Goal: Task Accomplishment & Management: Complete application form

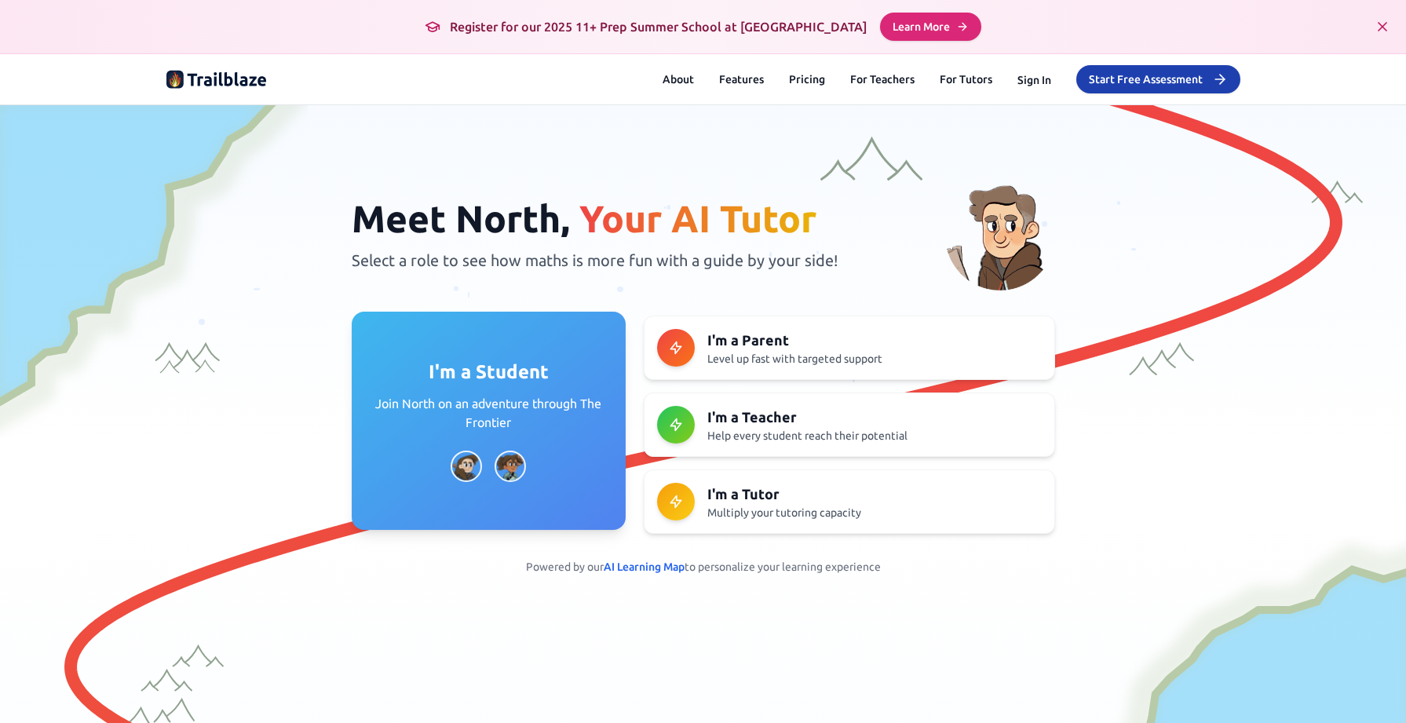
click at [553, 428] on p "Join North on an adventure through The Frontier" at bounding box center [488, 413] width 236 height 38
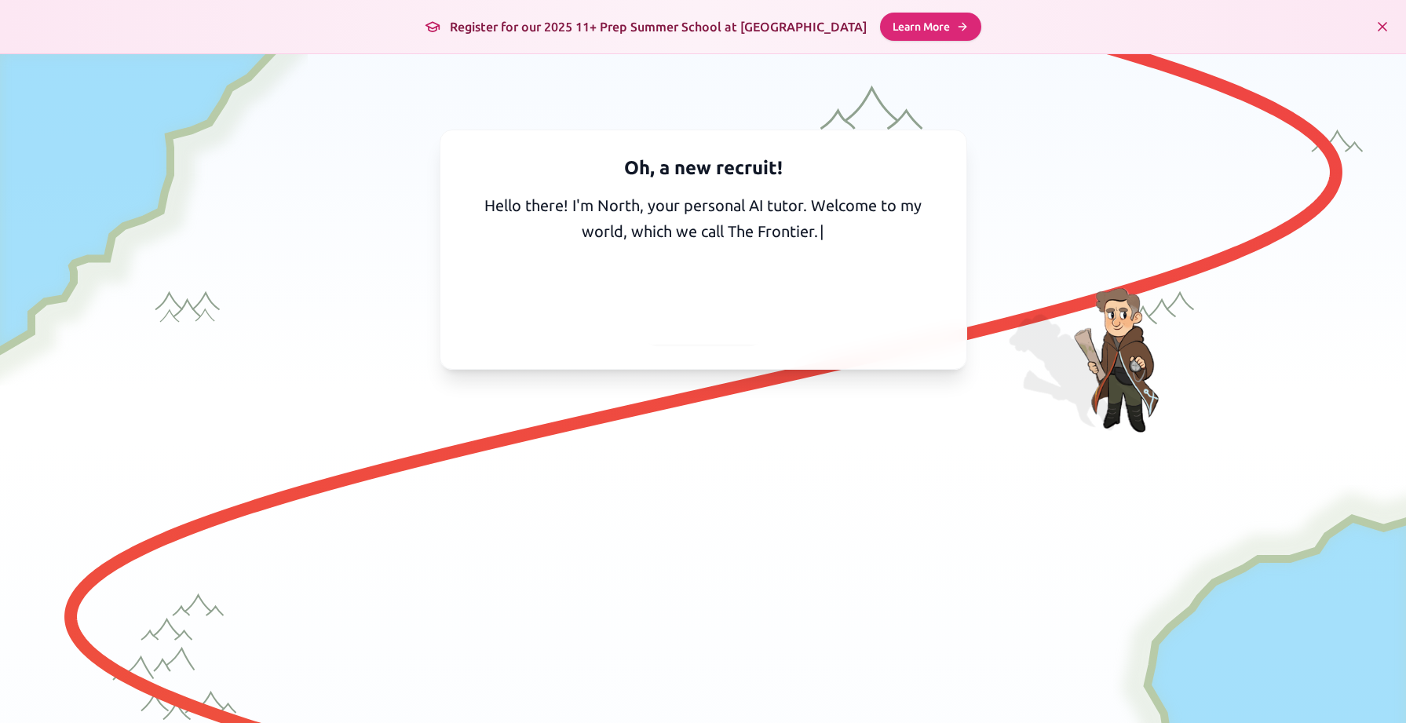
click at [699, 327] on span "Continue" at bounding box center [703, 325] width 63 height 22
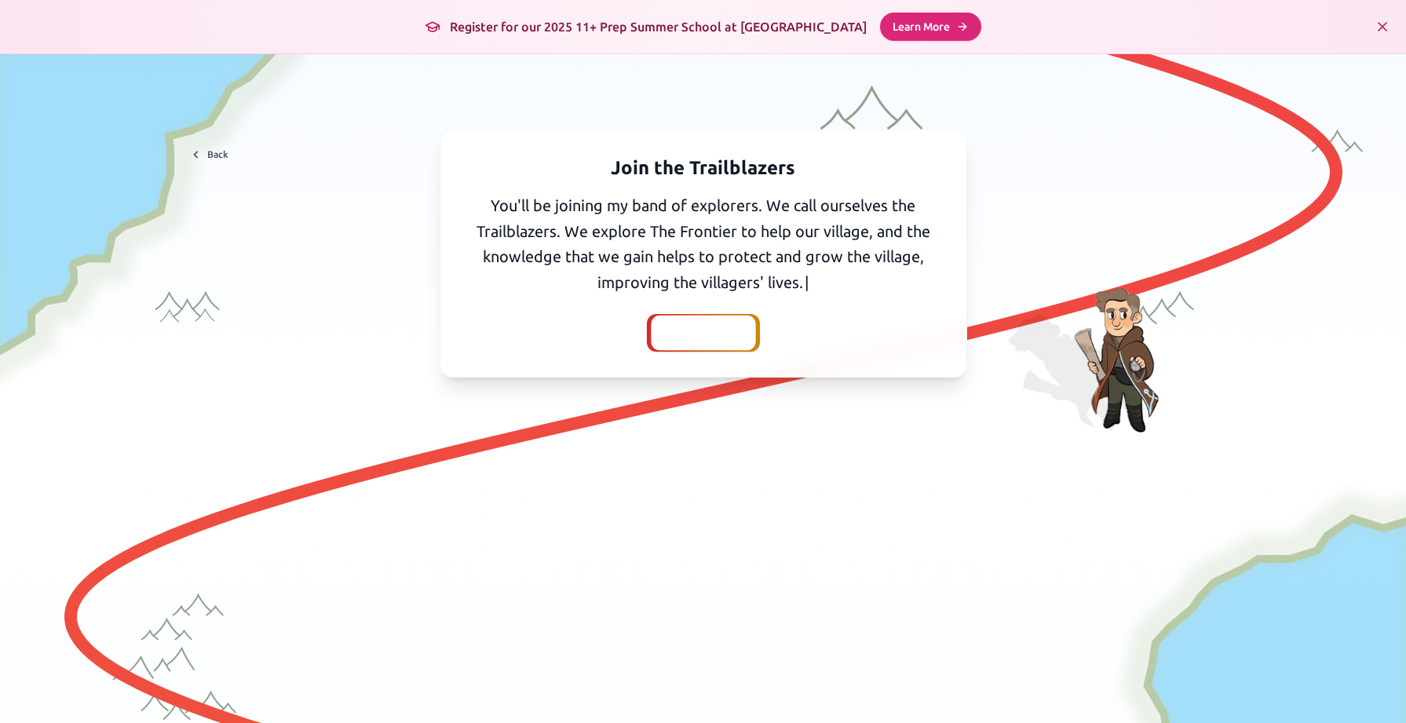
click at [699, 336] on span "Continue" at bounding box center [703, 333] width 63 height 22
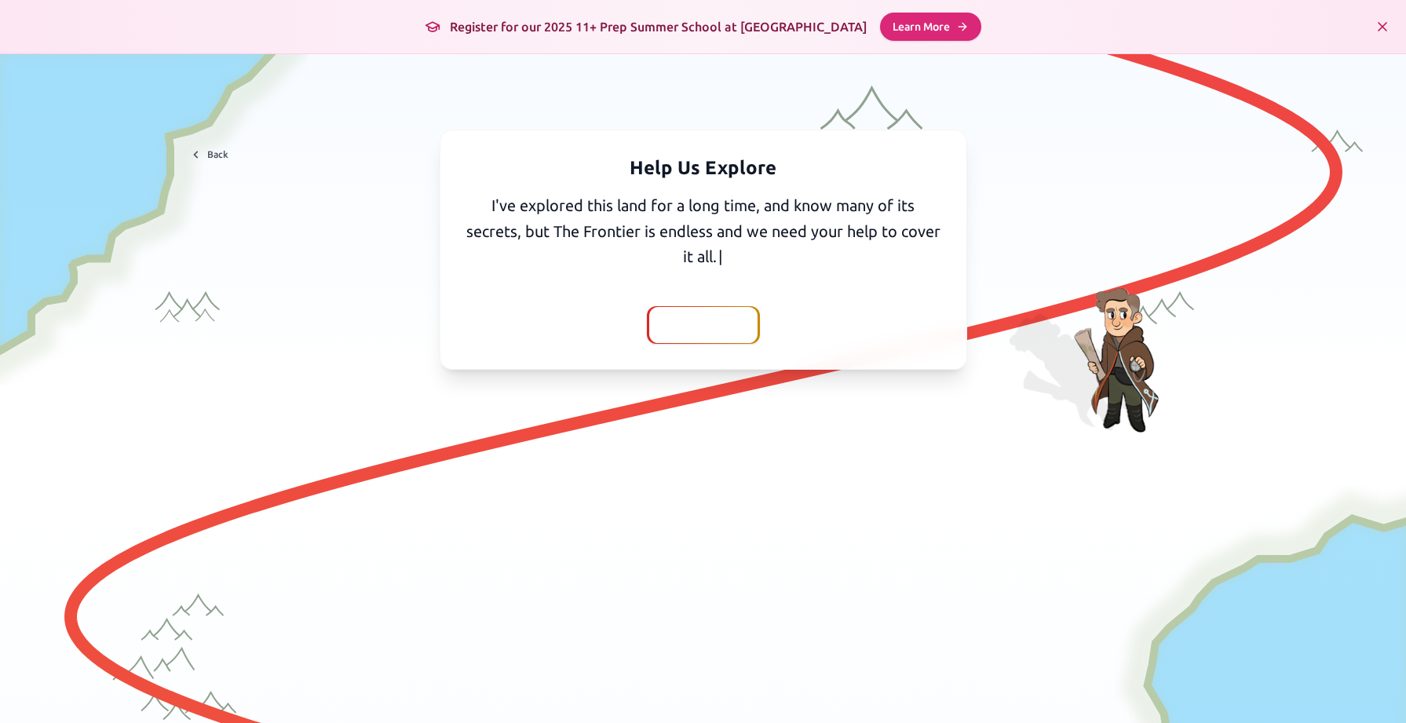
click at [708, 330] on span "Continue" at bounding box center [703, 325] width 63 height 22
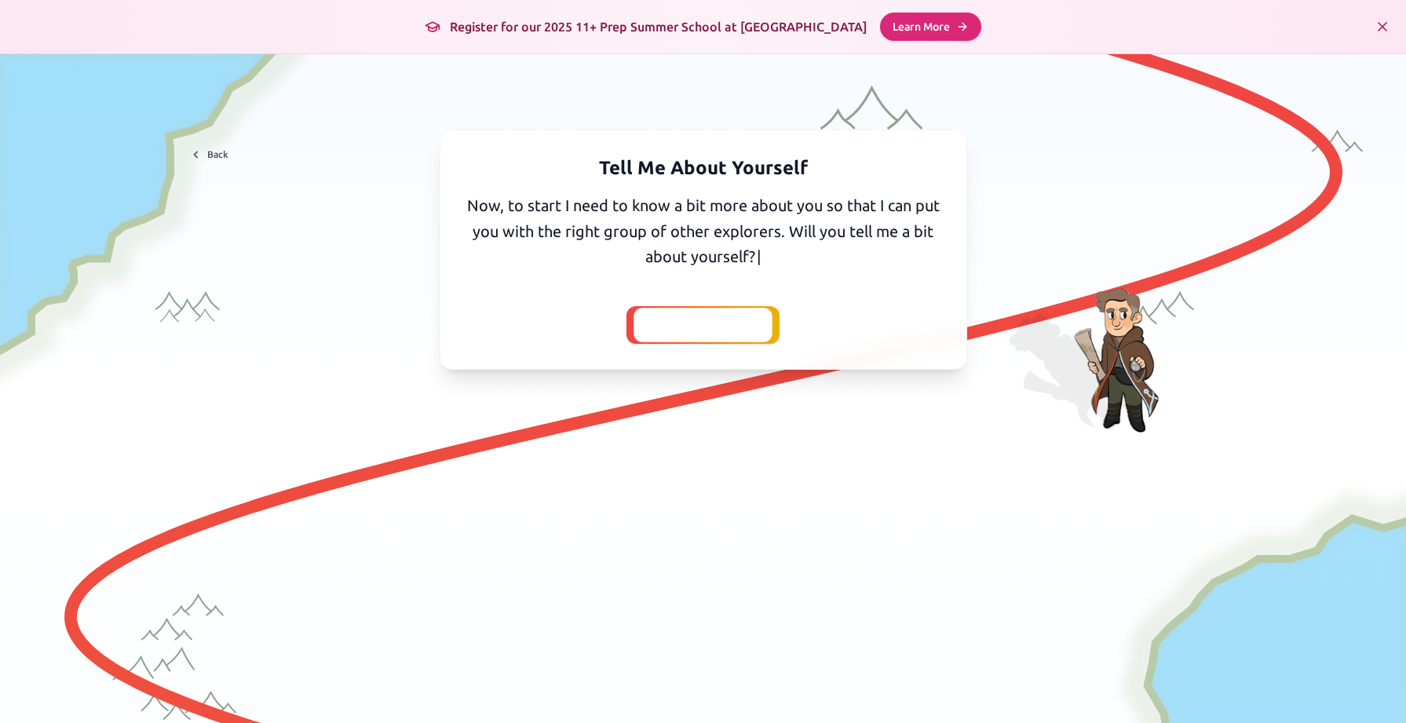
click at [708, 330] on span "Yes, I'll tell you" at bounding box center [702, 325] width 103 height 22
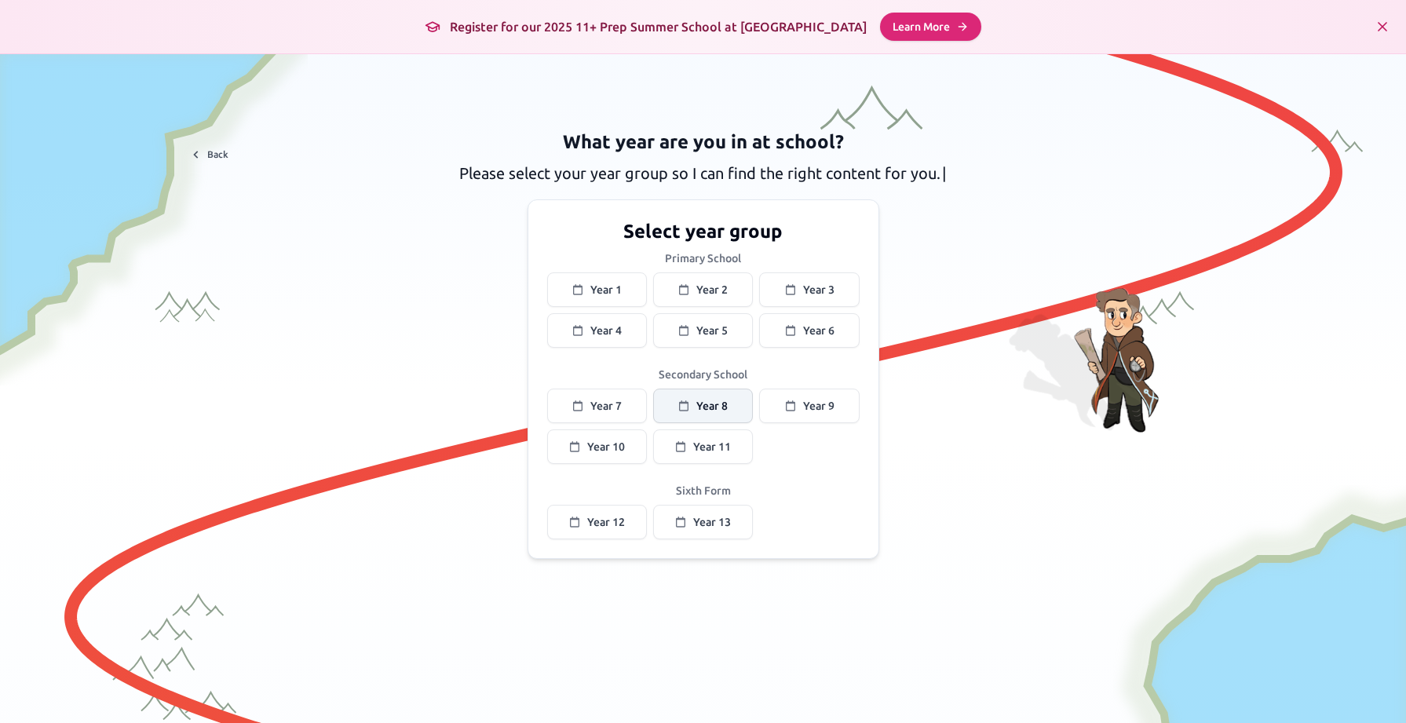
click at [706, 405] on span "Year 8" at bounding box center [711, 406] width 31 height 16
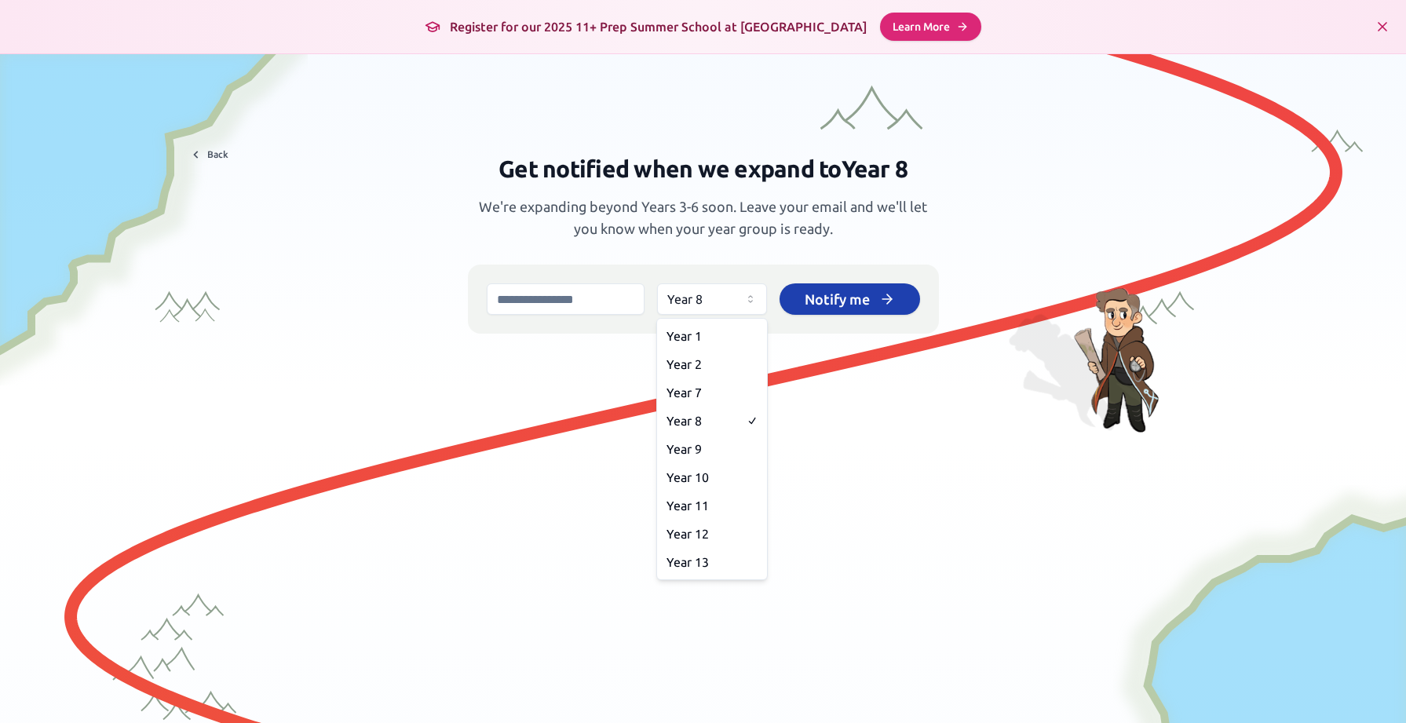
click at [747, 301] on html "We value your privacy We use cookies to enhance your browsing experience, serve…" at bounding box center [703, 361] width 1406 height 723
click at [746, 297] on html "We value your privacy We use cookies to enhance your browsing experience, serve…" at bounding box center [703, 361] width 1406 height 723
click at [841, 296] on html "We value your privacy We use cookies to enhance your browsing experience, serve…" at bounding box center [703, 361] width 1406 height 723
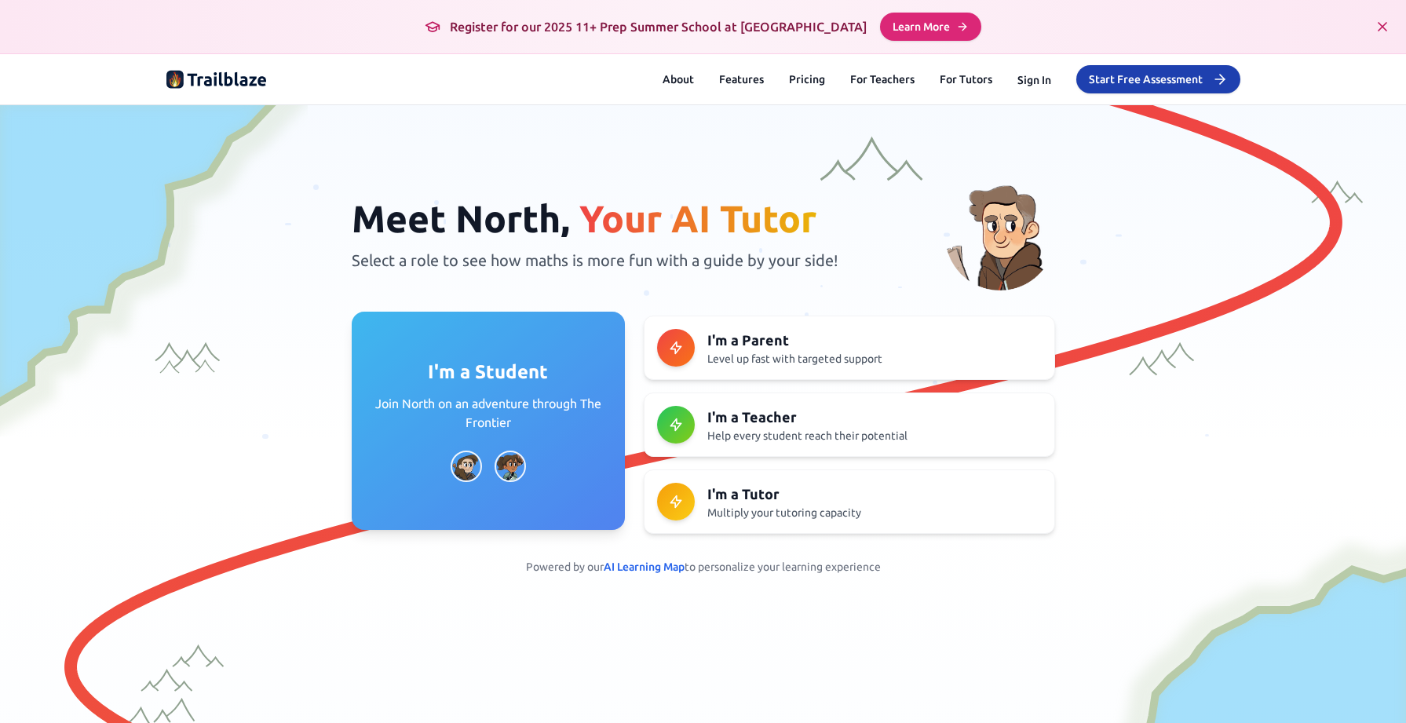
click at [500, 396] on p "Join North on an adventure through The Frontier" at bounding box center [488, 413] width 236 height 38
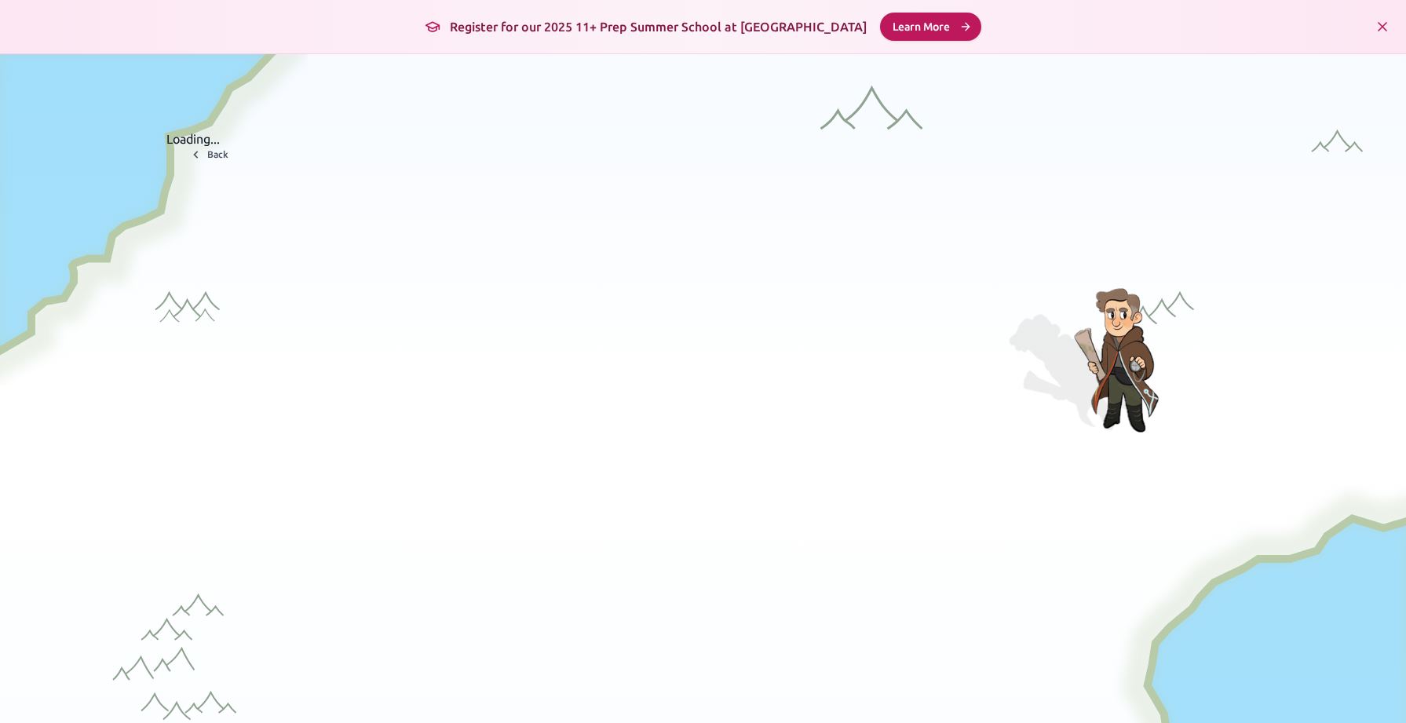
click at [974, 28] on link "Learn More" at bounding box center [930, 27] width 101 height 28
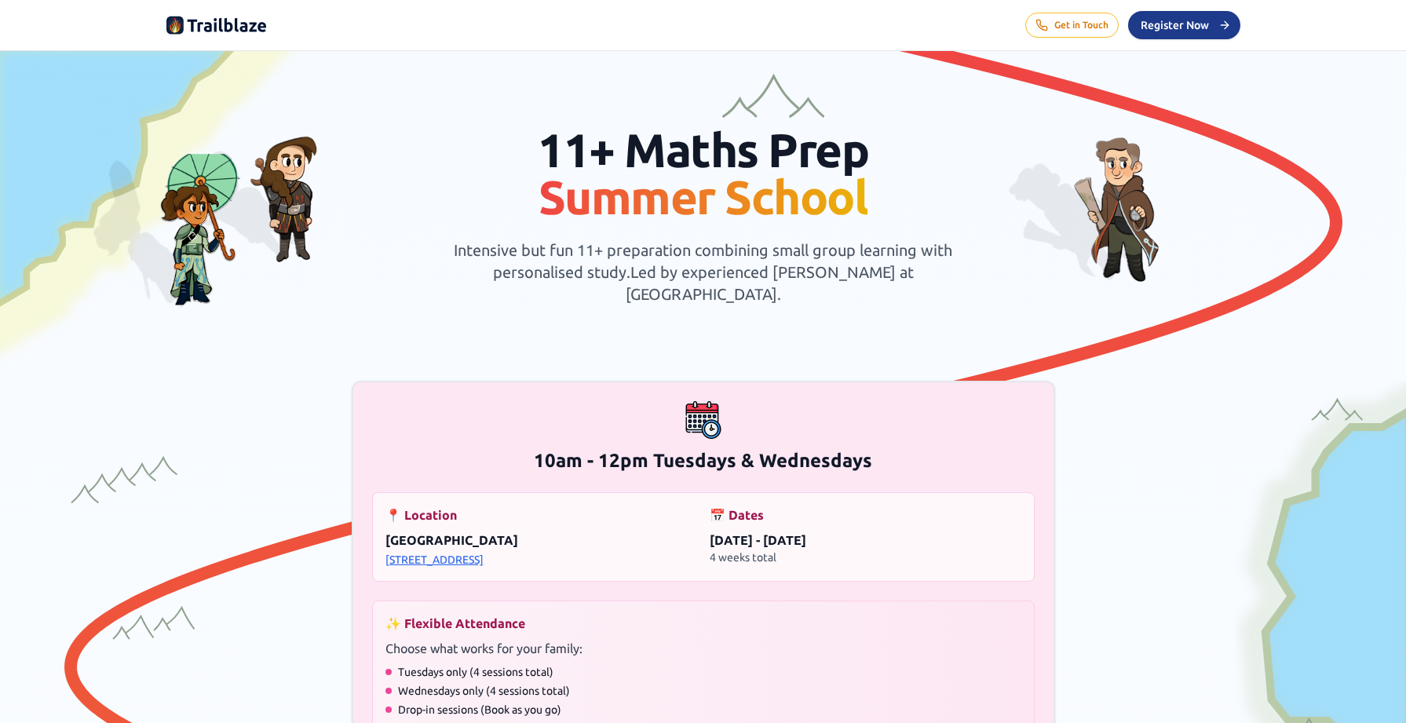
click at [1201, 27] on span "Register Now" at bounding box center [1174, 25] width 68 height 16
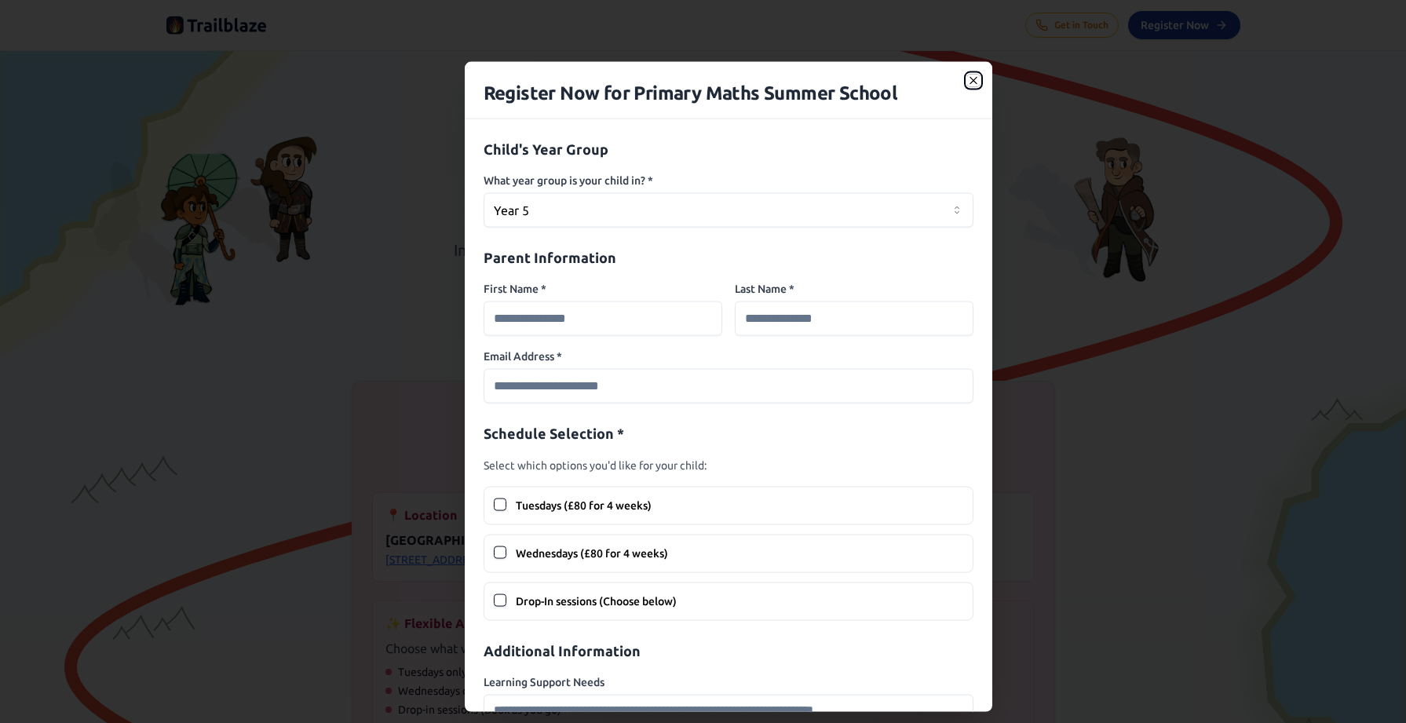
click at [973, 78] on icon "button" at bounding box center [973, 80] width 13 height 13
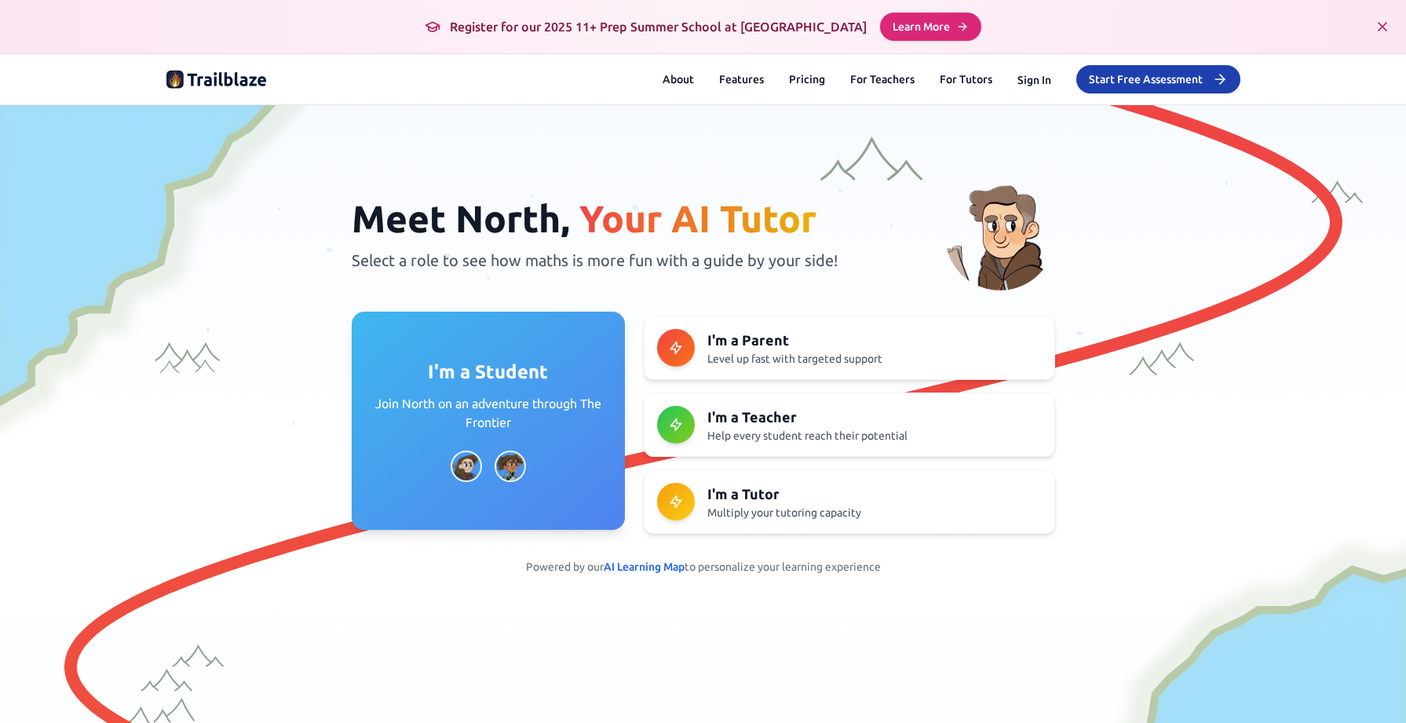
click at [527, 406] on p "Join North on an adventure through The Frontier" at bounding box center [488, 413] width 236 height 38
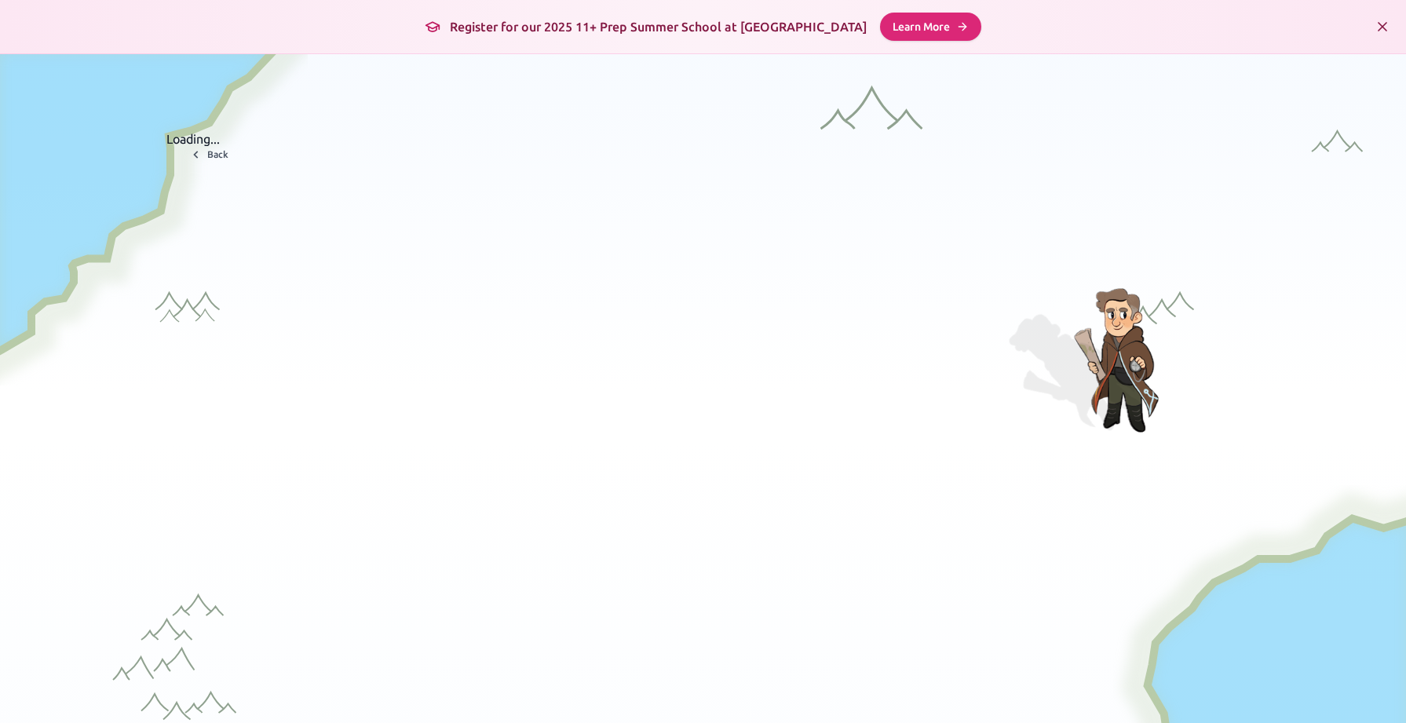
click at [1381, 26] on icon "Close banner" at bounding box center [1382, 27] width 8 height 8
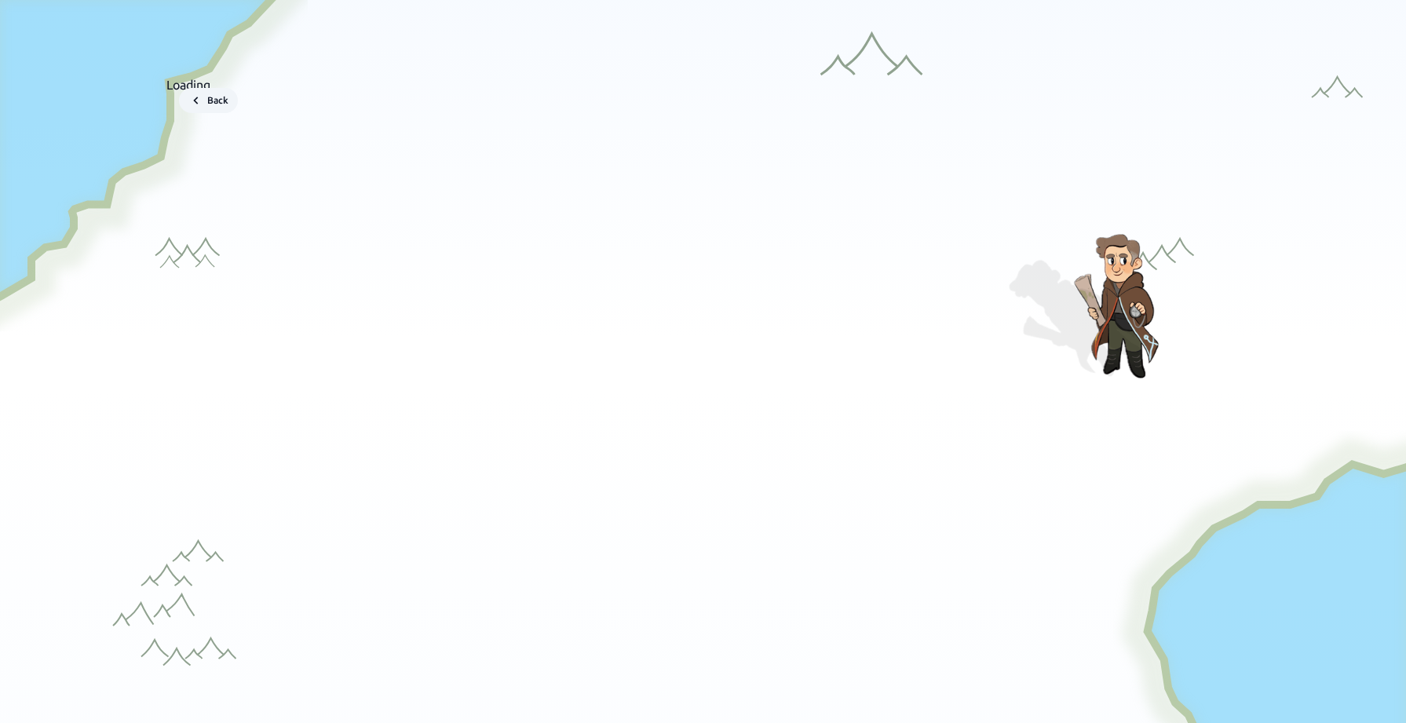
click at [198, 99] on icon at bounding box center [196, 101] width 16 height 16
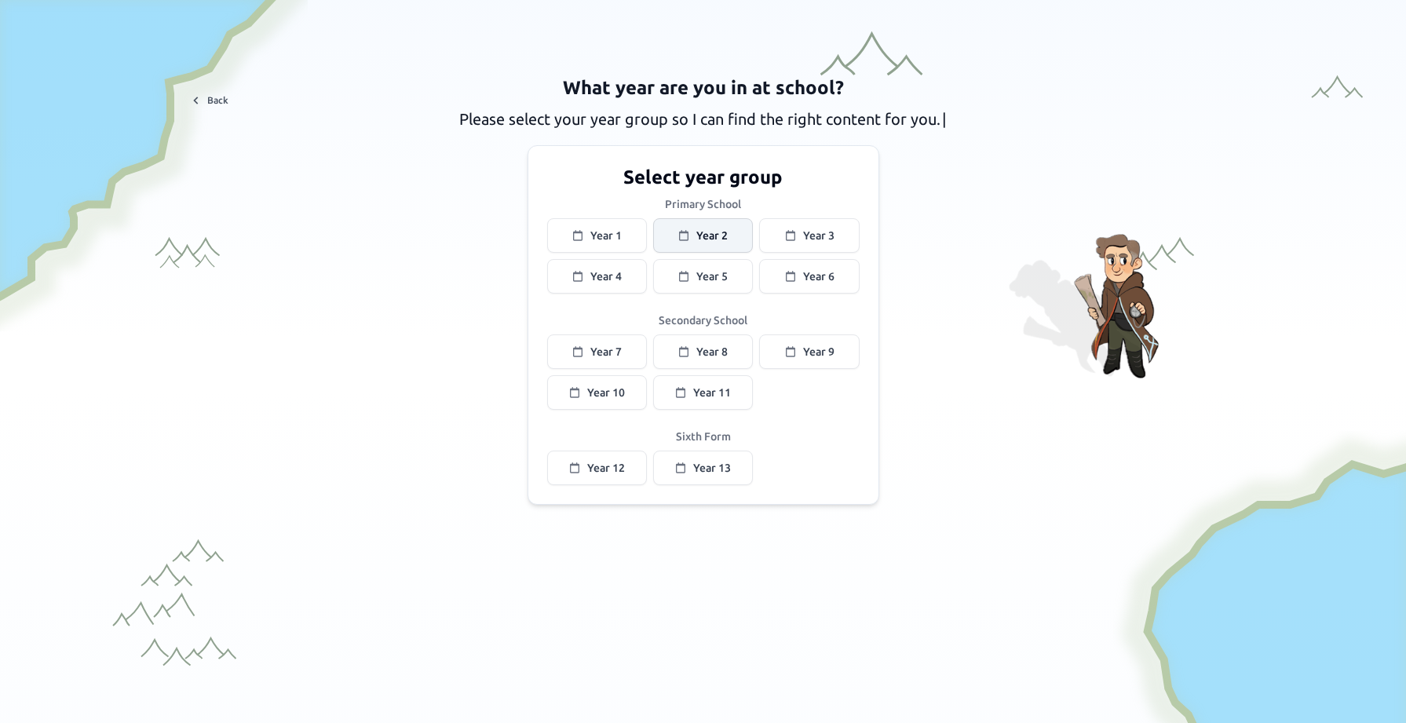
click at [710, 234] on span "Year 2" at bounding box center [711, 236] width 31 height 16
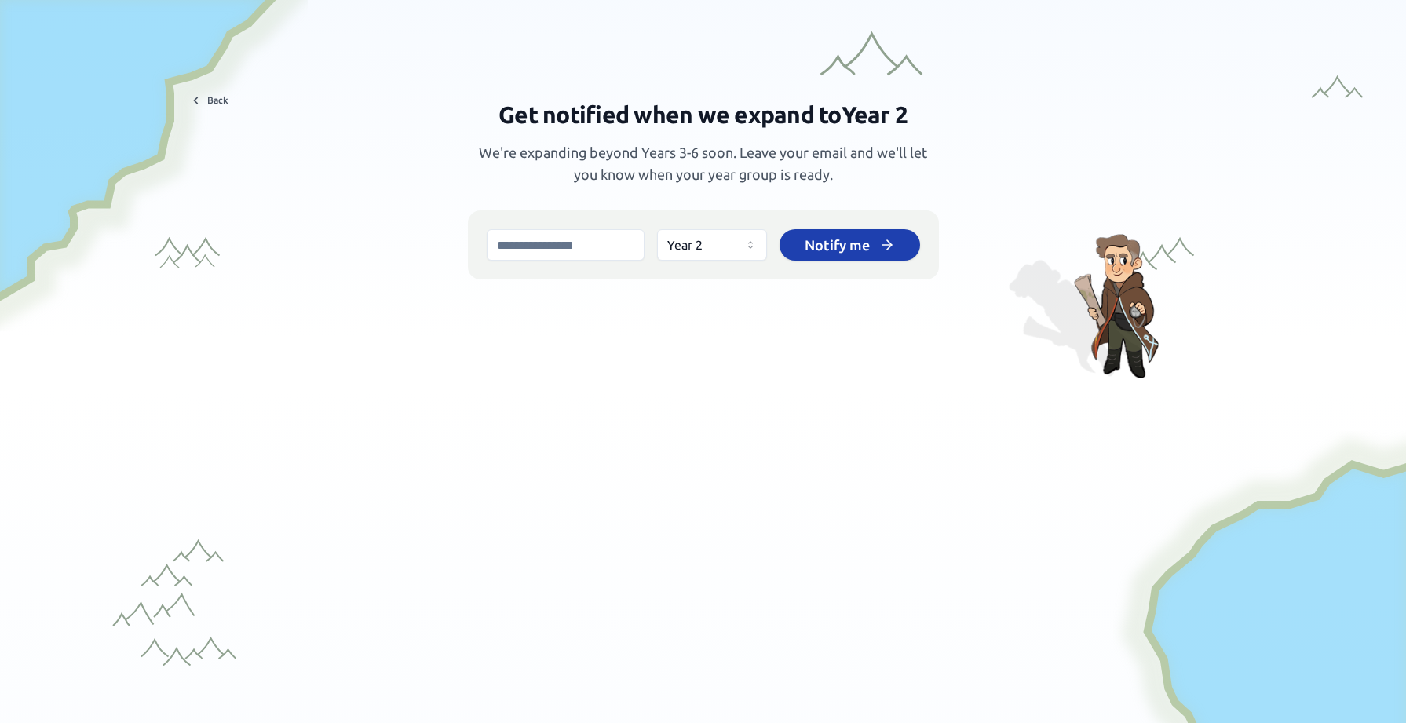
click at [752, 241] on html "We value your privacy We use cookies to enhance your browsing experience, serve…" at bounding box center [703, 361] width 1406 height 723
click at [748, 243] on html "We value your privacy We use cookies to enhance your browsing experience, serve…" at bounding box center [703, 361] width 1406 height 723
click at [213, 98] on button "Back" at bounding box center [208, 100] width 59 height 25
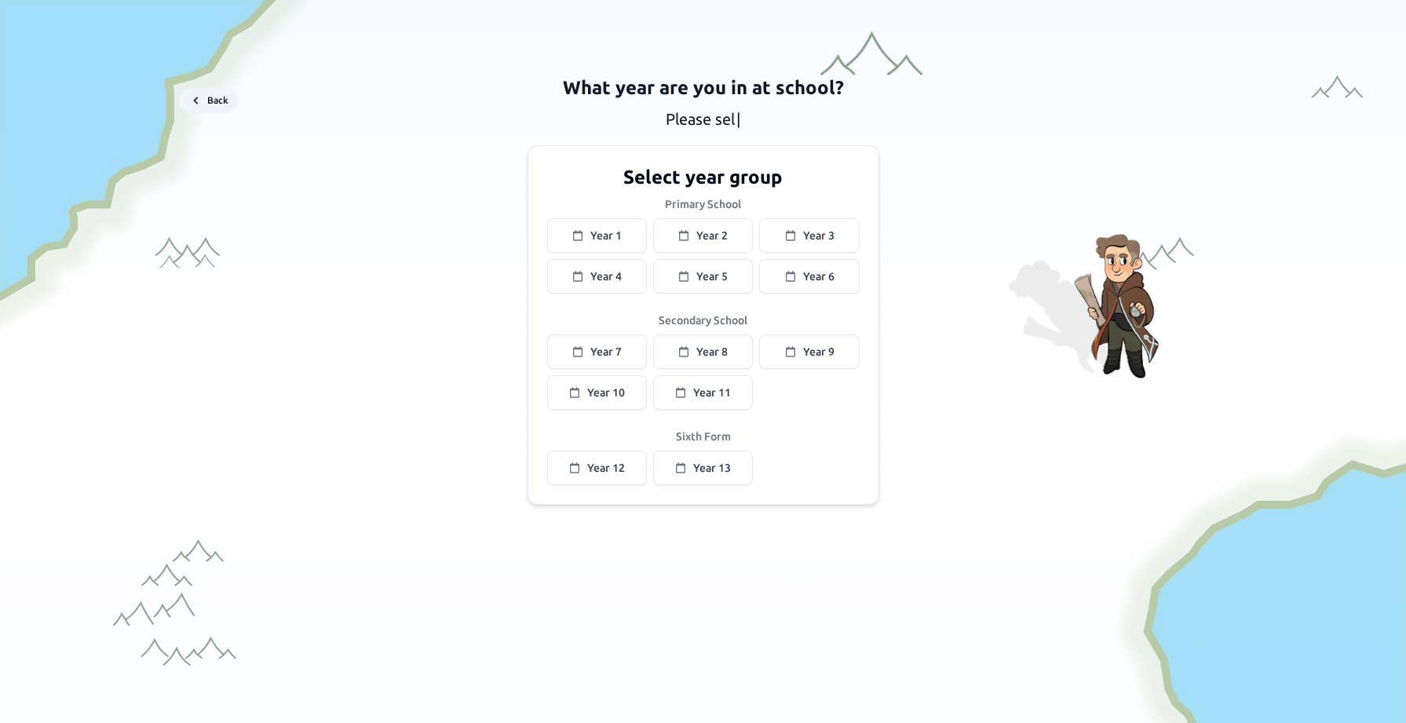
click at [213, 98] on button "Back" at bounding box center [208, 100] width 59 height 25
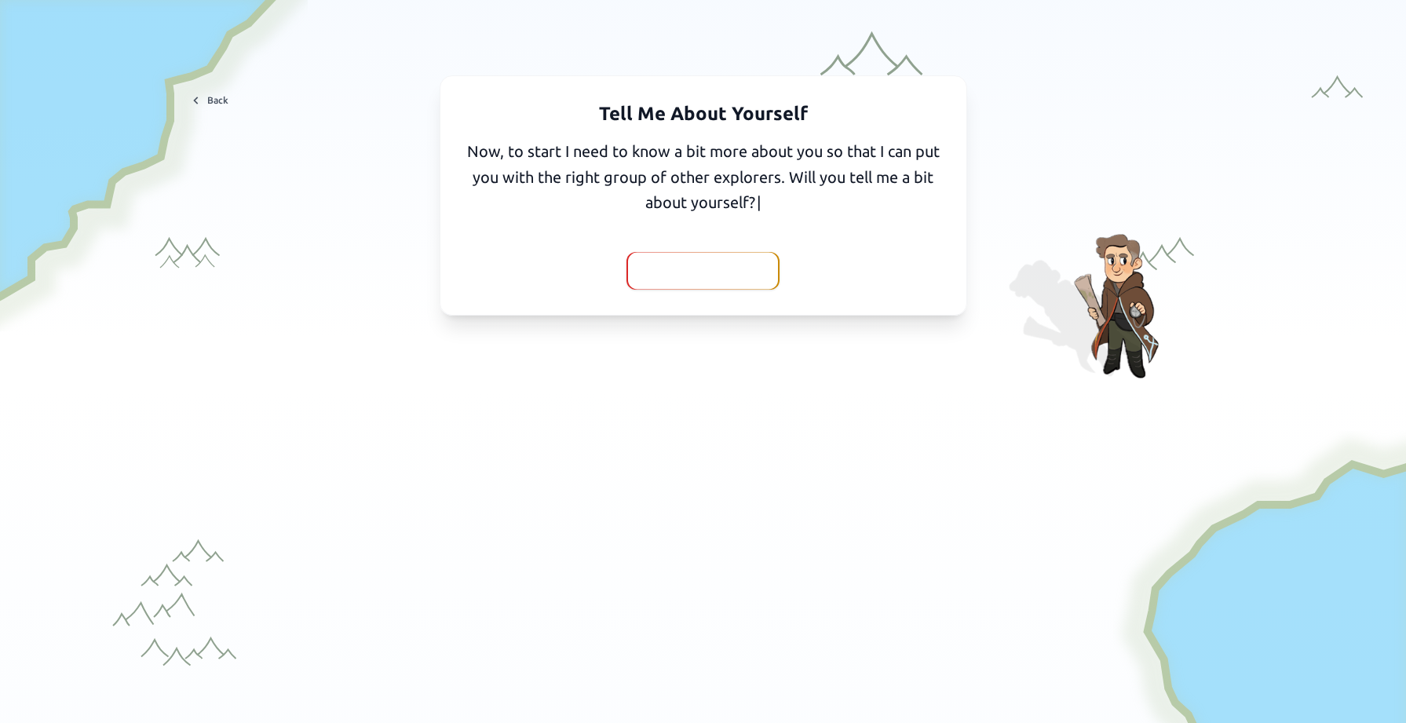
click at [664, 280] on span "Yes, I'll tell you" at bounding box center [702, 271] width 103 height 22
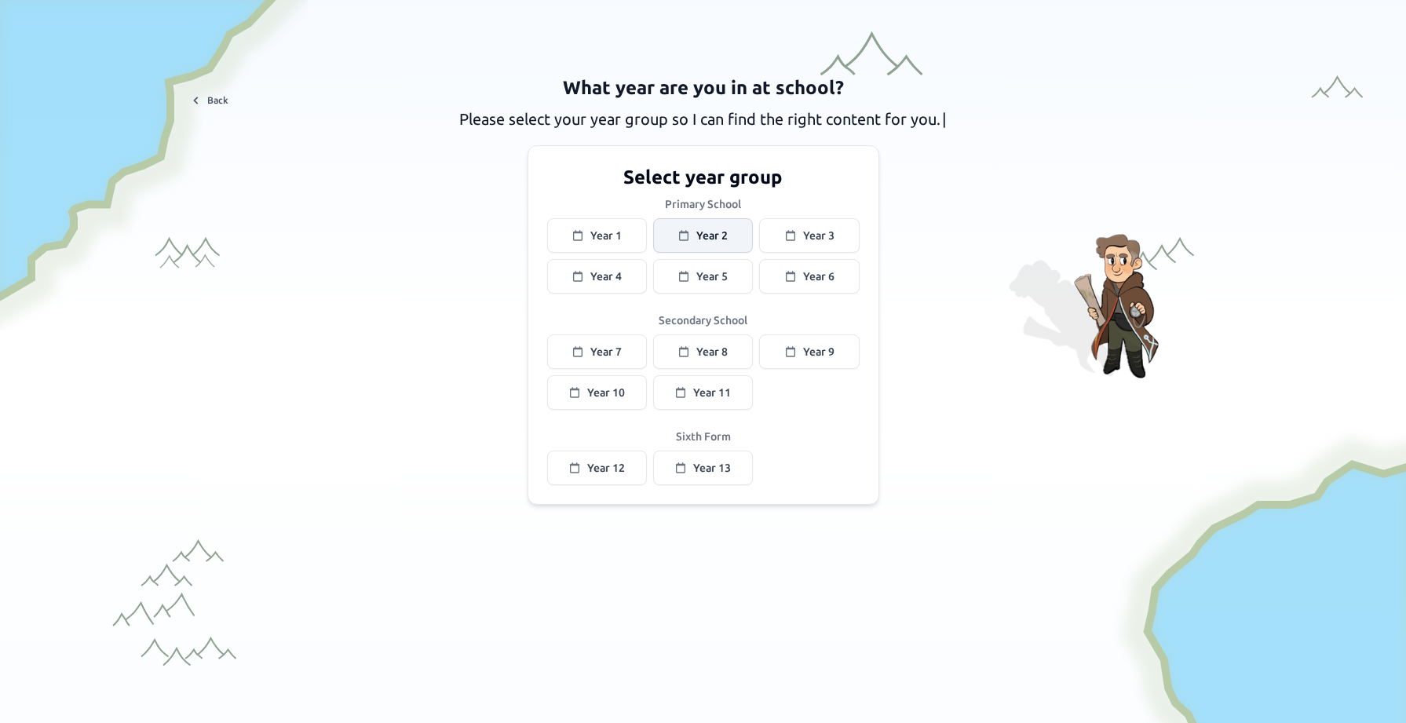
click at [705, 234] on span "Year 2" at bounding box center [711, 236] width 31 height 16
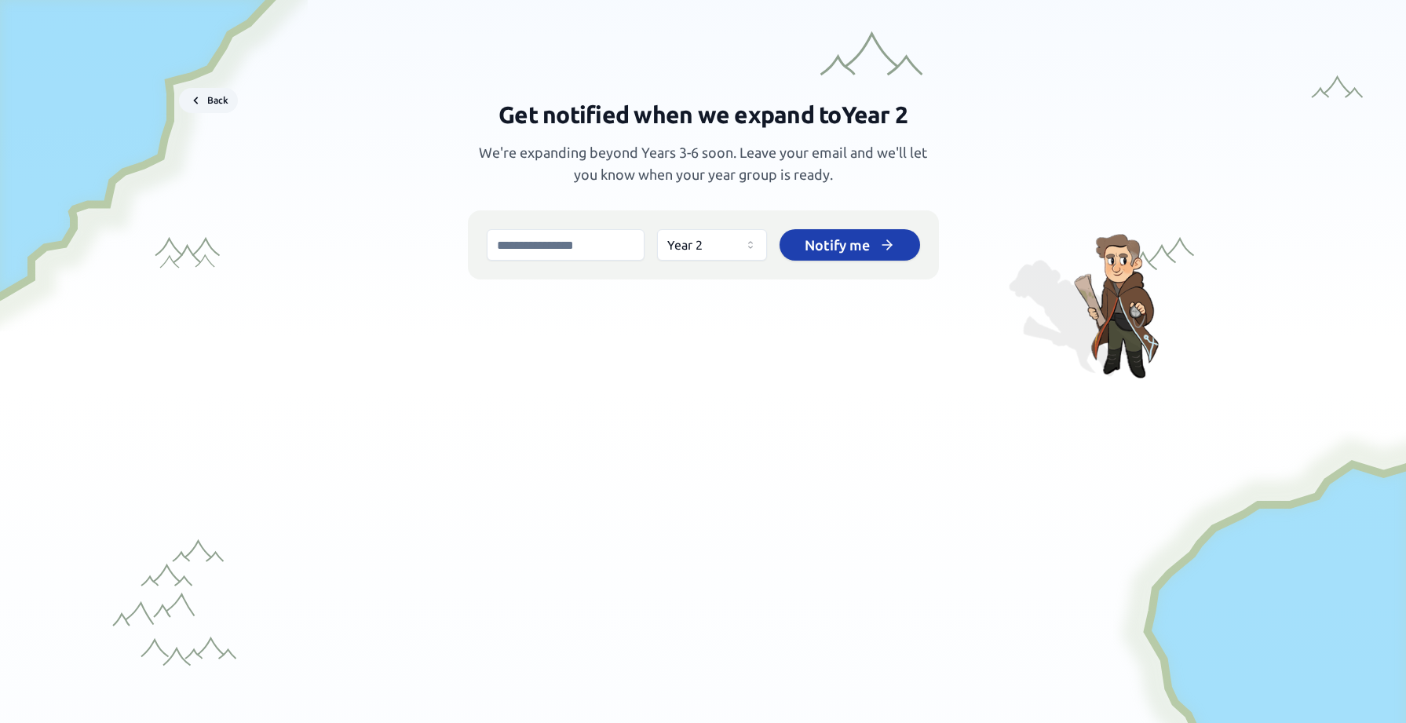
click at [220, 97] on button "Back" at bounding box center [208, 100] width 59 height 25
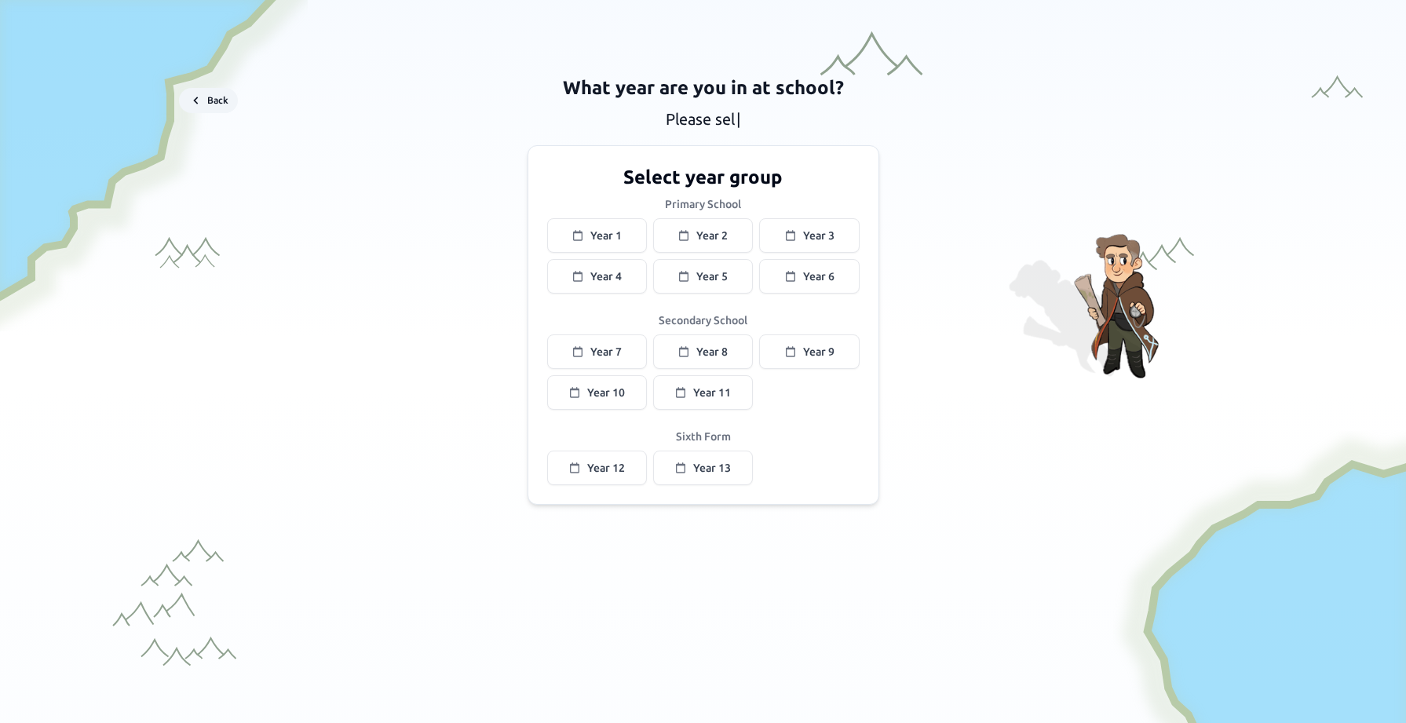
click at [220, 97] on button "Back" at bounding box center [208, 100] width 59 height 25
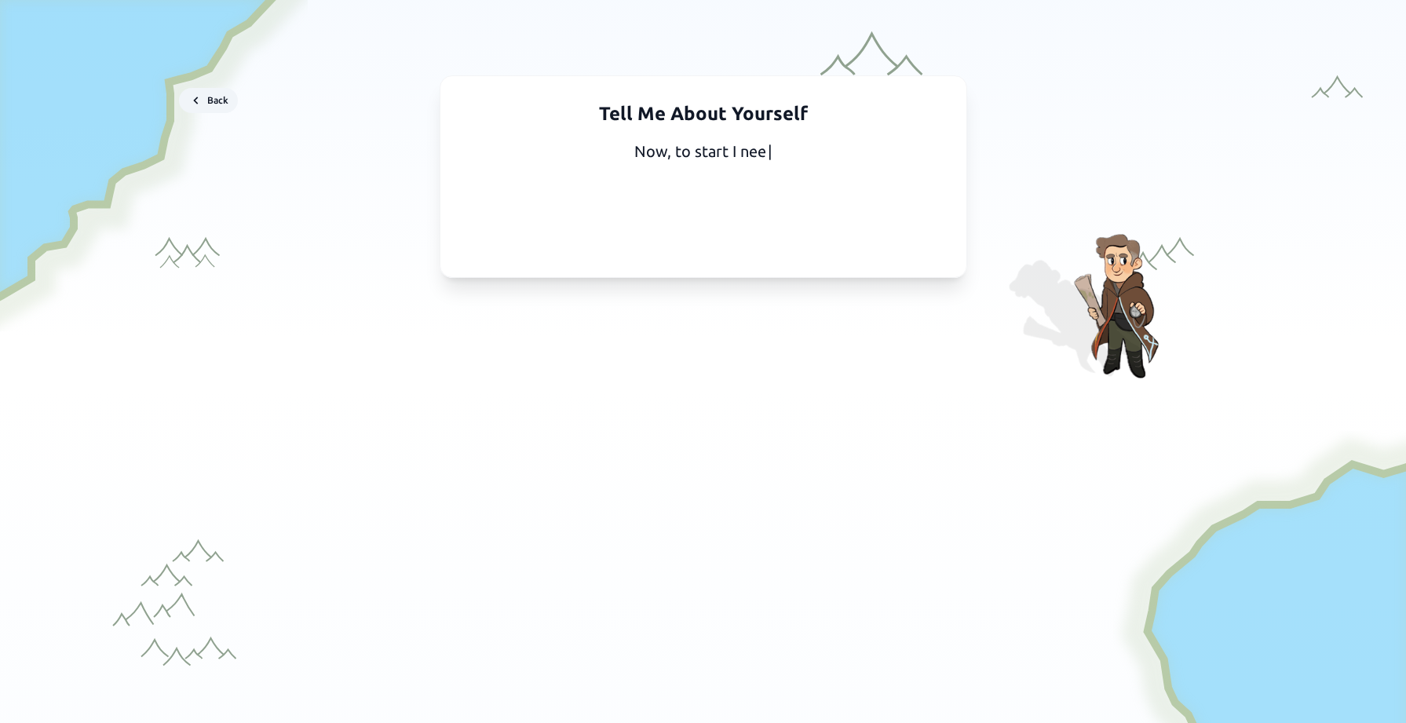
click at [220, 97] on button "Back" at bounding box center [208, 100] width 59 height 25
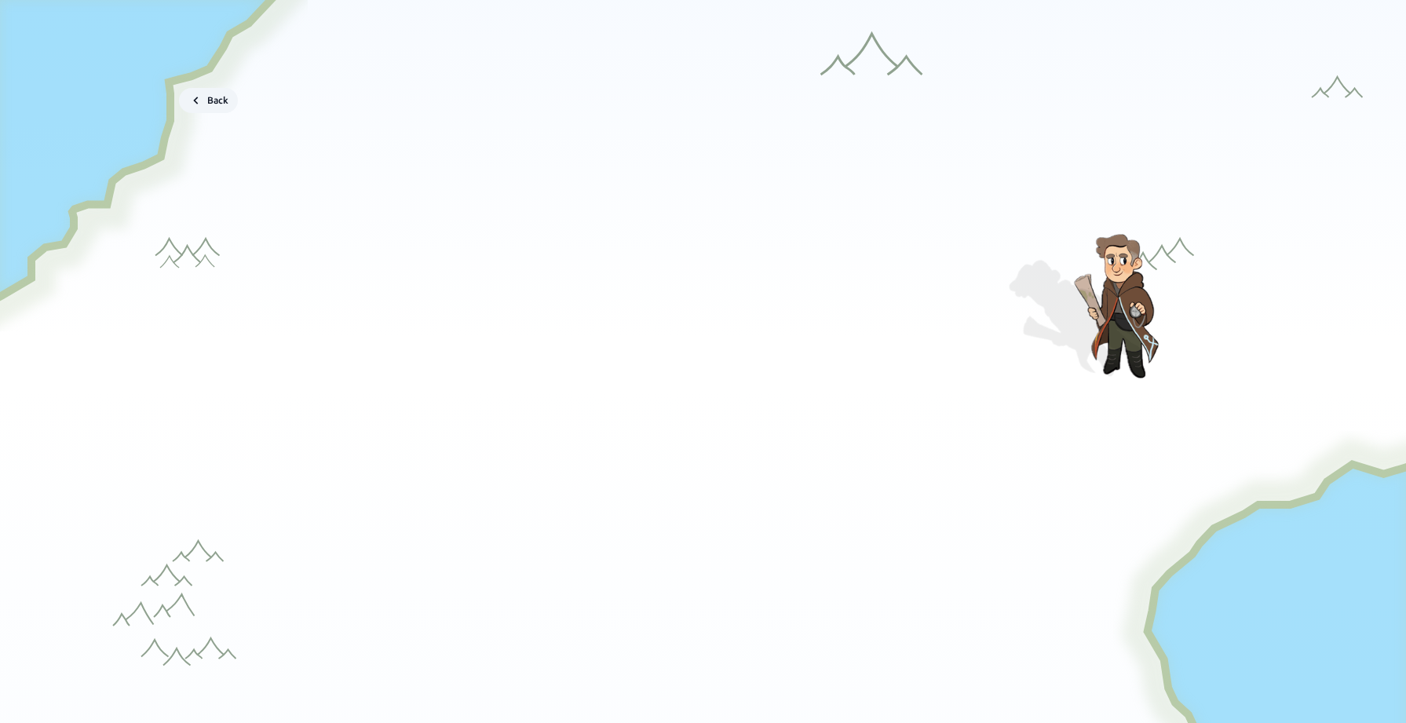
click at [220, 97] on button "Back" at bounding box center [208, 100] width 59 height 25
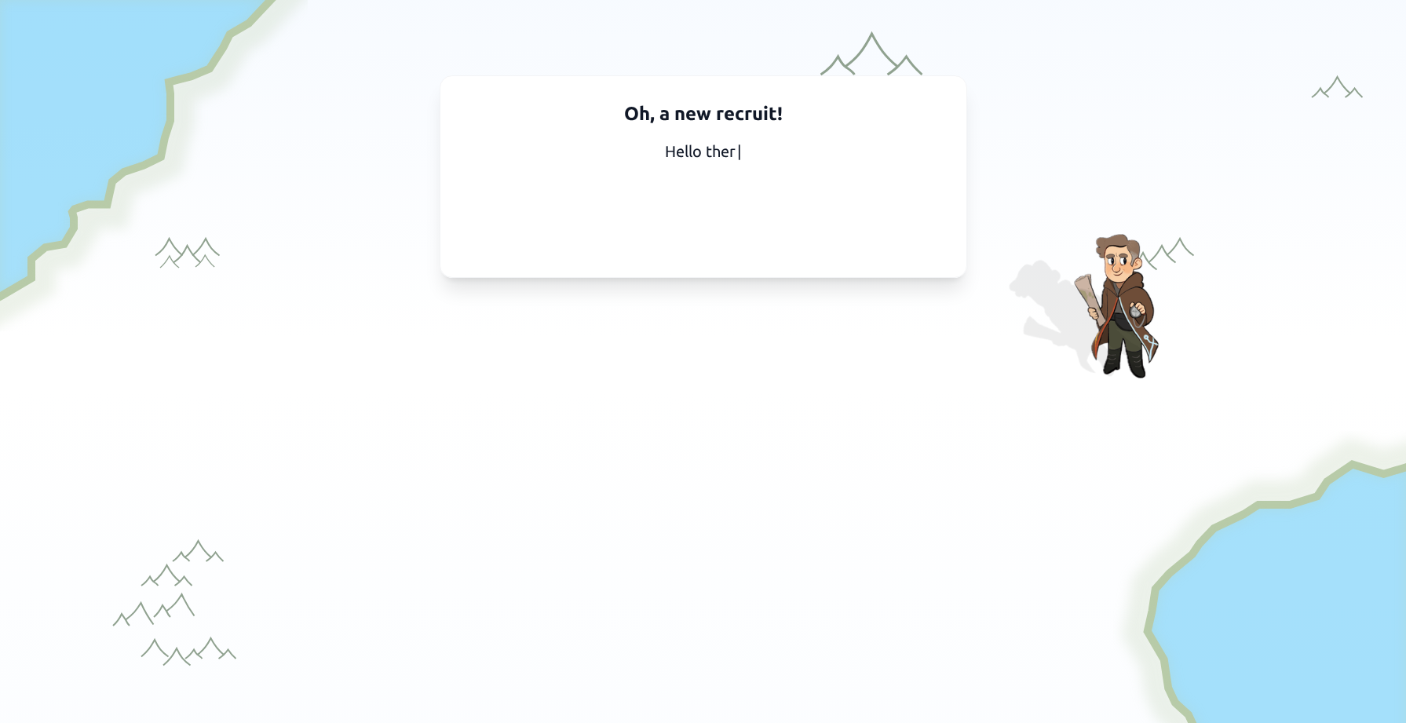
click at [220, 97] on div "Oh, a new recruit! Hello ther |" at bounding box center [703, 176] width 1074 height 202
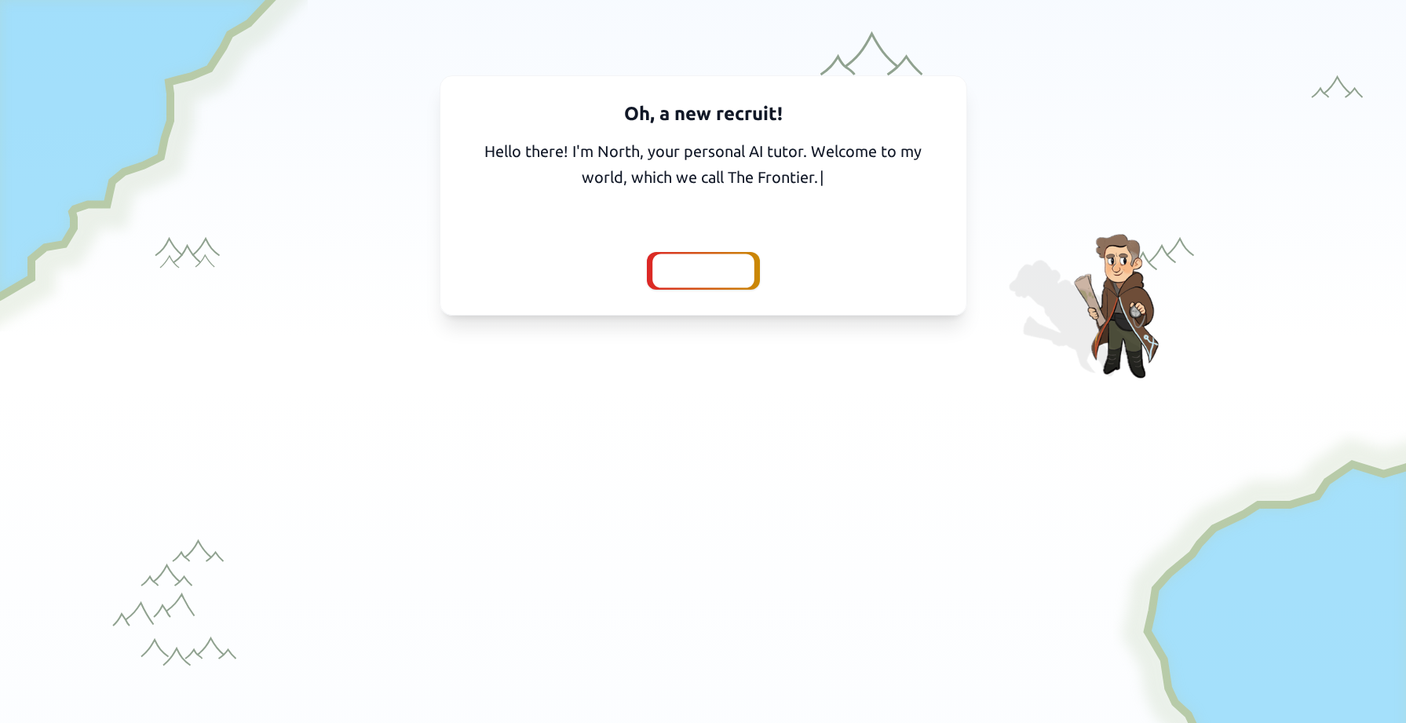
click at [679, 272] on span "Continue" at bounding box center [703, 271] width 63 height 22
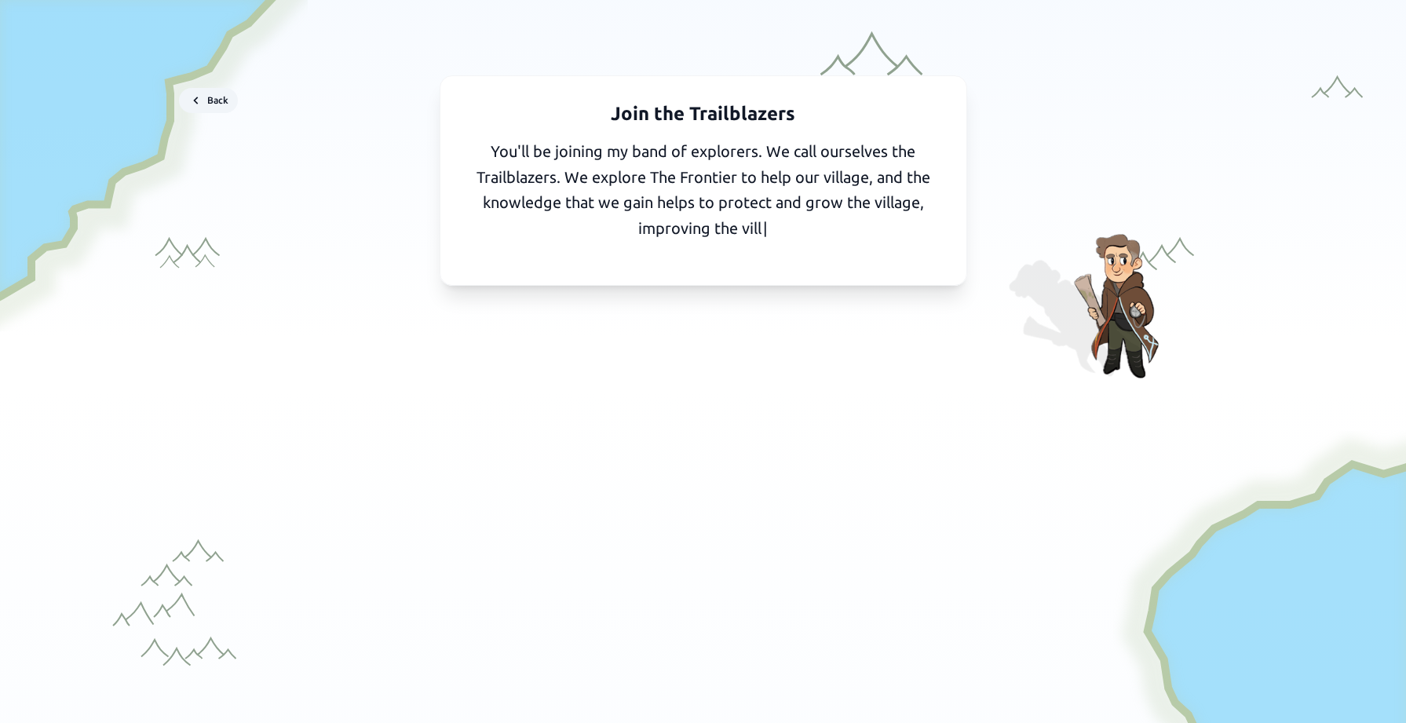
click at [213, 98] on button "Back" at bounding box center [208, 100] width 59 height 25
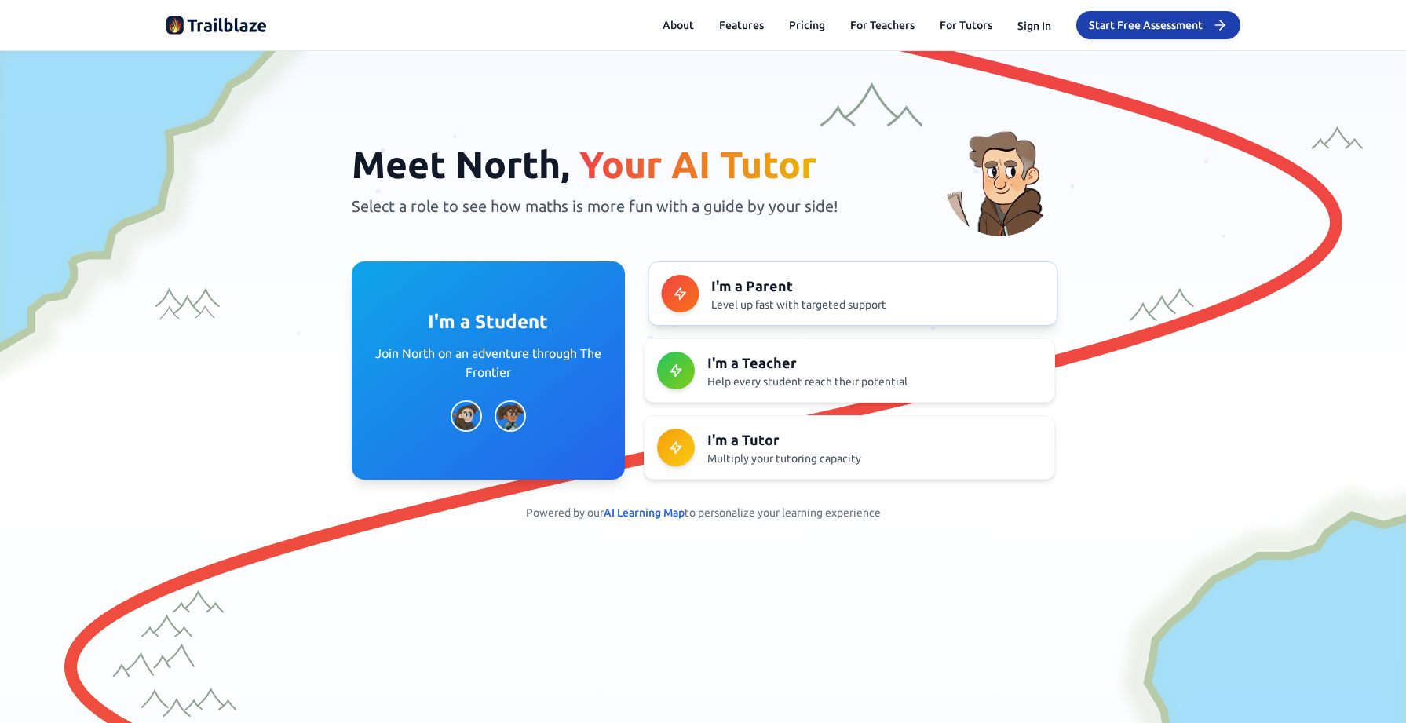
click at [777, 291] on h3 "I'm a Parent" at bounding box center [878, 286] width 333 height 22
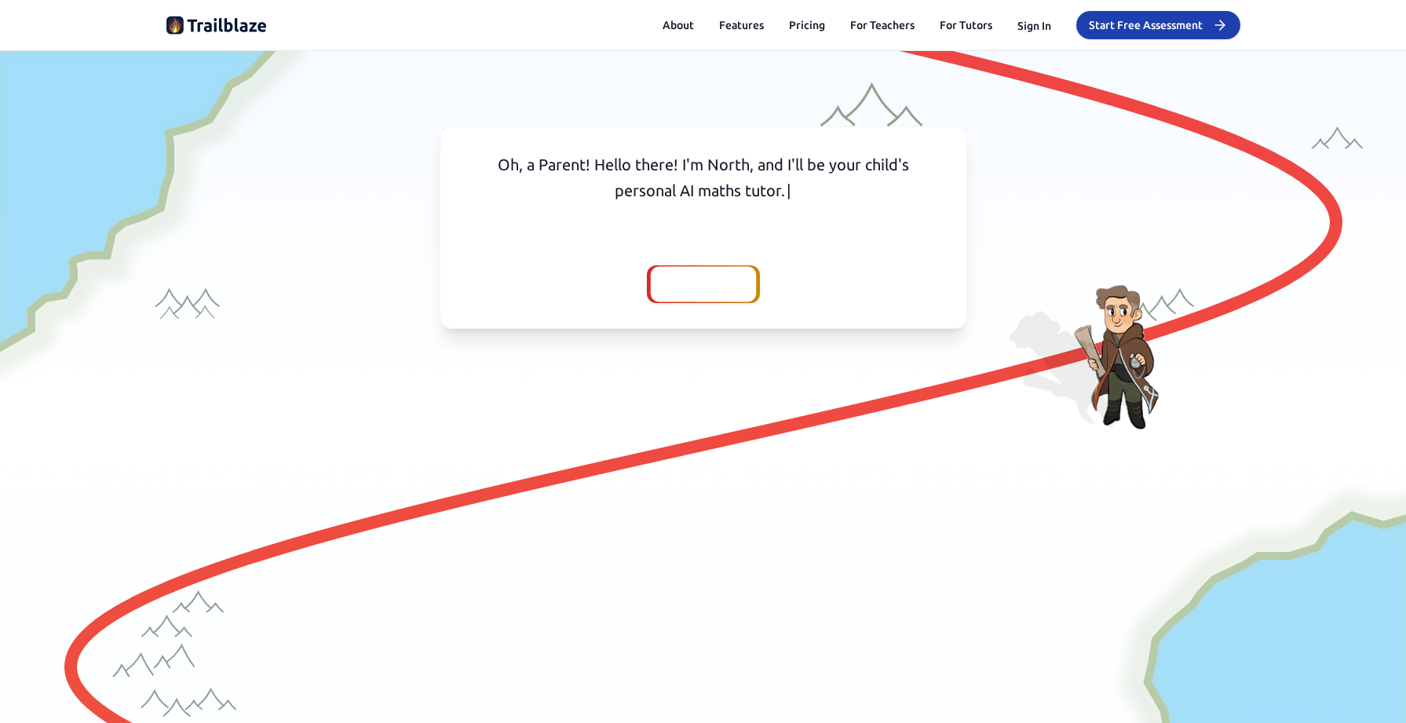
click at [709, 290] on span "Continue" at bounding box center [703, 284] width 63 height 22
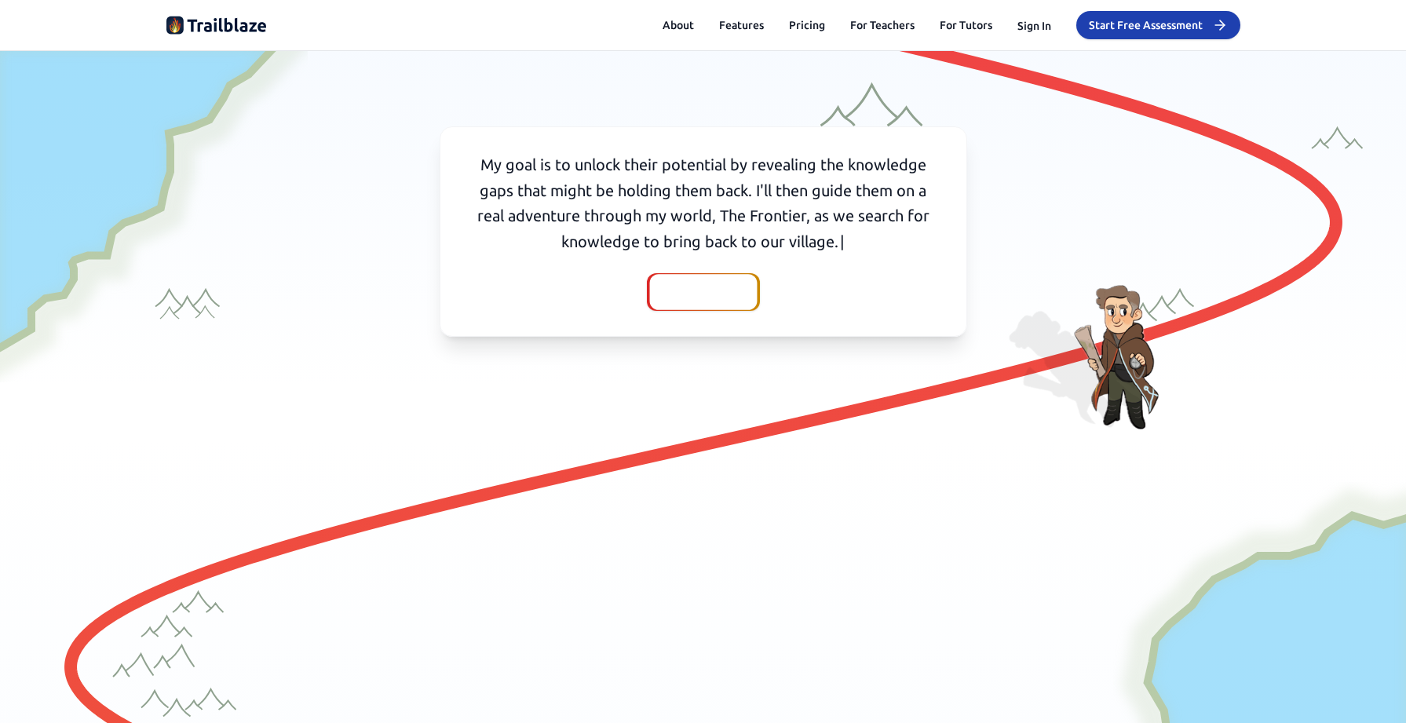
click at [719, 294] on span "Continue" at bounding box center [703, 292] width 63 height 22
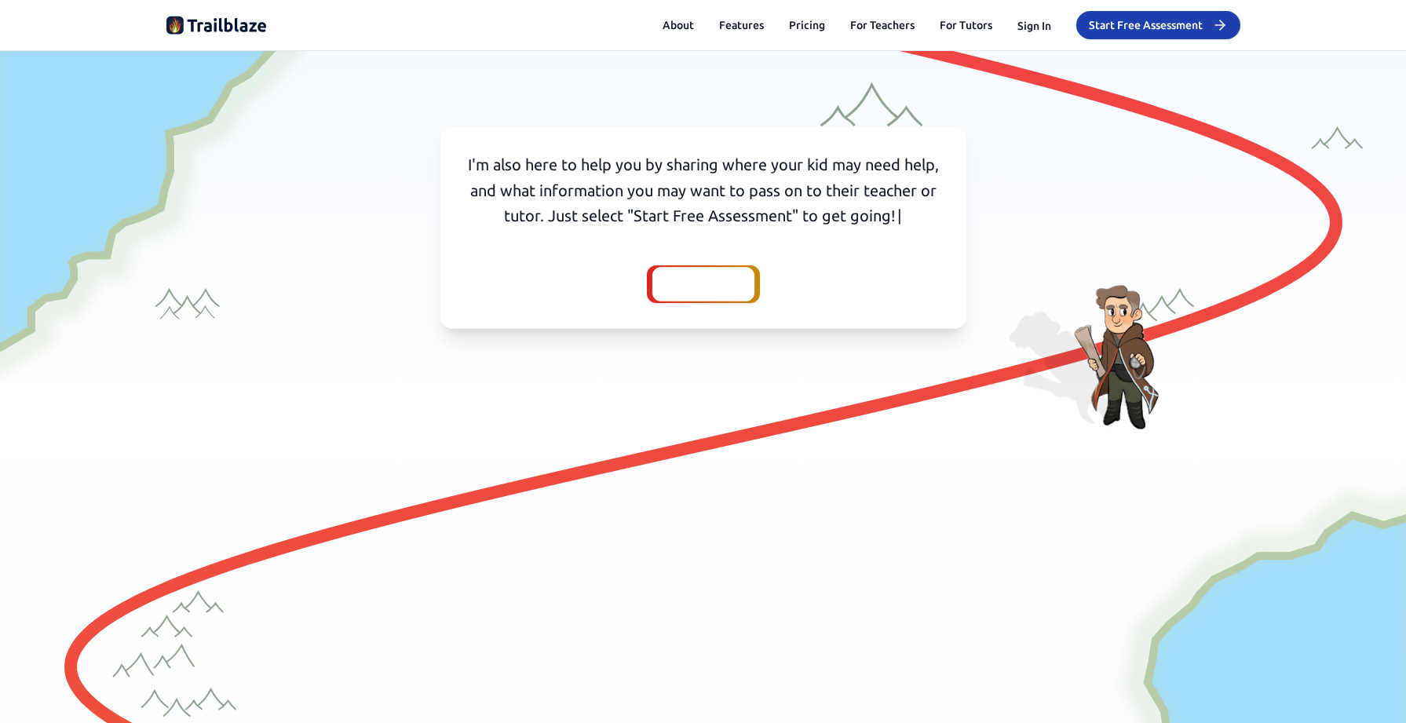
click at [721, 286] on span "Continue" at bounding box center [703, 284] width 63 height 22
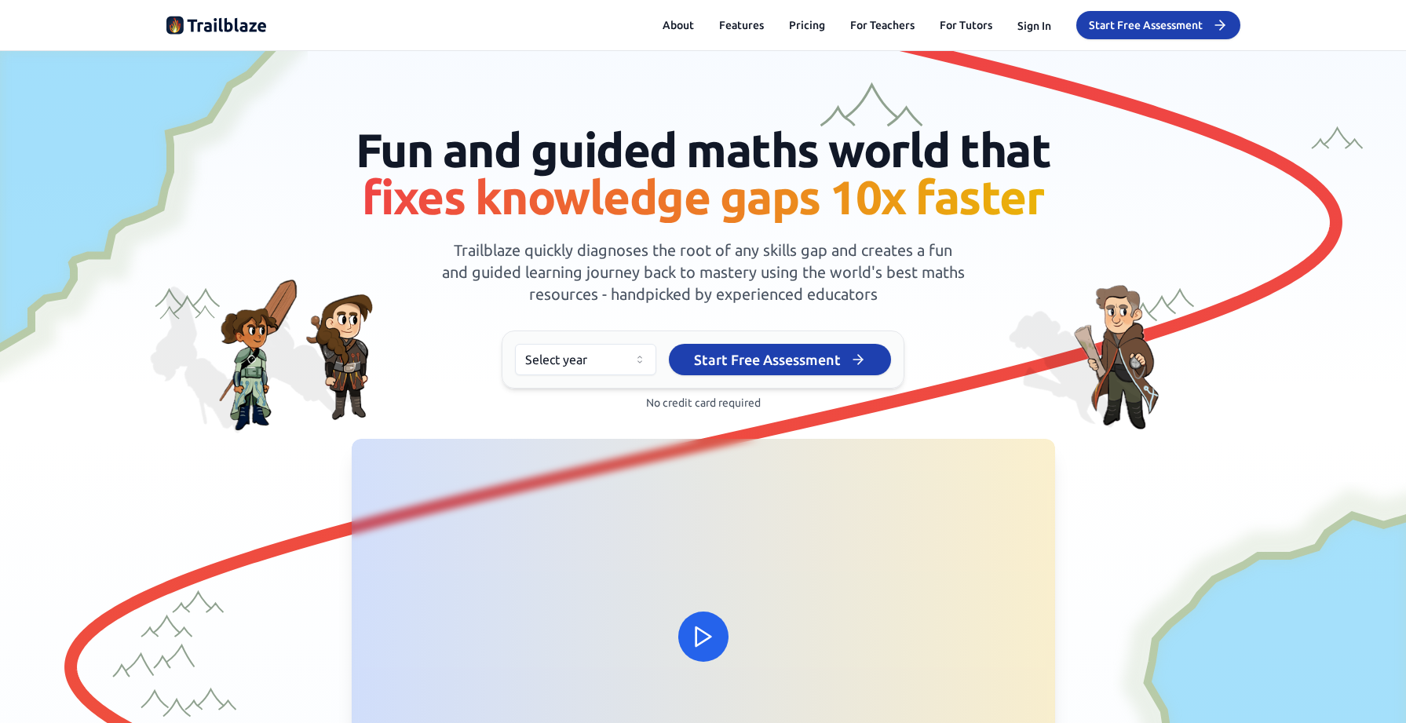
click at [637, 354] on html "We value your privacy We use cookies to enhance your browsing experience, serve…" at bounding box center [703, 361] width 1406 height 723
click at [781, 356] on button "Start Free Assessment" at bounding box center [780, 359] width 222 height 31
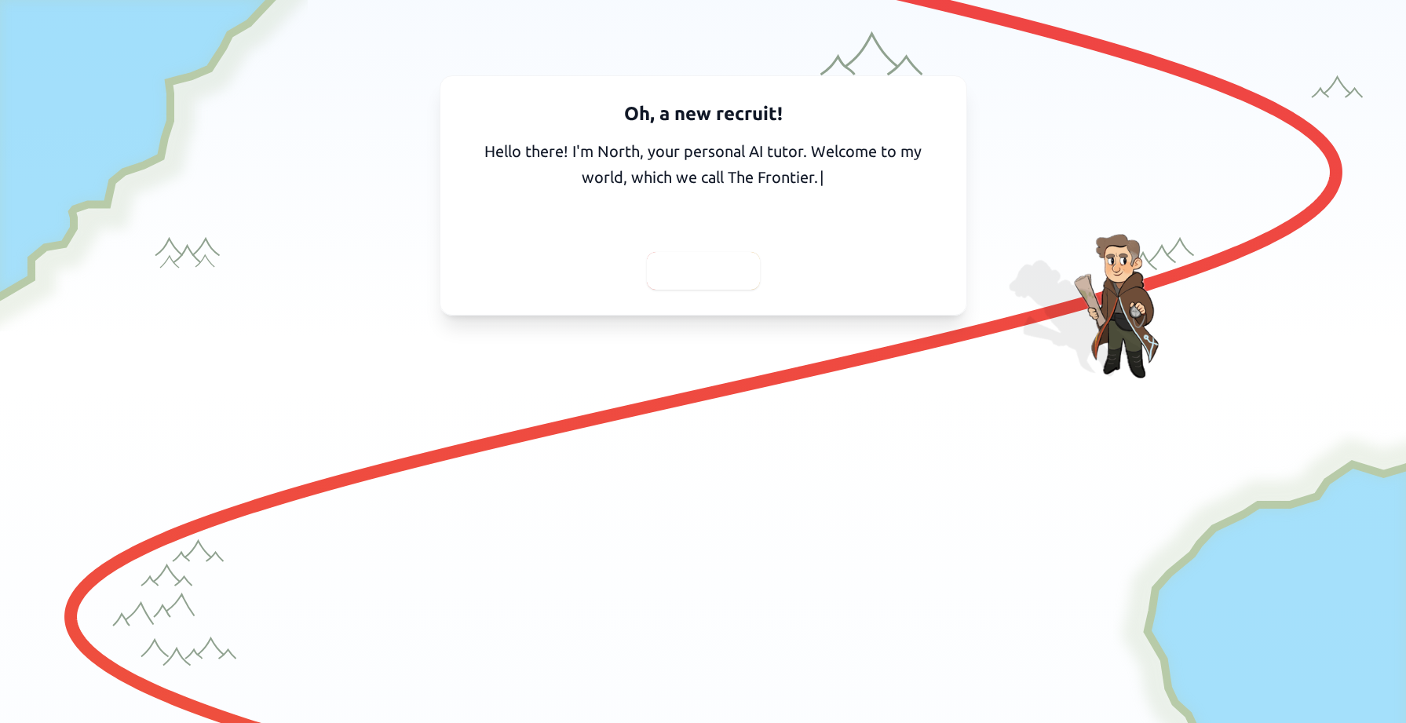
click at [726, 275] on span "Continue" at bounding box center [703, 271] width 63 height 22
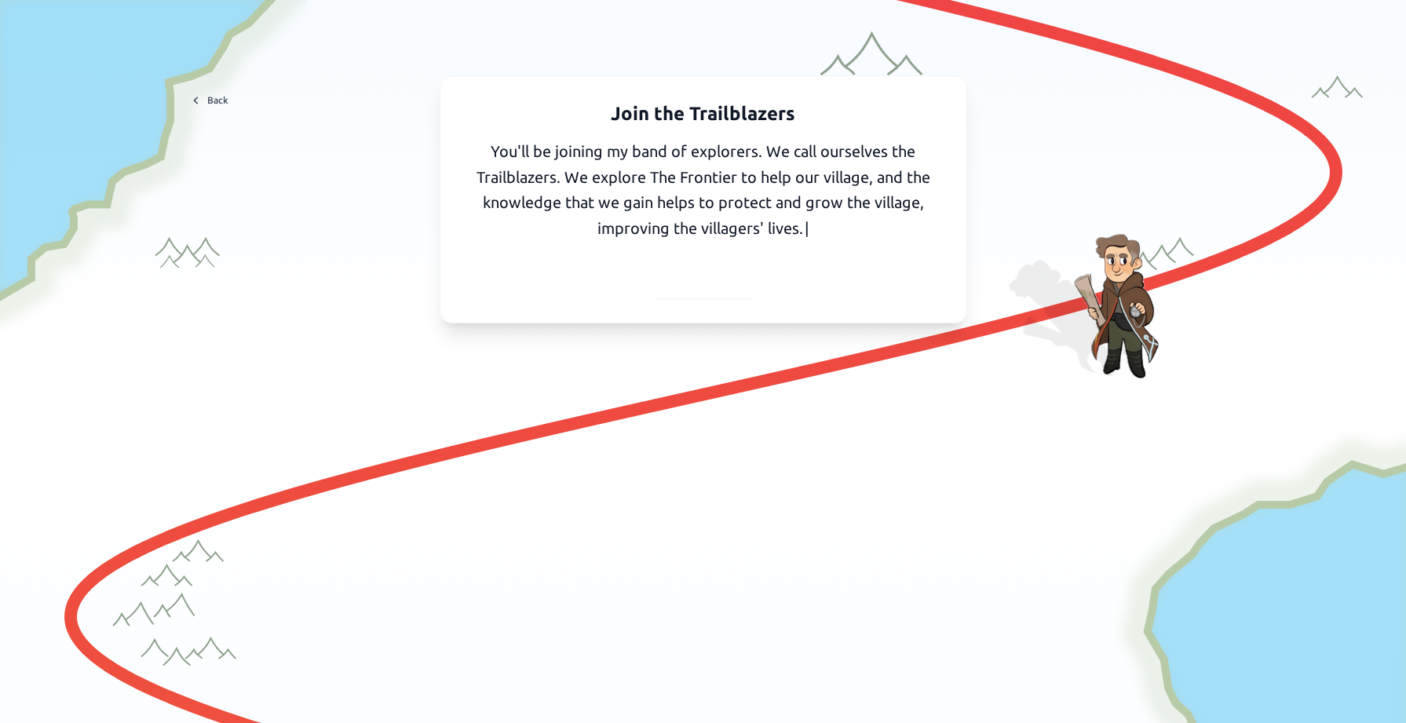
click at [732, 274] on span "Continue" at bounding box center [703, 279] width 63 height 22
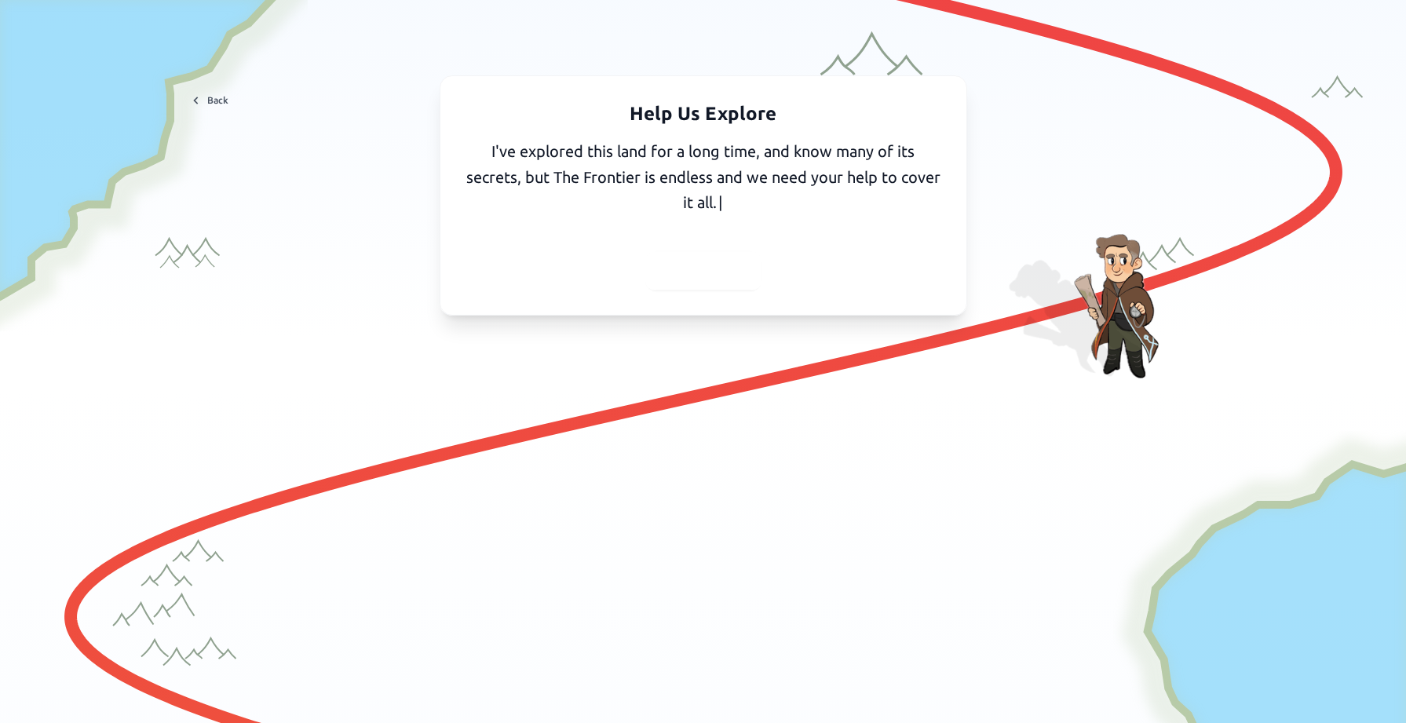
click at [719, 273] on span "Continue" at bounding box center [703, 271] width 63 height 22
click at [719, 273] on span "Yes, I'll tell you" at bounding box center [702, 271] width 103 height 22
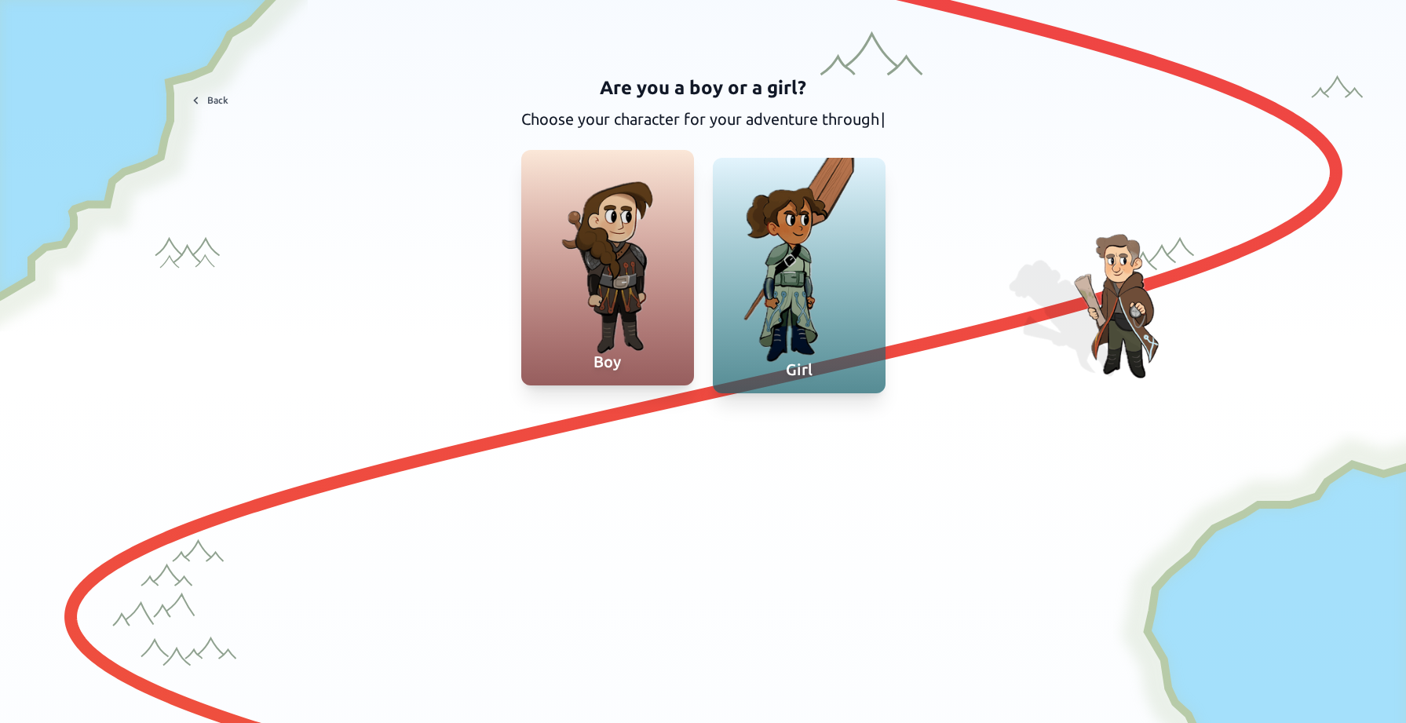
click at [637, 341] on div "Boy" at bounding box center [607, 361] width 173 height 47
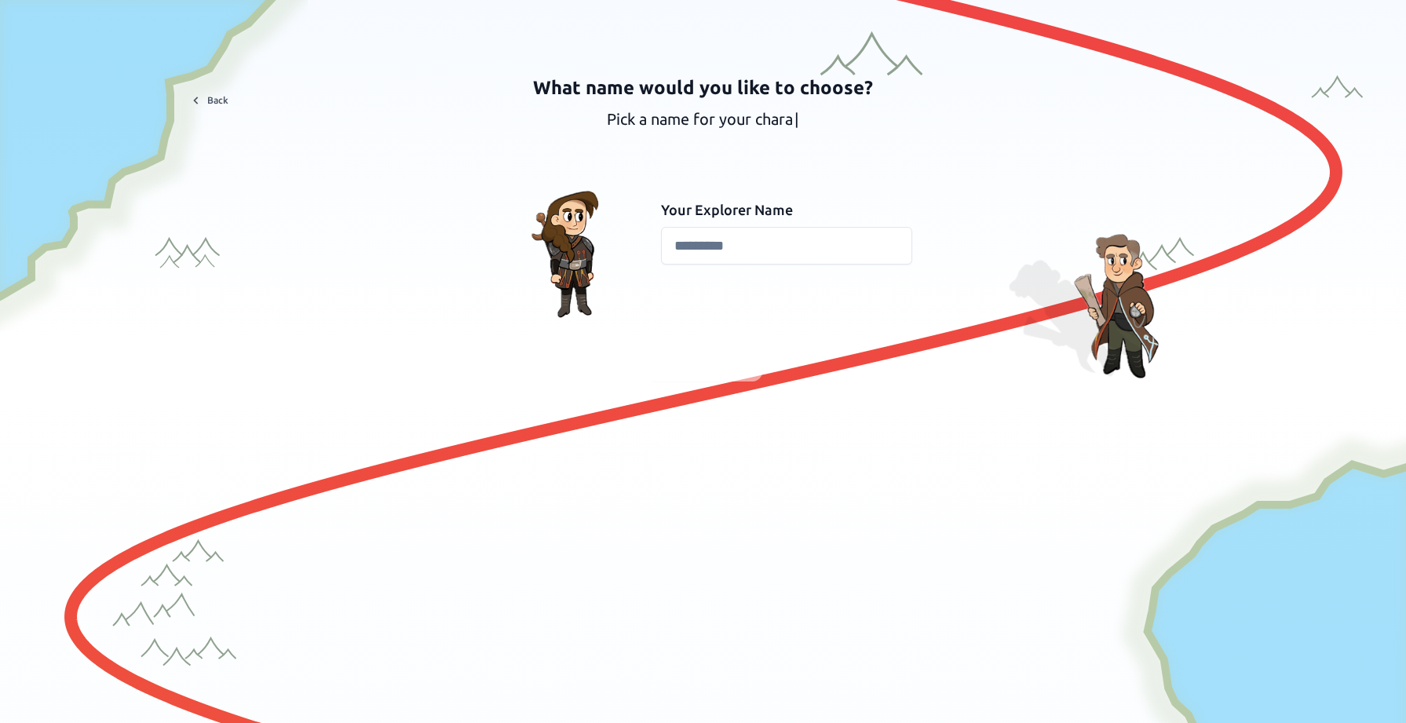
click at [761, 247] on input at bounding box center [786, 246] width 251 height 38
type input "********"
click at [699, 357] on span "Continue" at bounding box center [703, 362] width 63 height 22
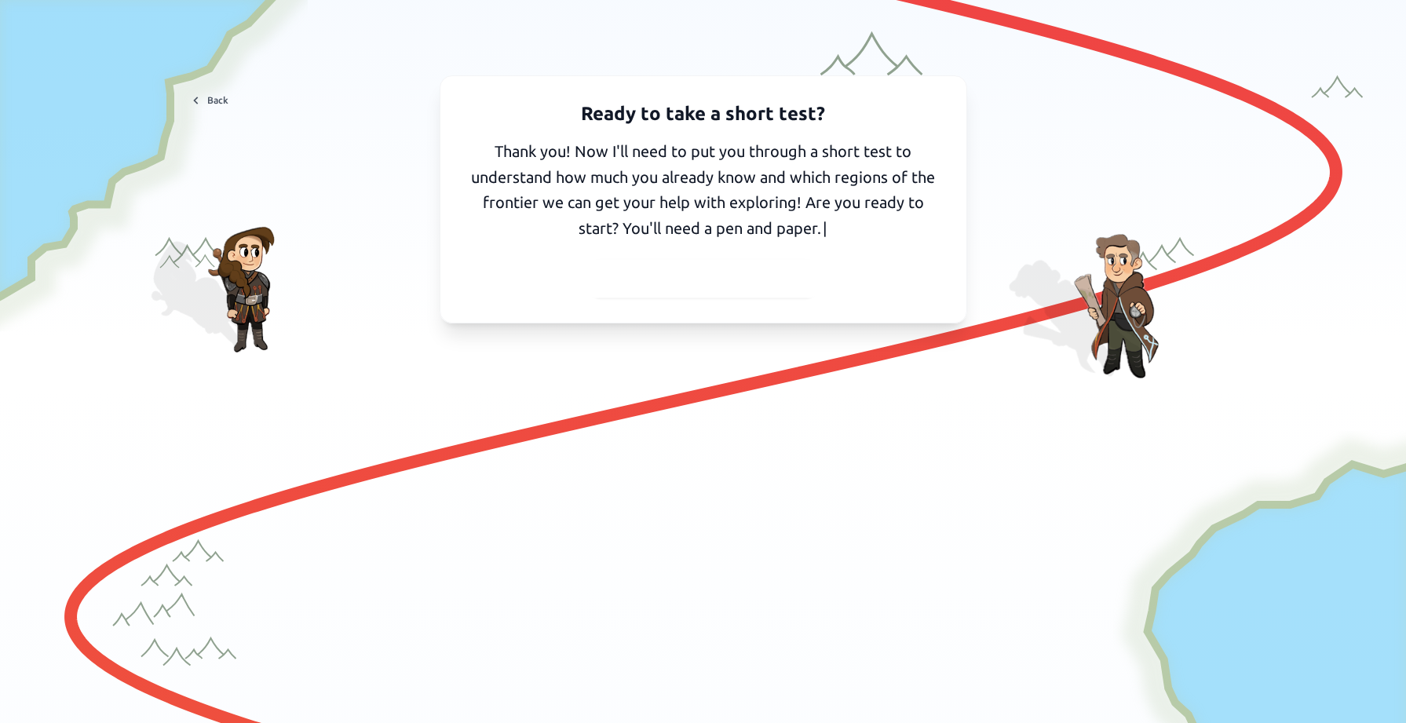
click at [692, 284] on span "I've got my pen and paper" at bounding box center [702, 279] width 175 height 22
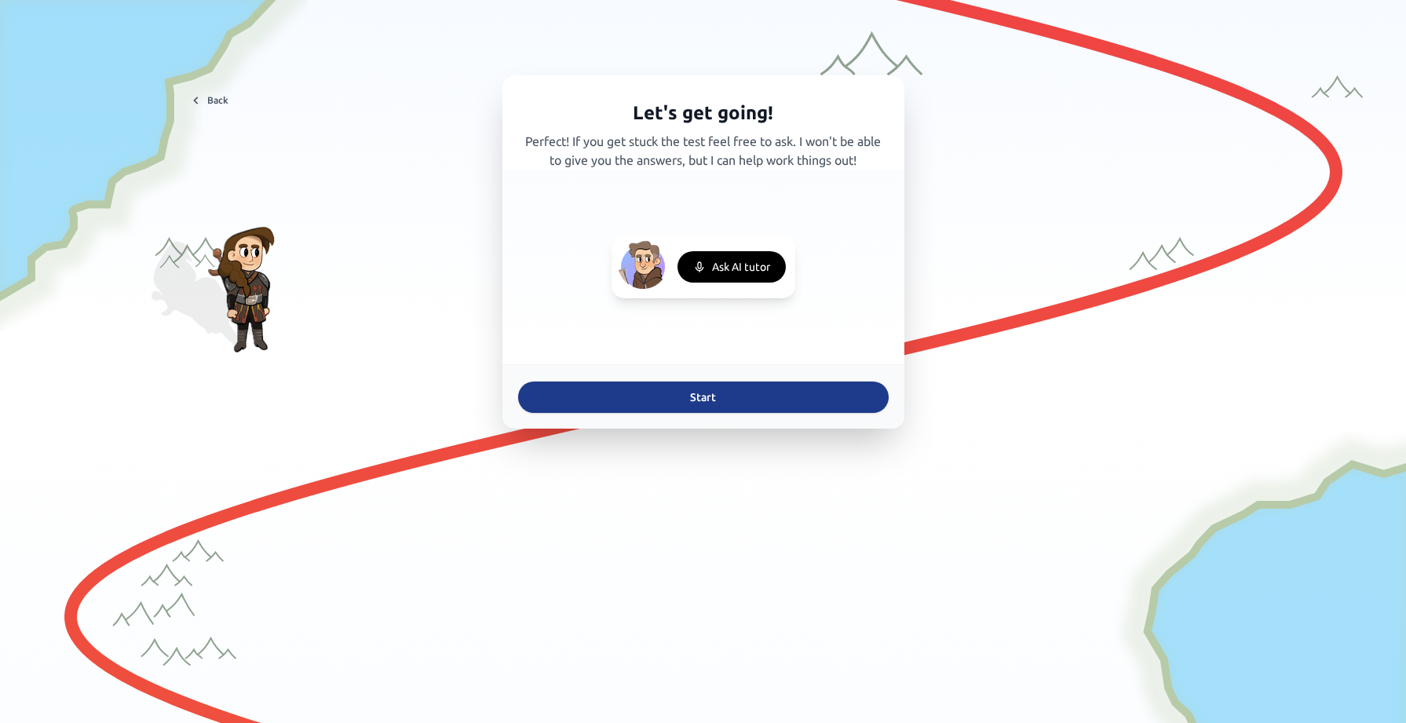
click at [732, 397] on button "Start" at bounding box center [703, 396] width 370 height 31
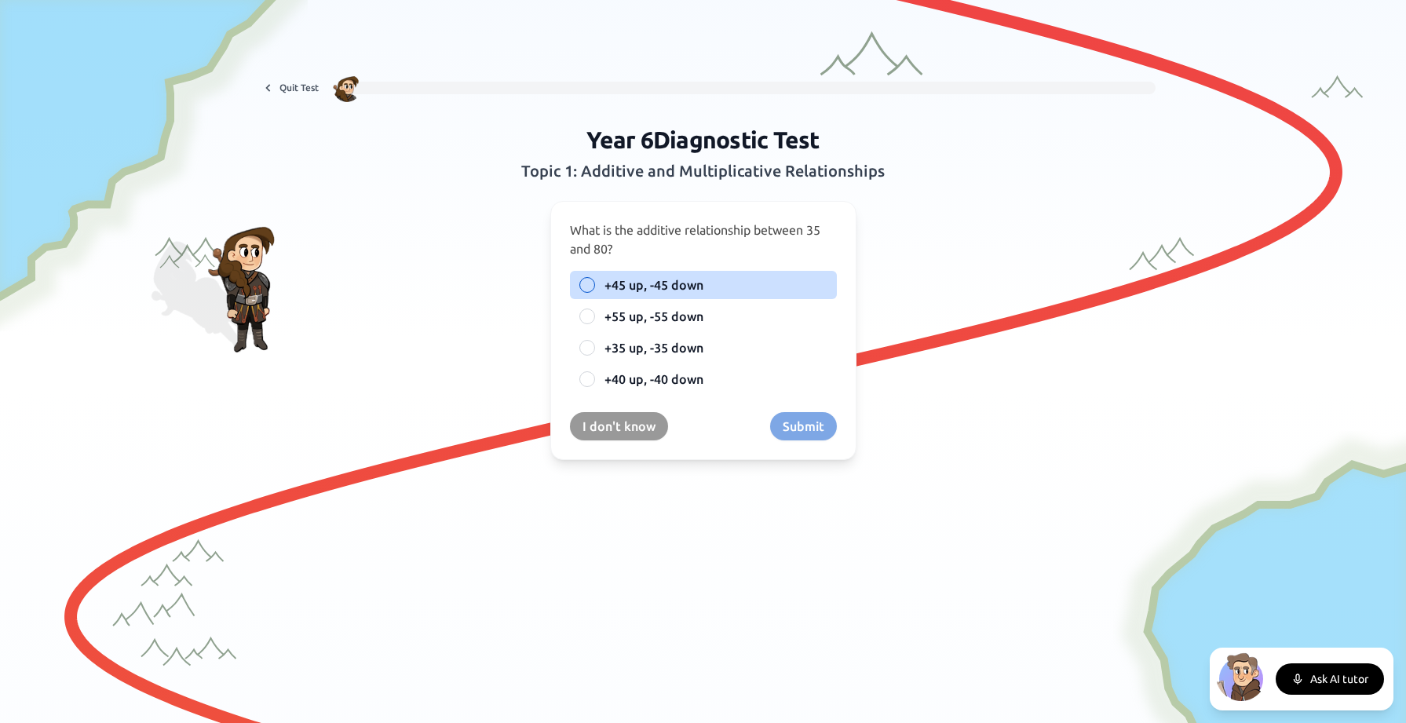
click at [584, 283] on div at bounding box center [587, 285] width 16 height 16
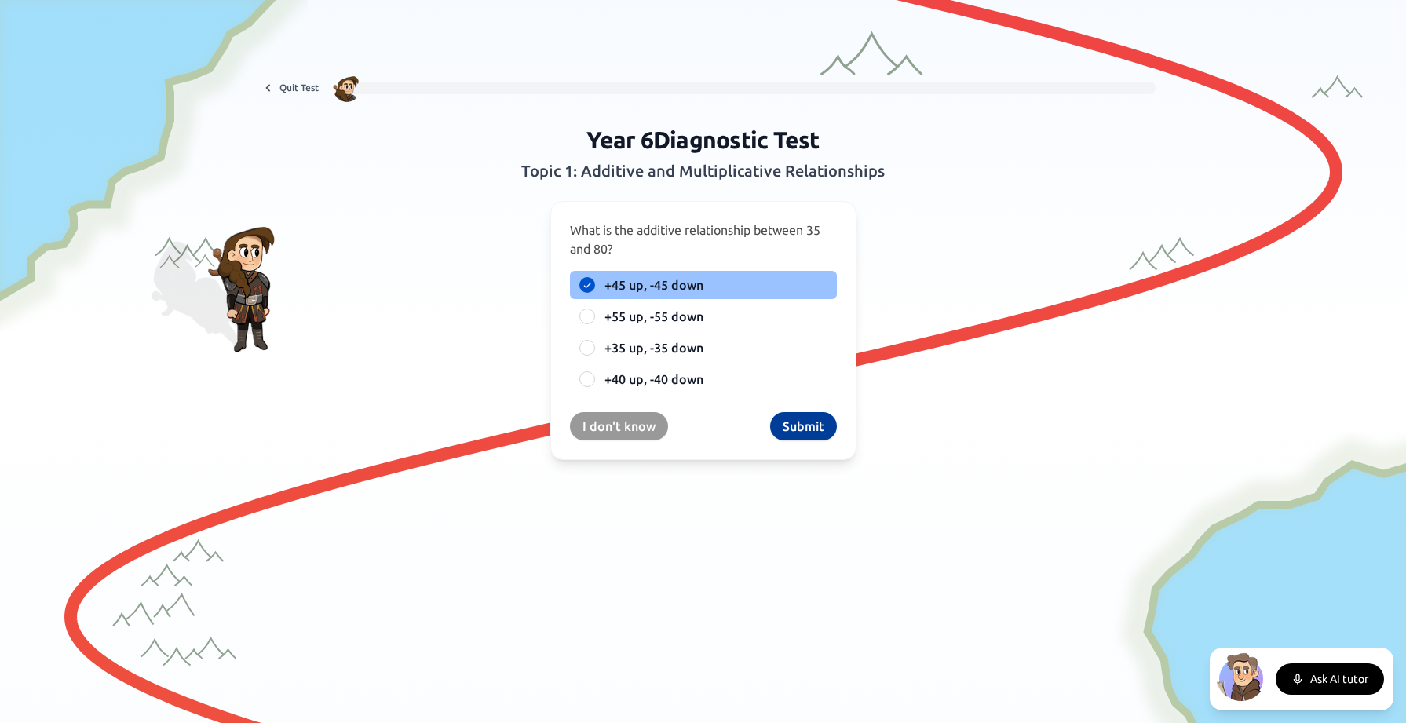
click at [806, 429] on button "Submit" at bounding box center [803, 426] width 67 height 28
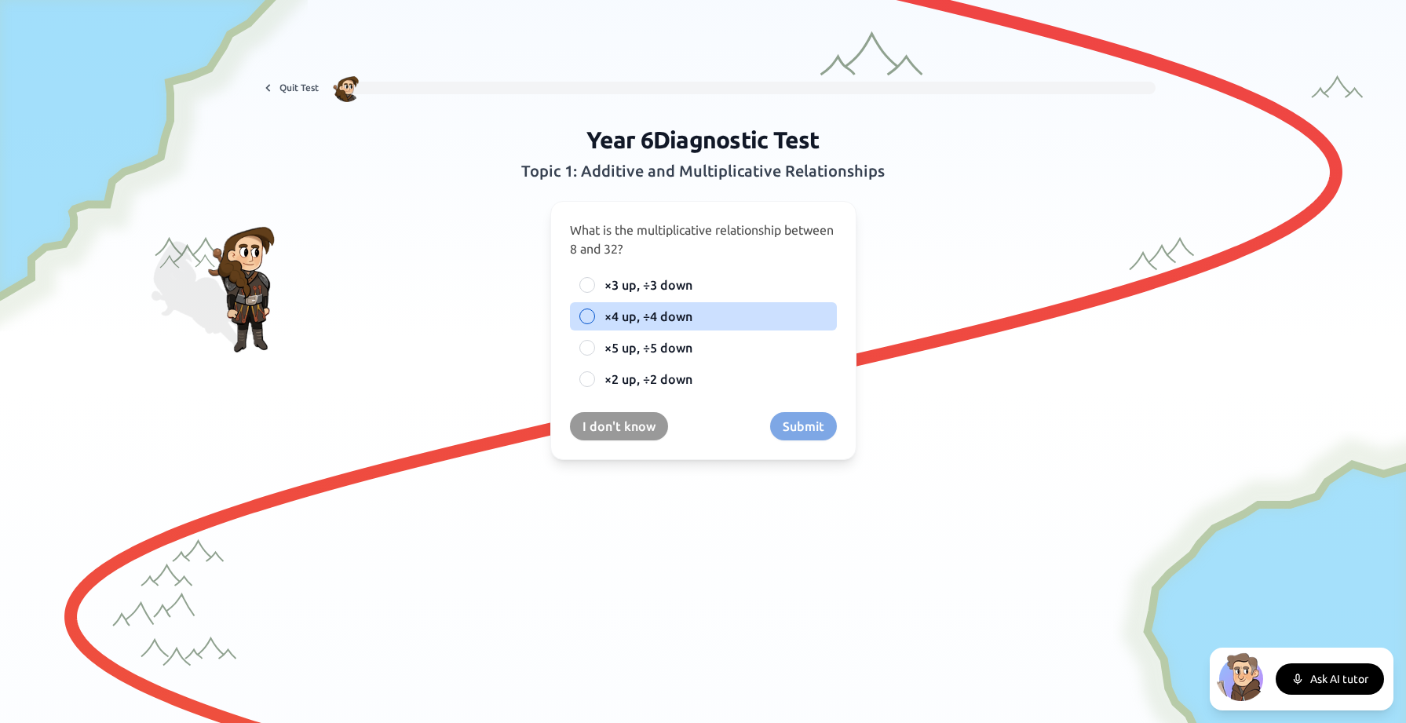
click at [583, 313] on div at bounding box center [587, 316] width 16 height 16
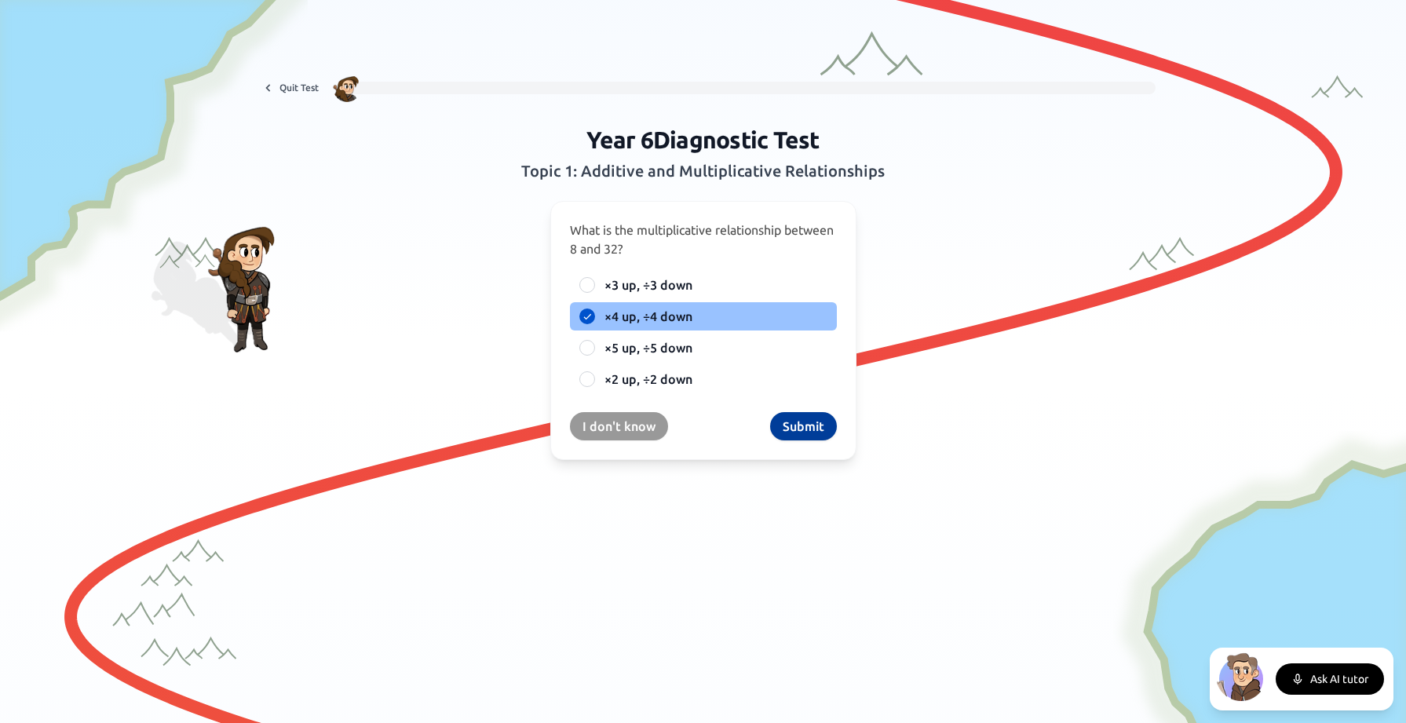
click at [808, 429] on button "Submit" at bounding box center [803, 426] width 67 height 28
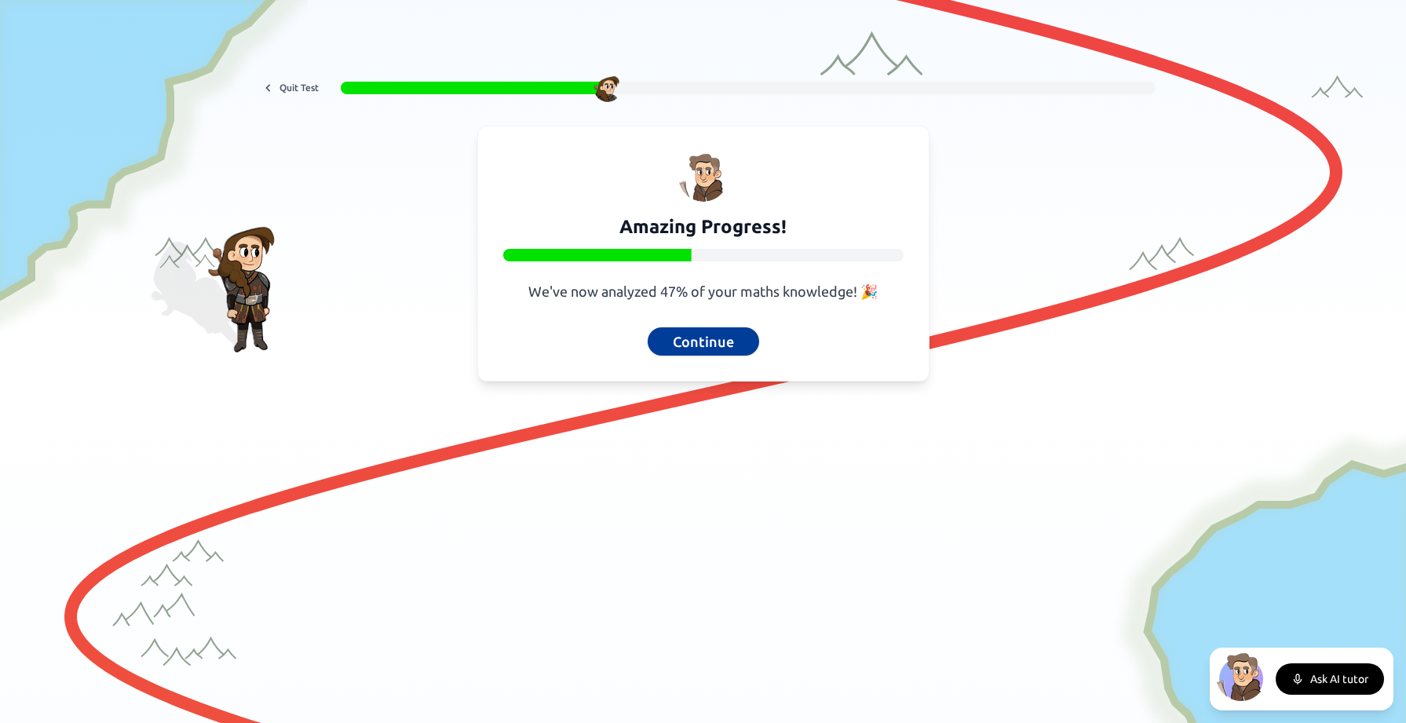
click at [726, 341] on button "Continue" at bounding box center [703, 341] width 111 height 28
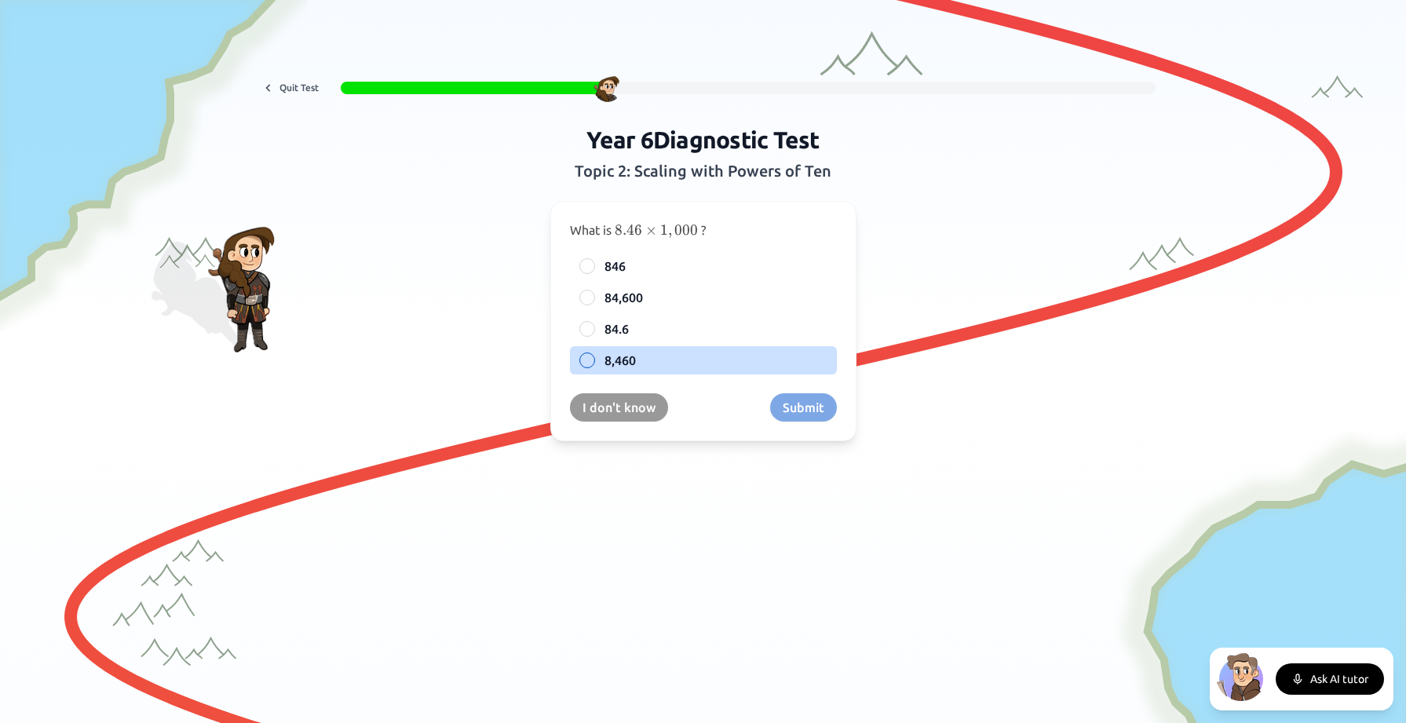
click at [586, 357] on div at bounding box center [587, 360] width 16 height 16
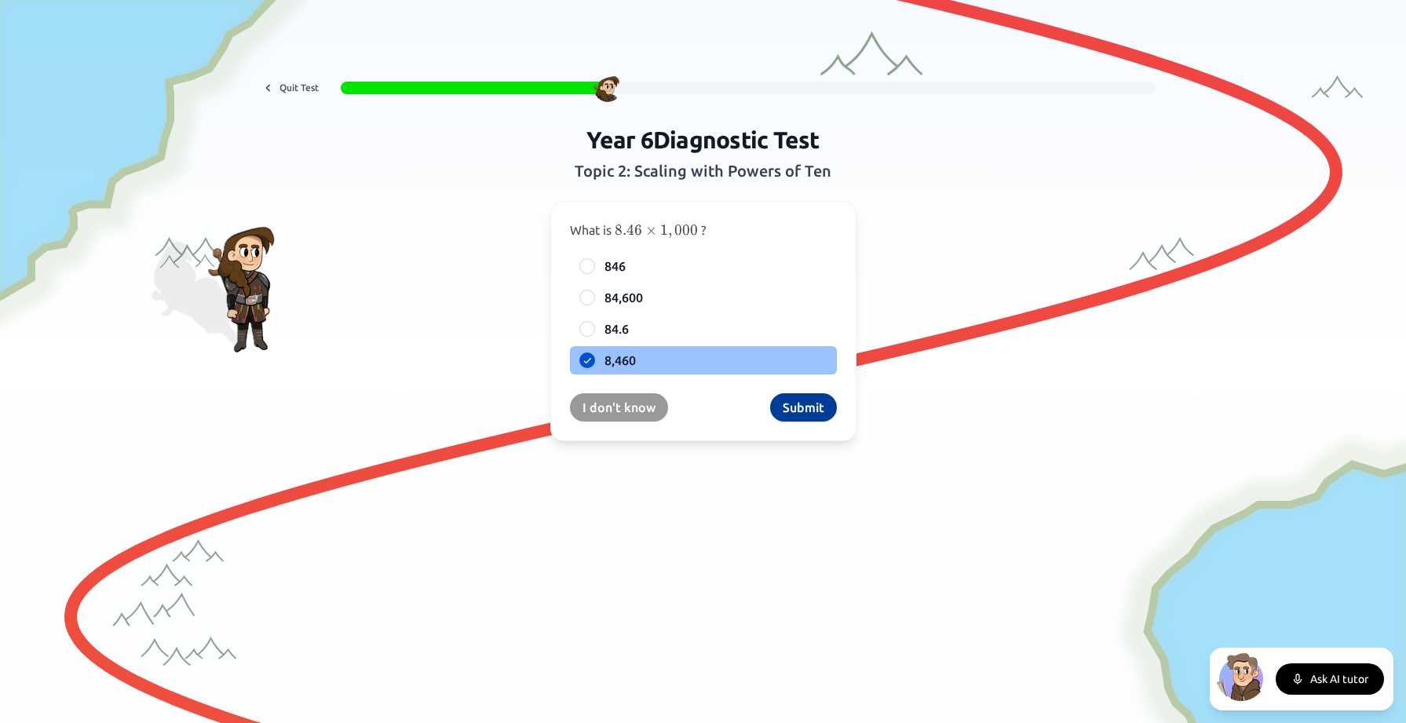
click at [798, 410] on button "Submit" at bounding box center [803, 407] width 67 height 28
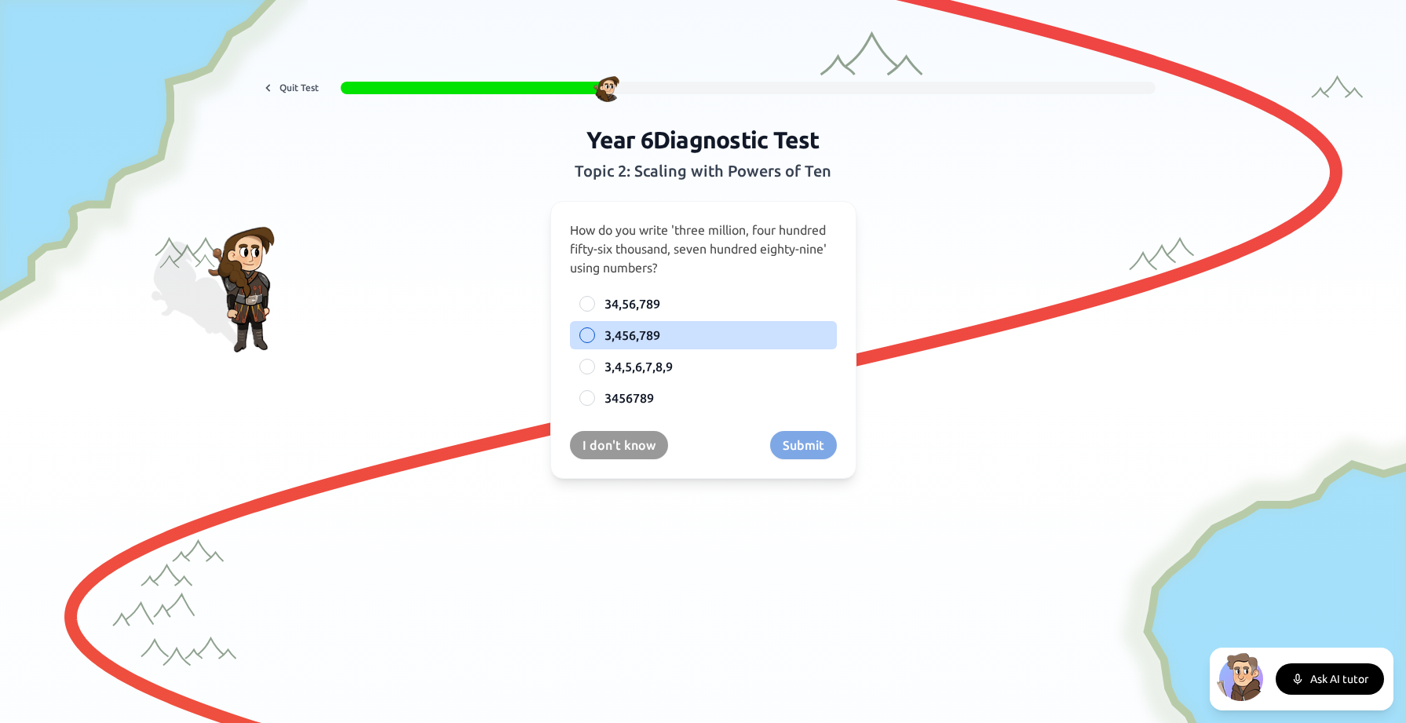
click at [586, 336] on div at bounding box center [587, 335] width 16 height 16
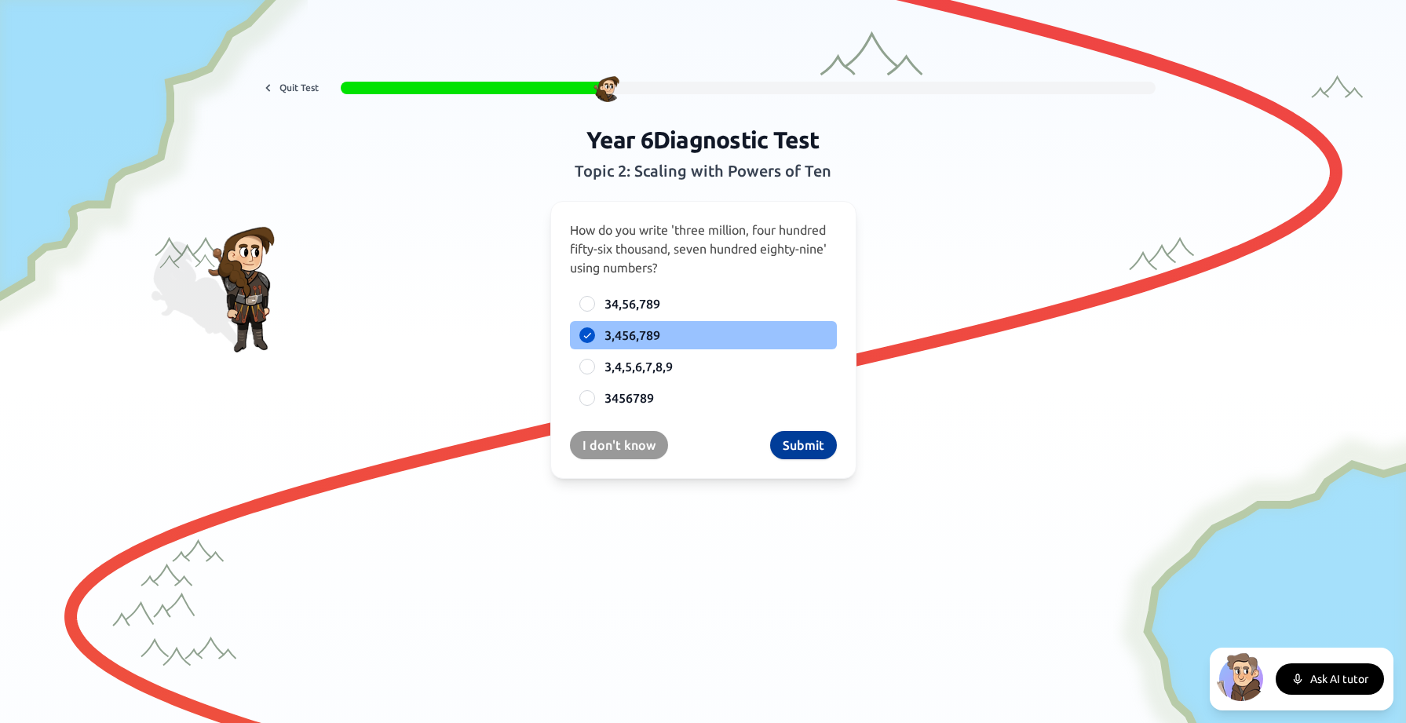
click at [810, 447] on button "Submit" at bounding box center [803, 445] width 67 height 28
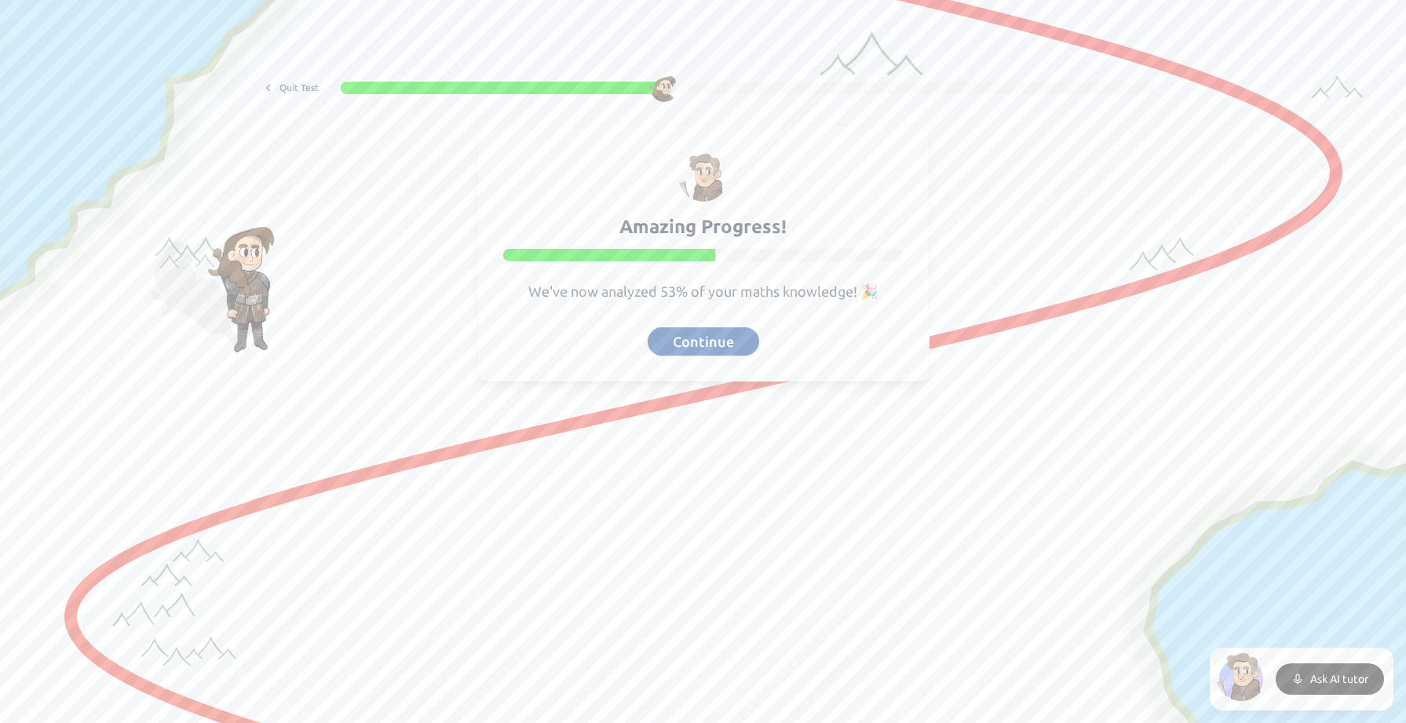
click at [714, 344] on button "Continue" at bounding box center [703, 341] width 111 height 28
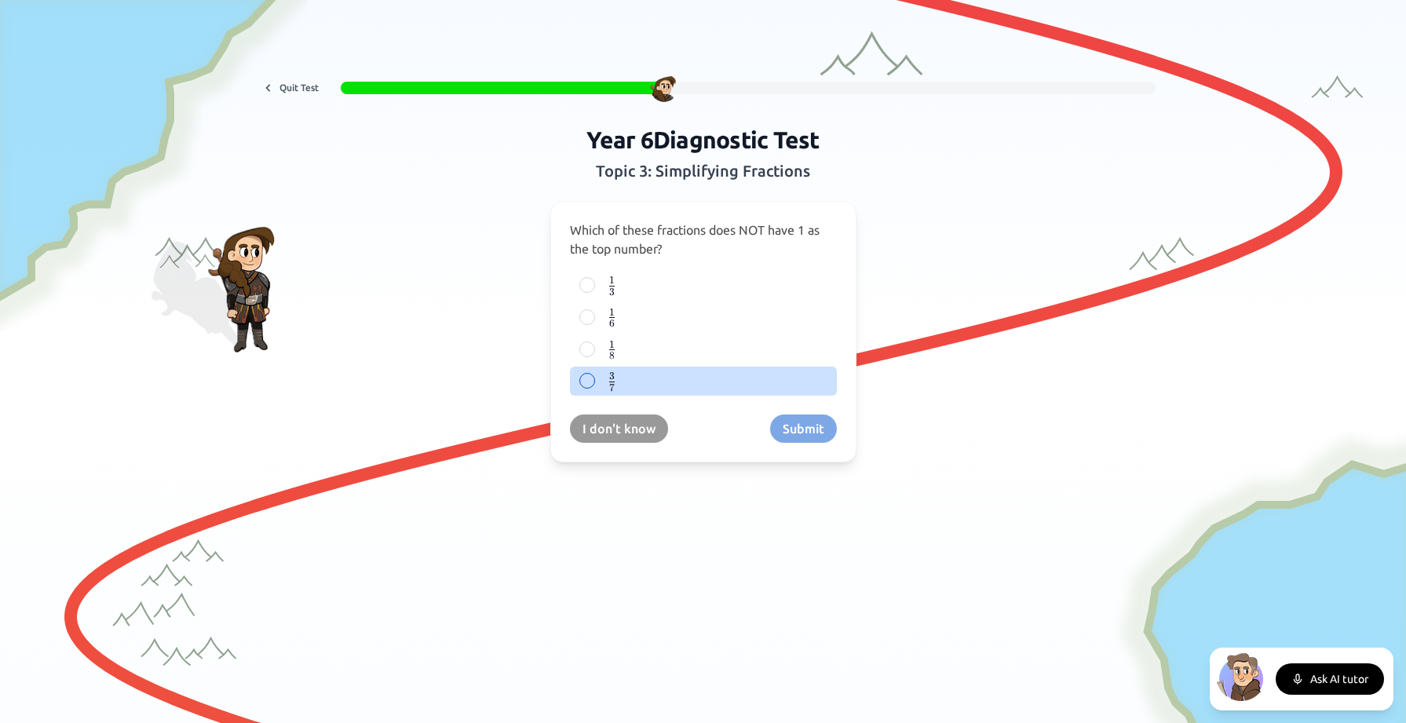
click at [590, 376] on div at bounding box center [587, 381] width 16 height 16
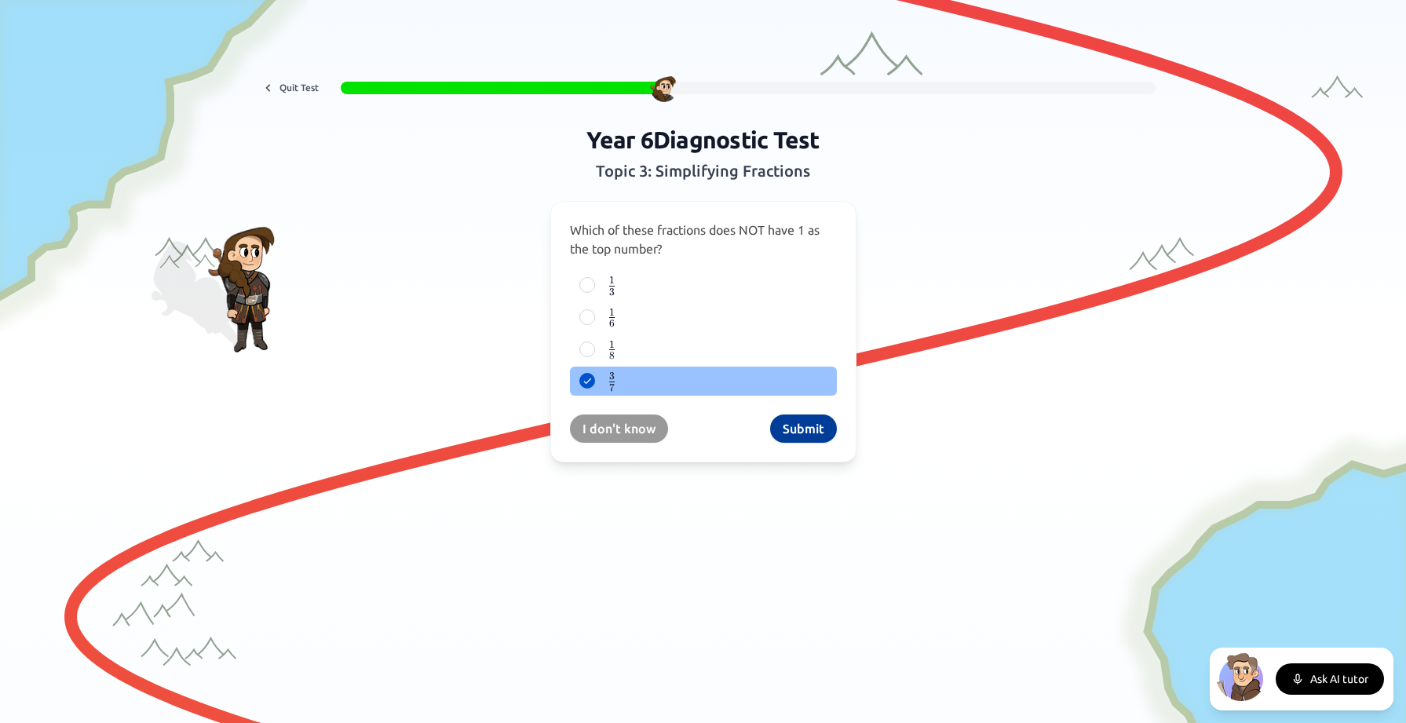
click at [808, 429] on button "Submit" at bounding box center [803, 428] width 67 height 28
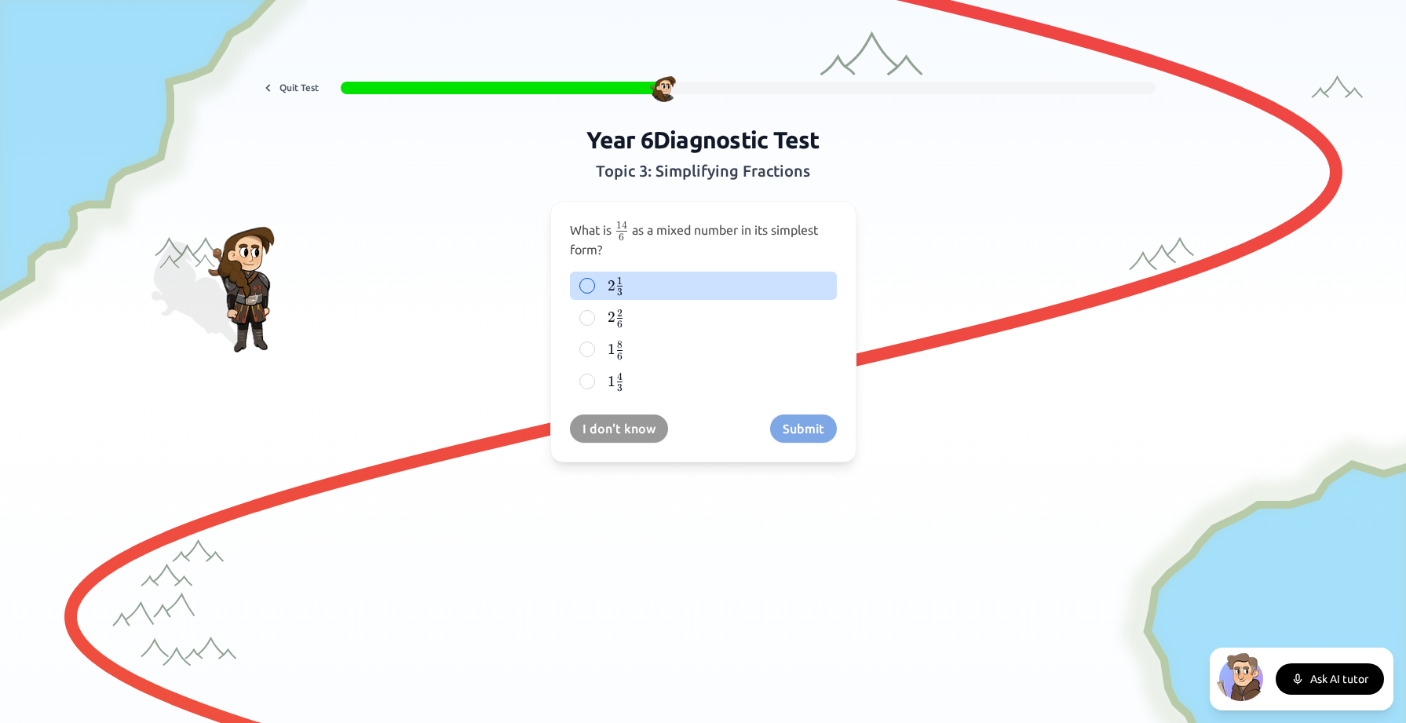
click at [586, 282] on div at bounding box center [587, 286] width 16 height 16
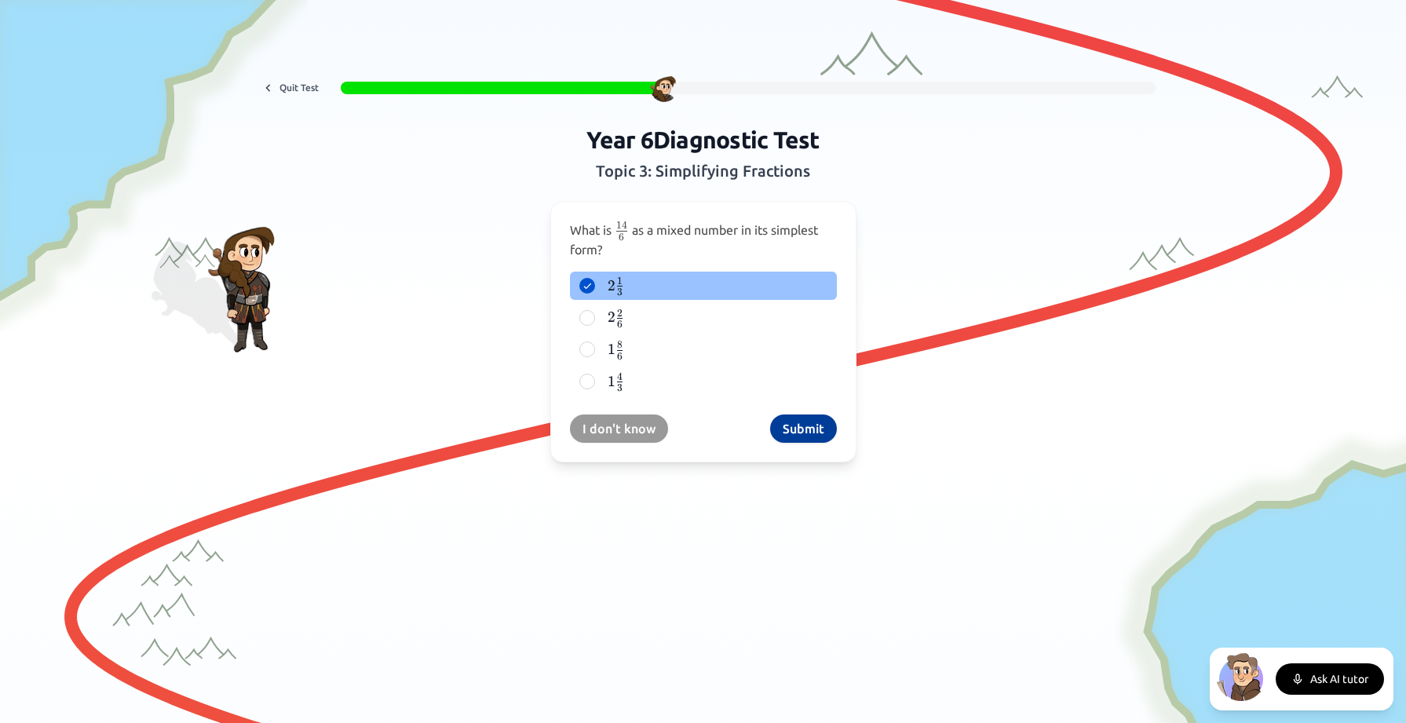
click at [799, 431] on button "Submit" at bounding box center [803, 428] width 67 height 28
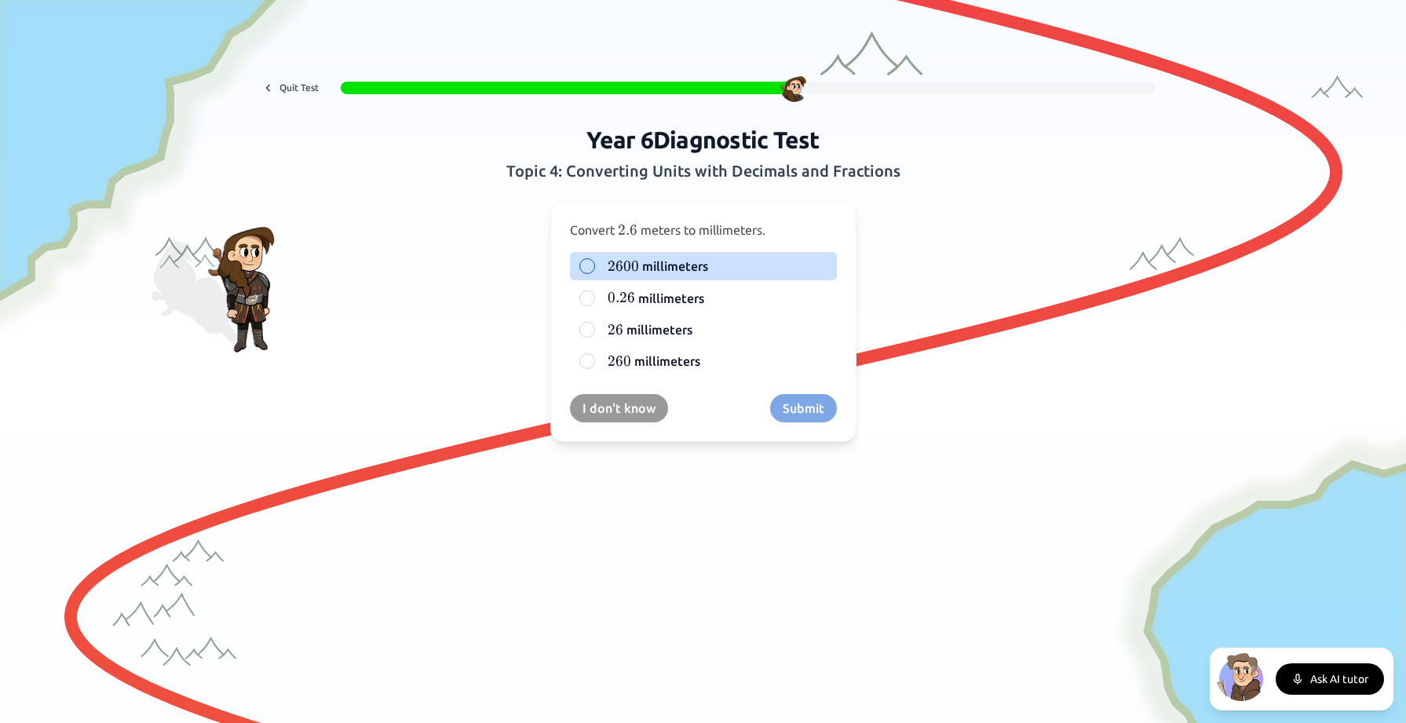
click at [582, 266] on div at bounding box center [587, 266] width 16 height 16
click at [804, 406] on button "Submit" at bounding box center [803, 408] width 67 height 28
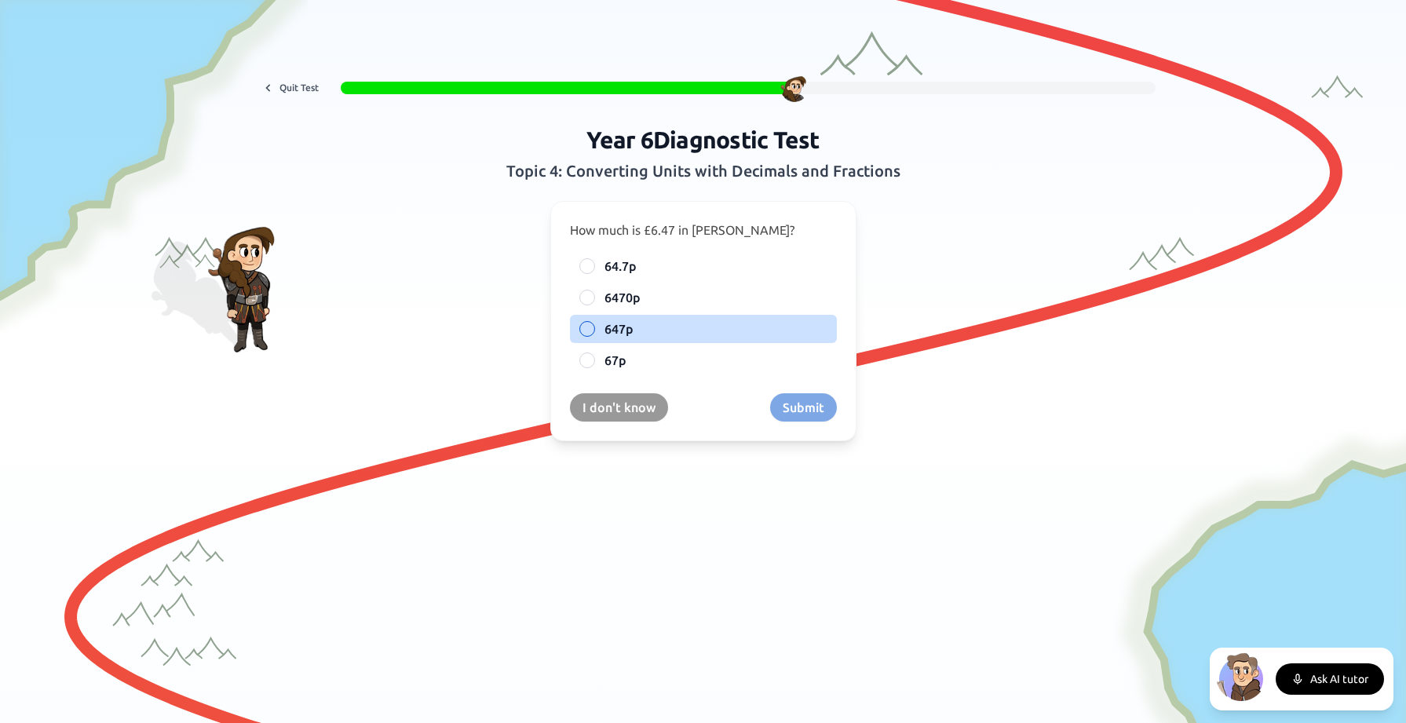
click at [589, 327] on div at bounding box center [587, 329] width 16 height 16
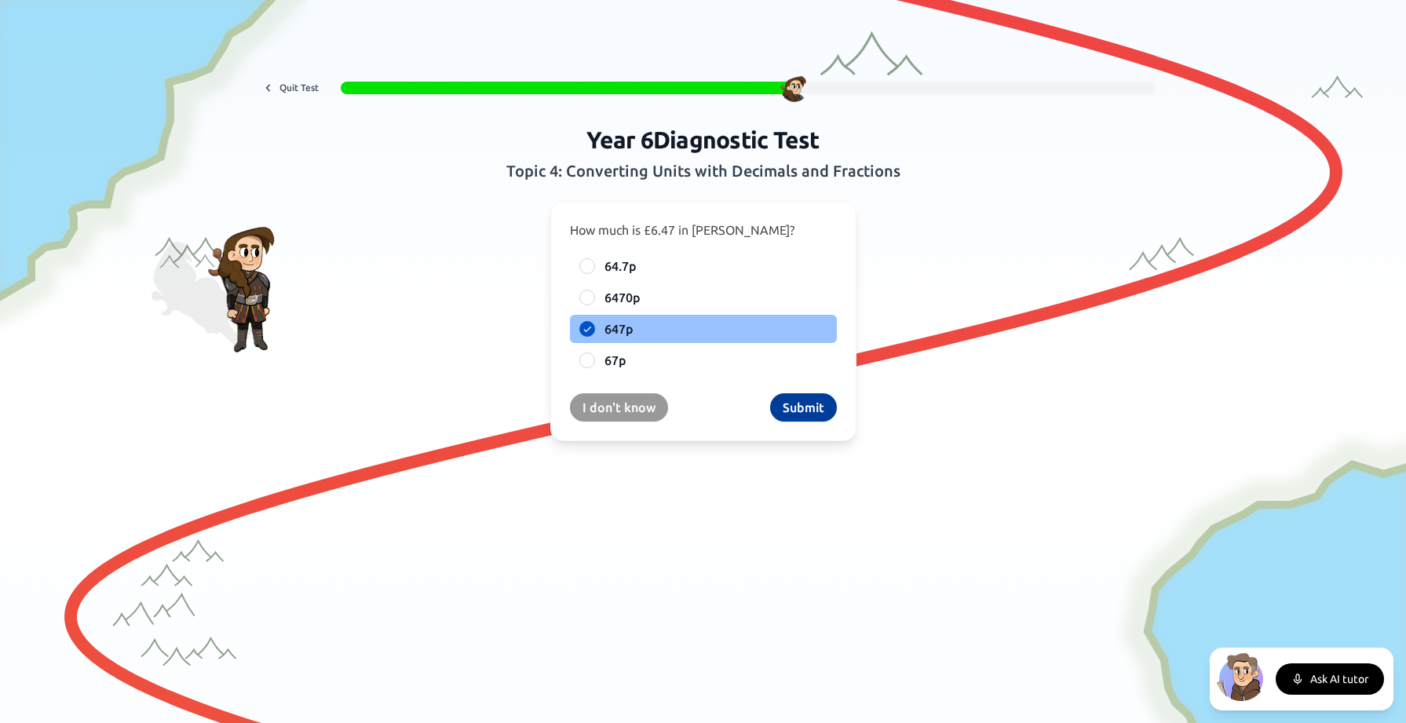
click at [812, 408] on button "Submit" at bounding box center [803, 407] width 67 height 28
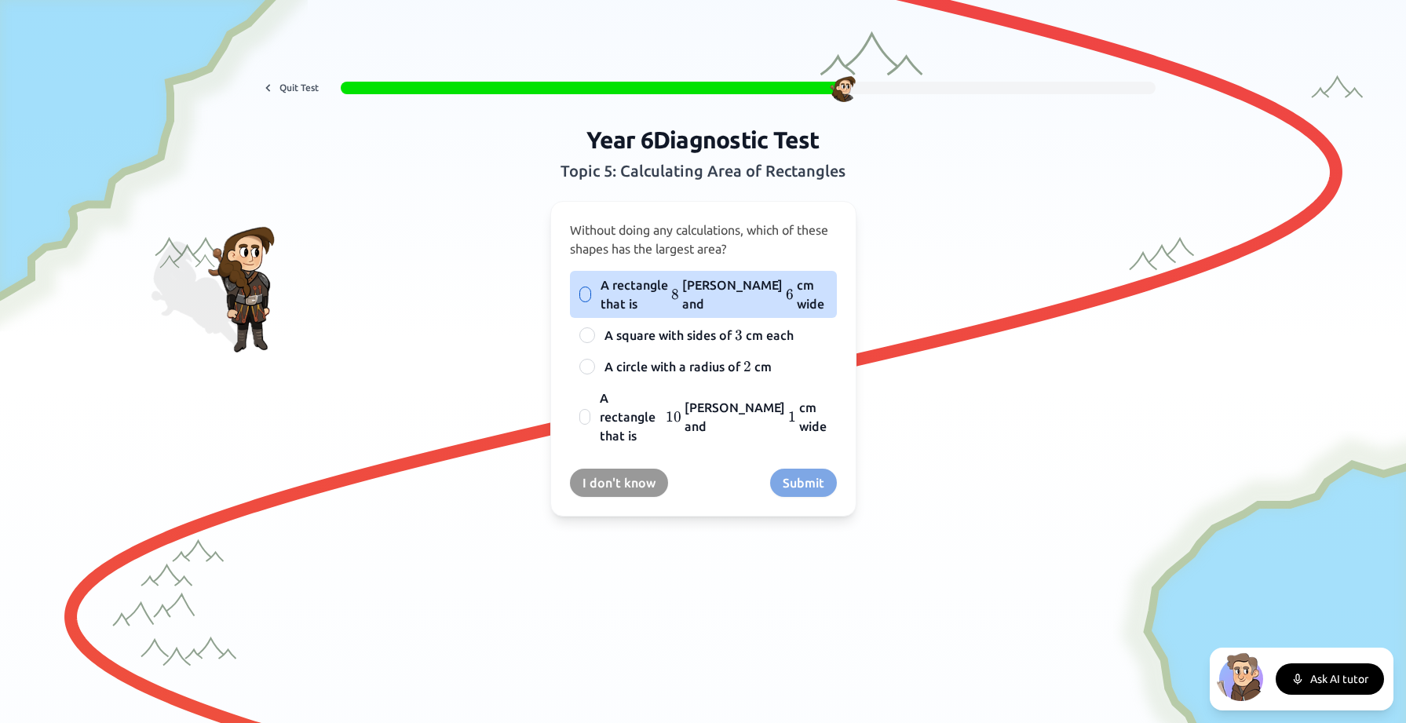
click at [586, 290] on div at bounding box center [585, 294] width 12 height 16
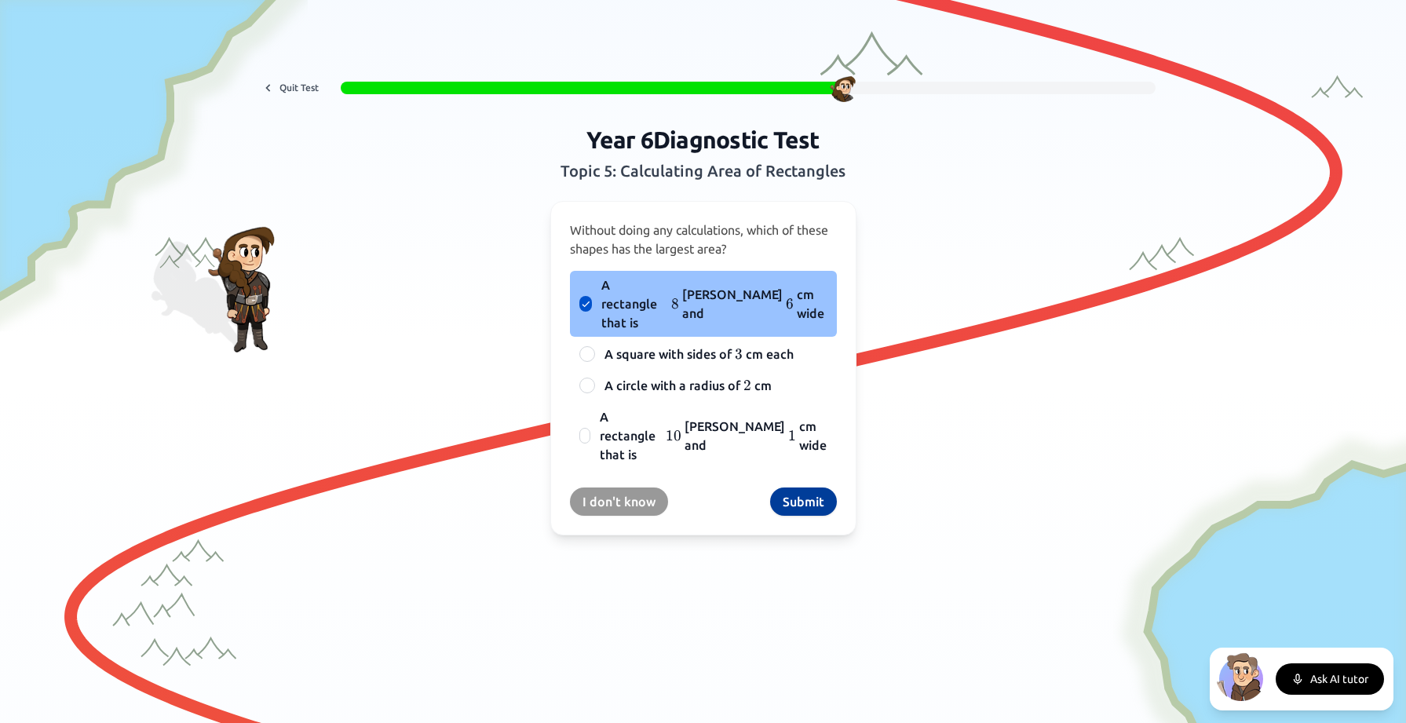
click at [808, 487] on button "Submit" at bounding box center [803, 501] width 67 height 28
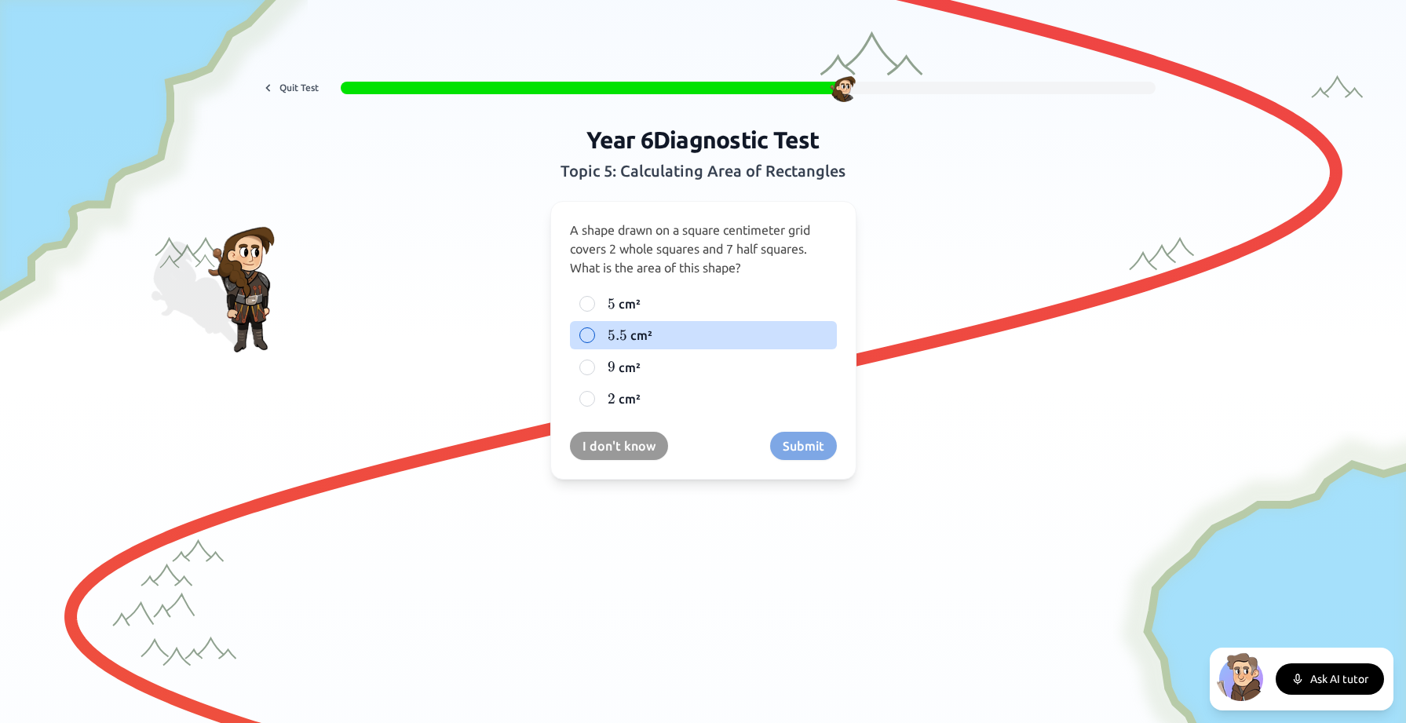
click at [580, 333] on div at bounding box center [587, 335] width 16 height 16
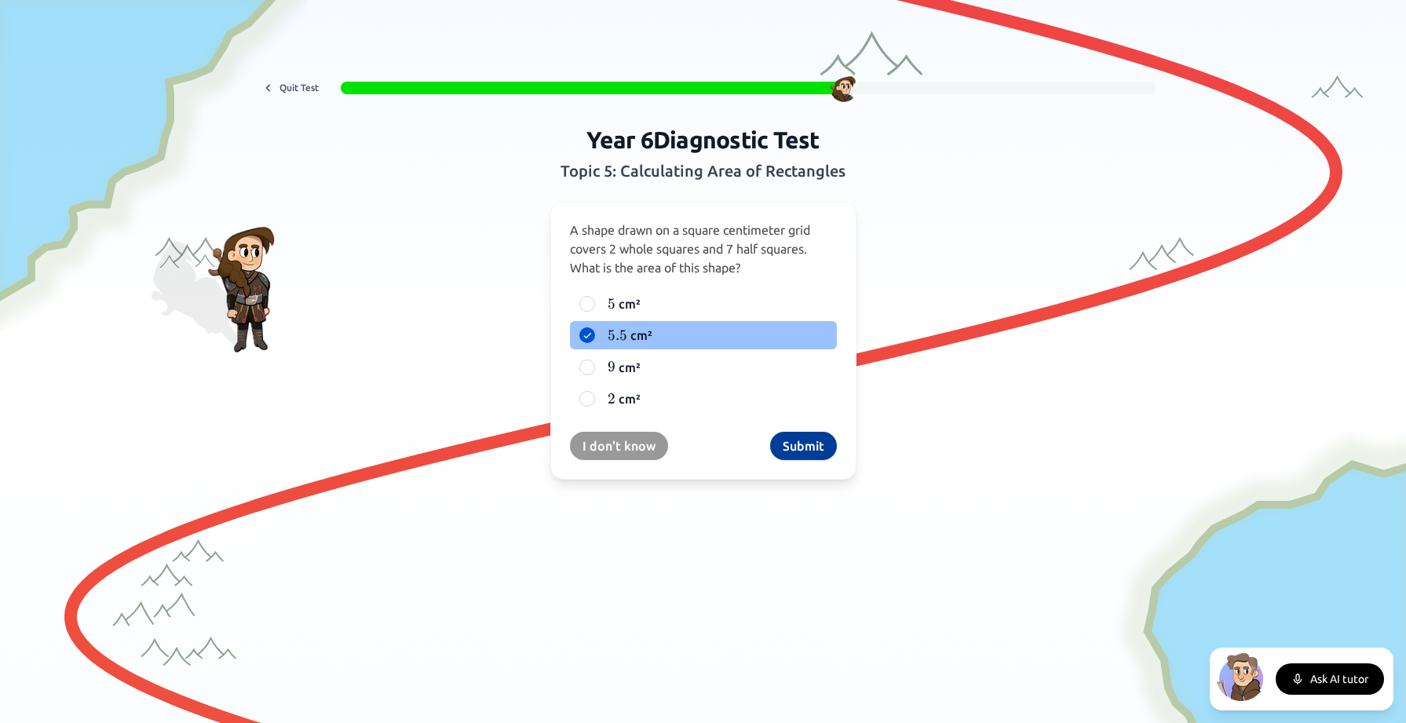
click at [804, 442] on button "Submit" at bounding box center [803, 446] width 67 height 28
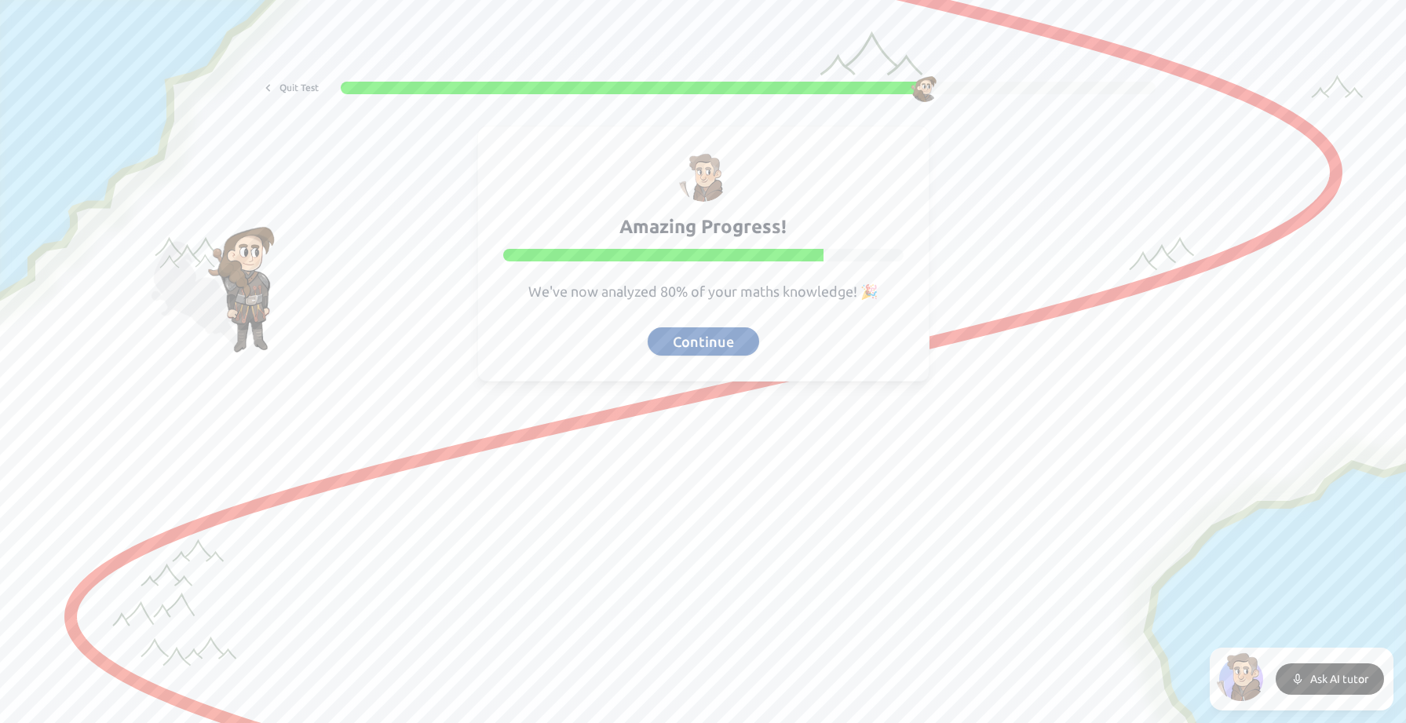
click at [724, 343] on button "Continue" at bounding box center [703, 341] width 111 height 28
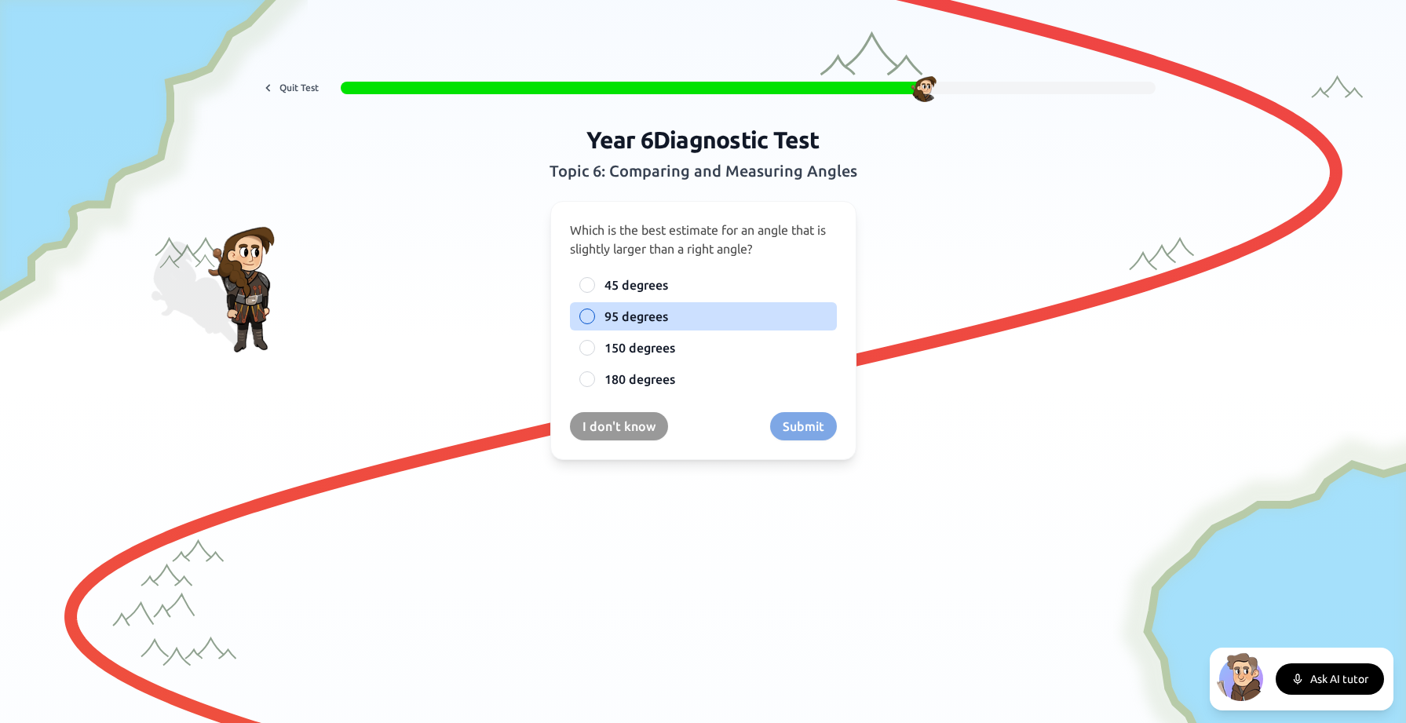
click at [589, 312] on div at bounding box center [587, 316] width 16 height 16
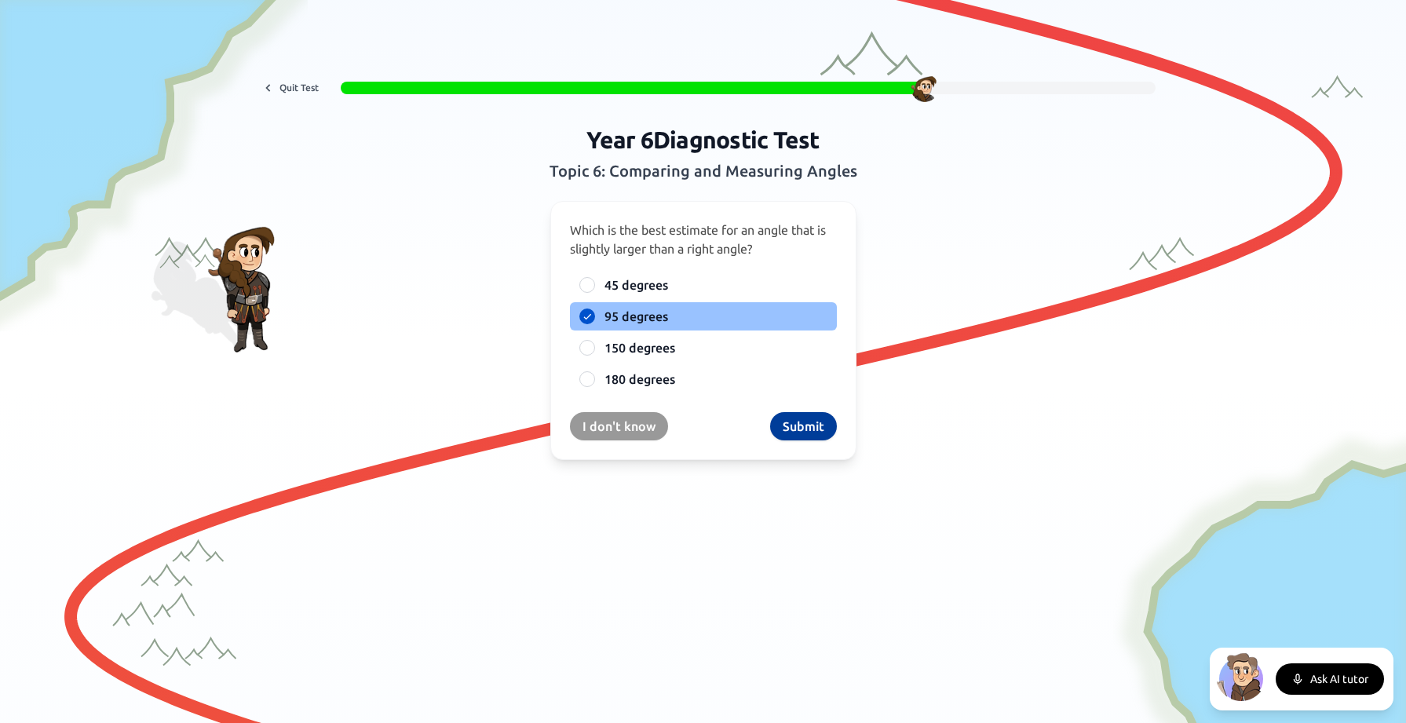
click at [789, 425] on button "Submit" at bounding box center [803, 426] width 67 height 28
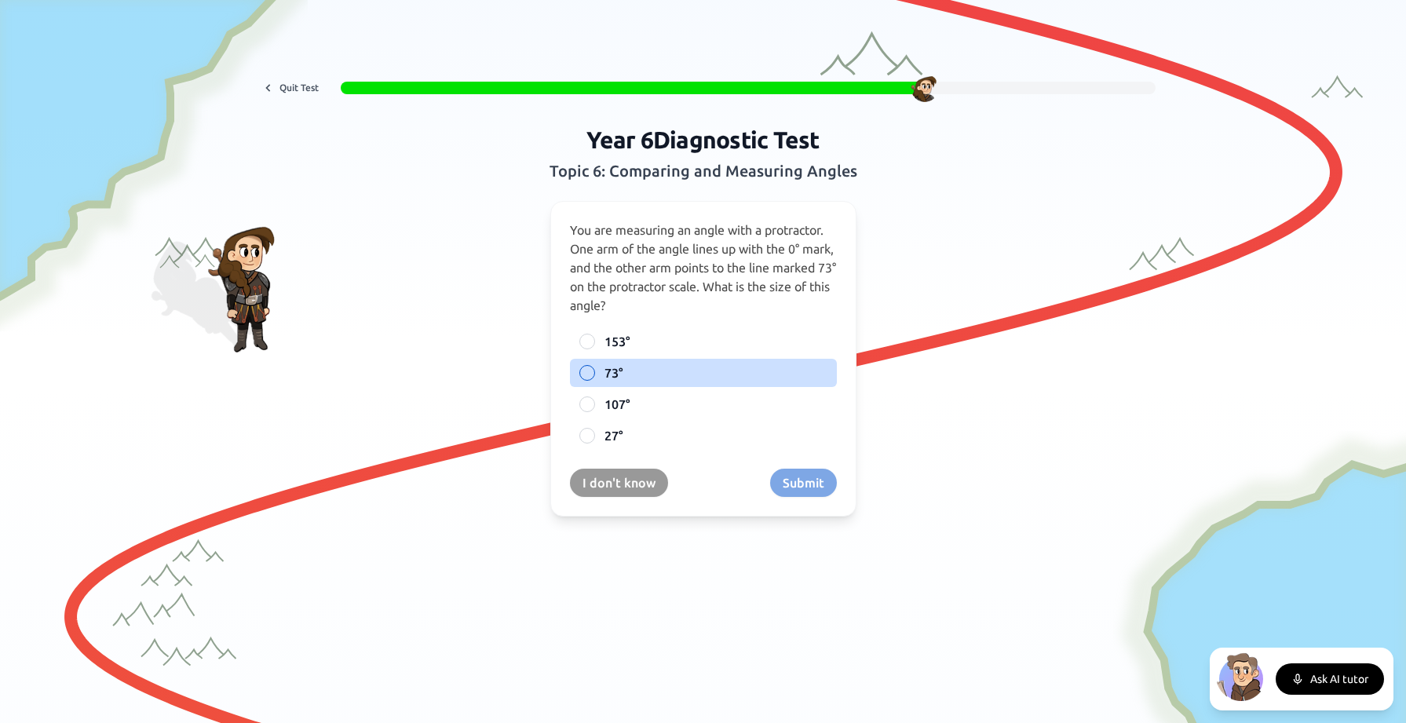
click at [588, 373] on div at bounding box center [587, 373] width 16 height 16
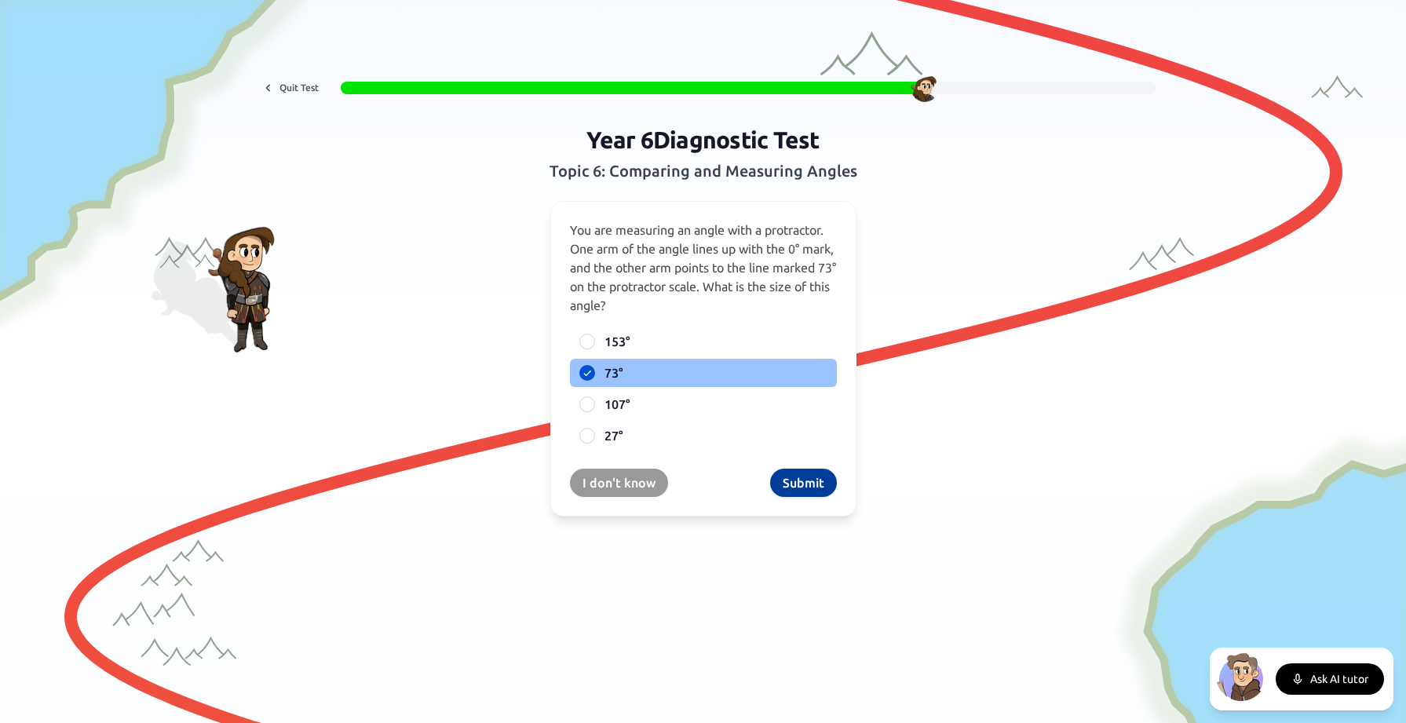
click at [808, 480] on button "Submit" at bounding box center [803, 483] width 67 height 28
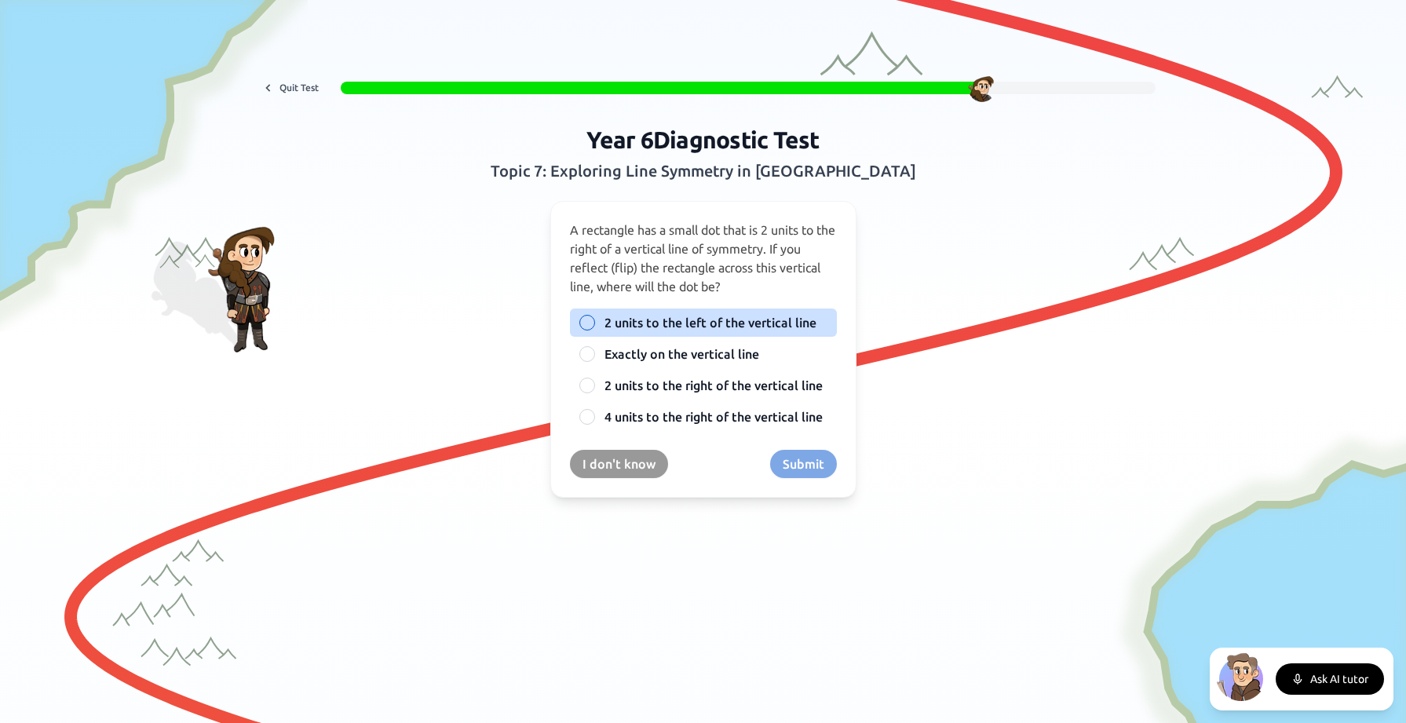
click at [587, 323] on div at bounding box center [587, 323] width 16 height 16
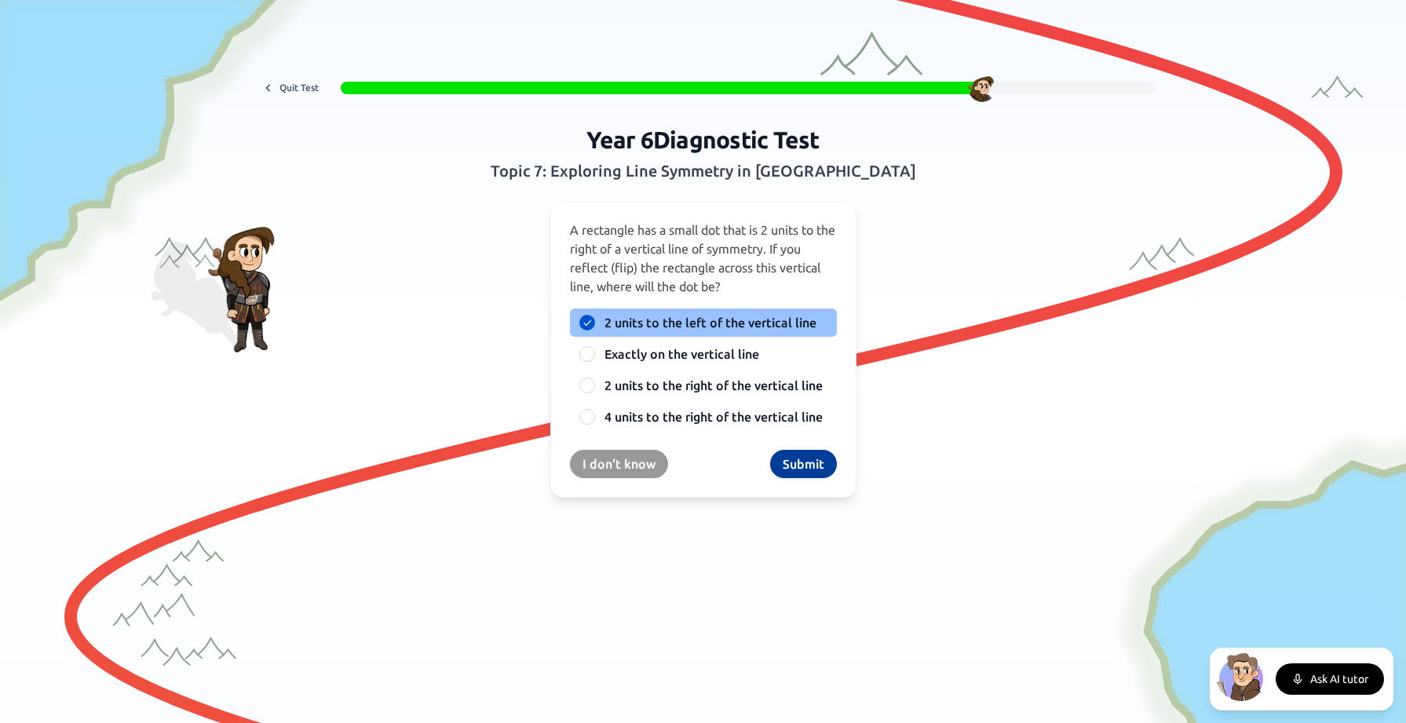
click at [812, 465] on button "Submit" at bounding box center [803, 464] width 67 height 28
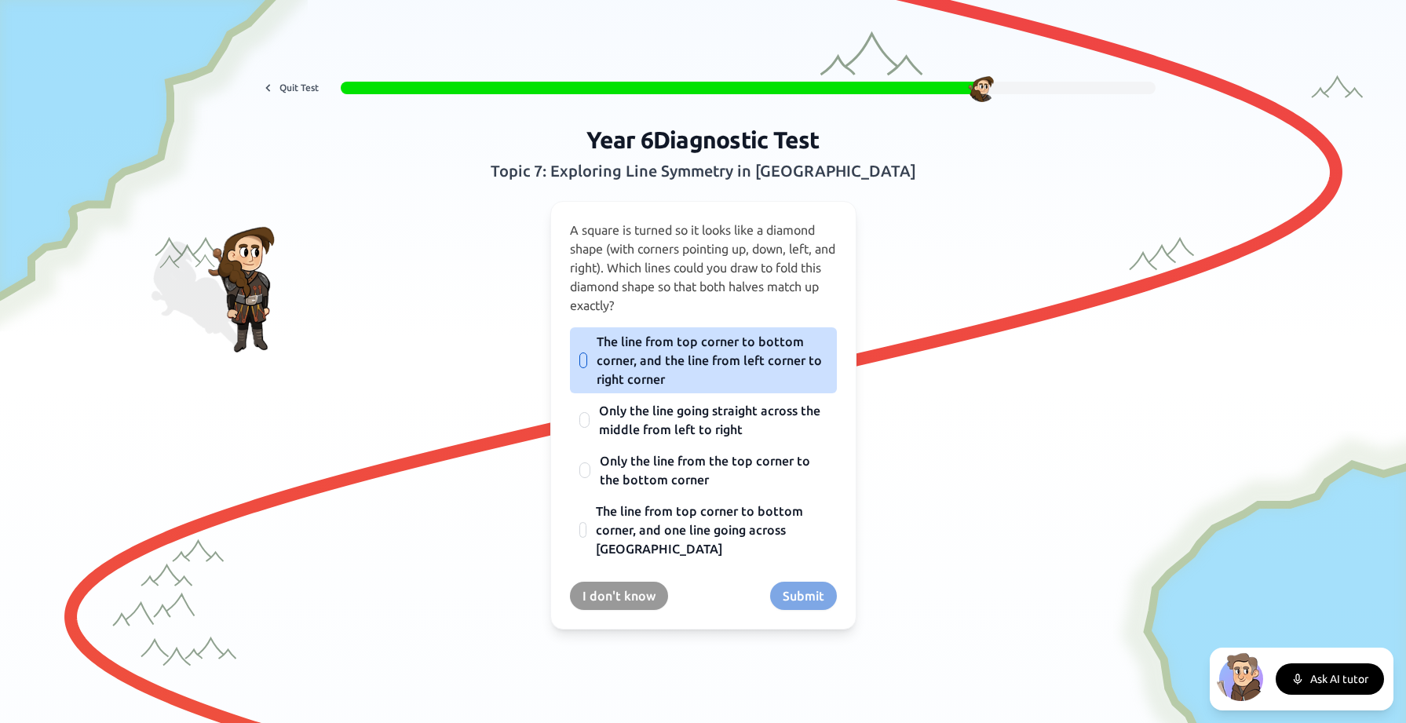
click at [582, 356] on div at bounding box center [583, 360] width 8 height 16
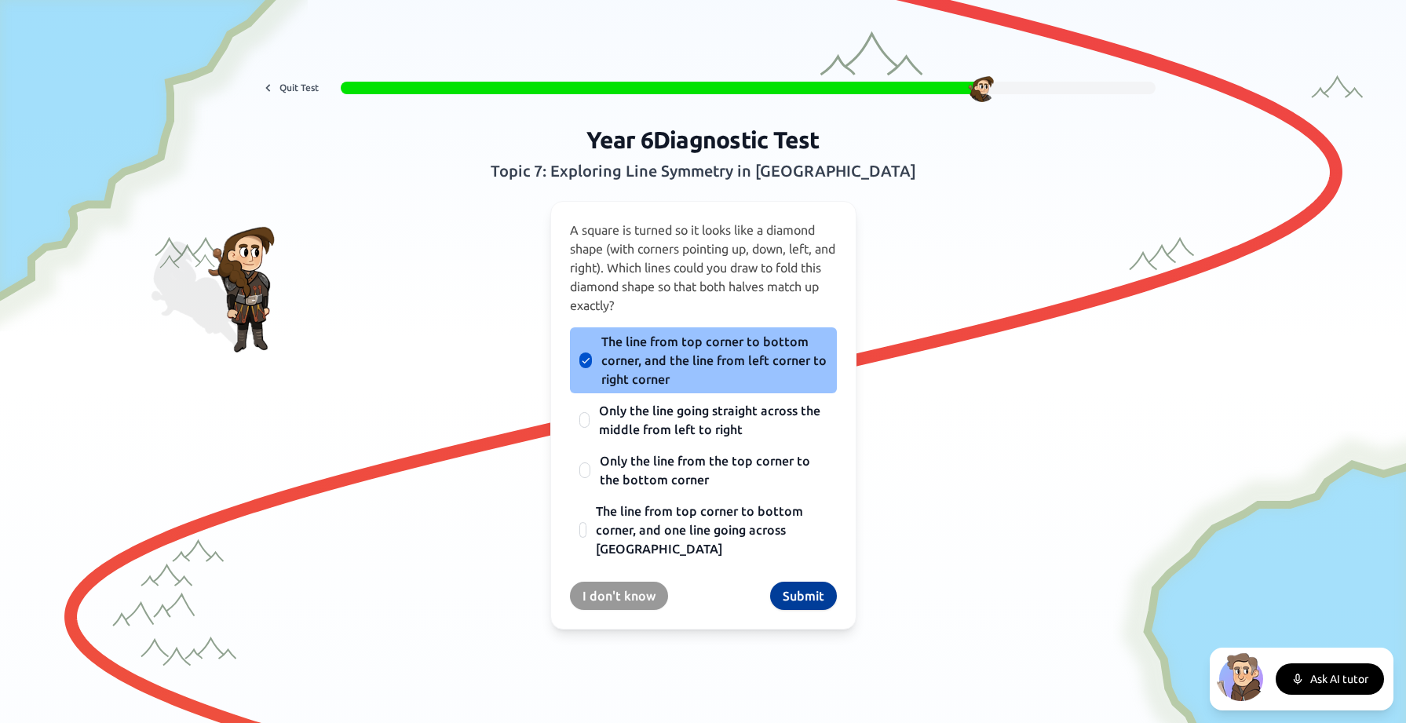
click at [794, 596] on button "Submit" at bounding box center [803, 596] width 67 height 28
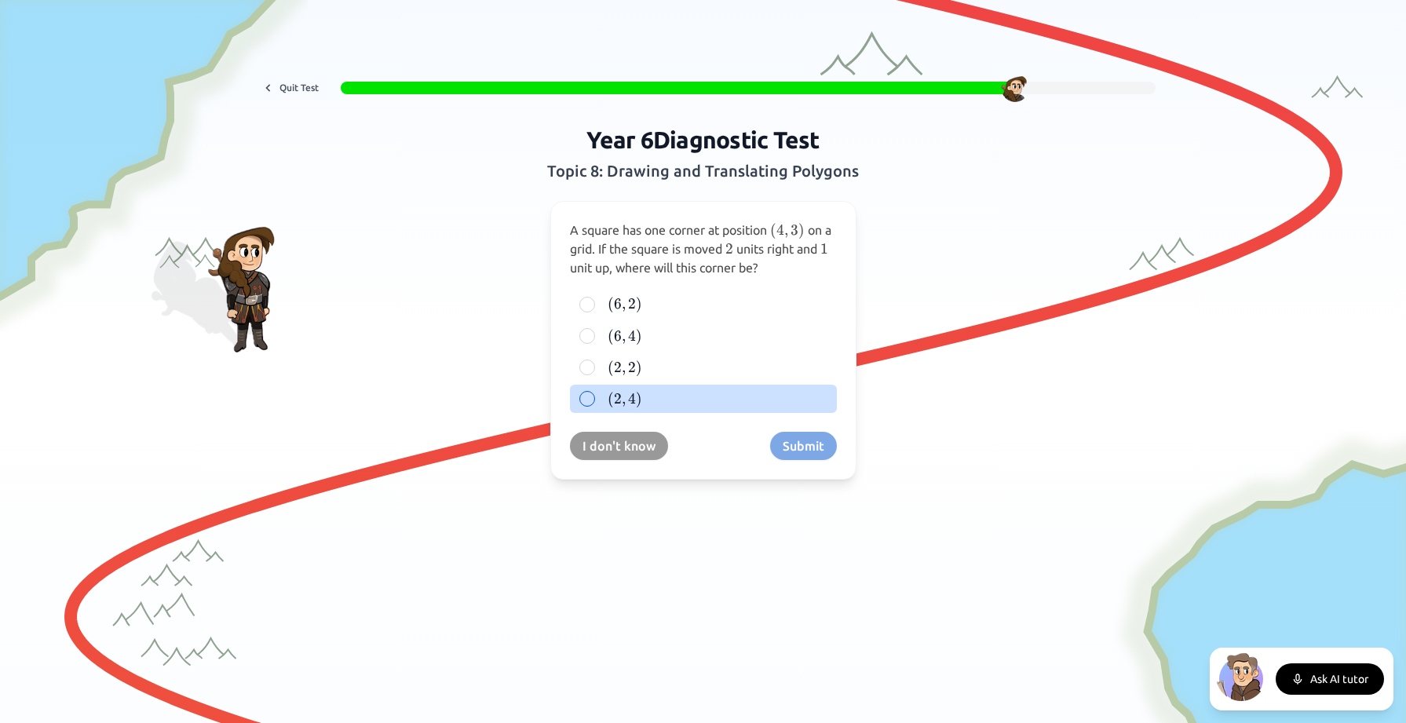
click at [580, 394] on div at bounding box center [587, 399] width 16 height 16
click at [814, 447] on button "Submit" at bounding box center [803, 446] width 67 height 28
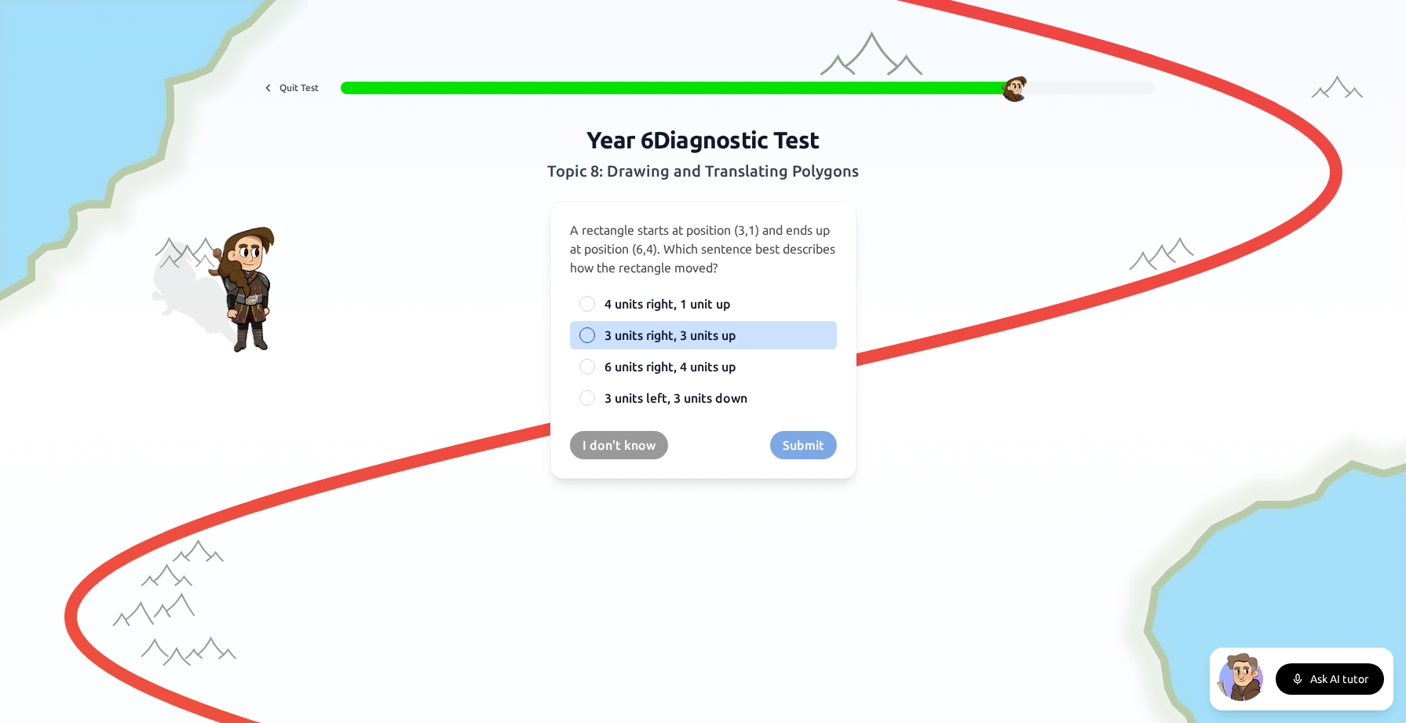
click at [587, 333] on div at bounding box center [587, 335] width 16 height 16
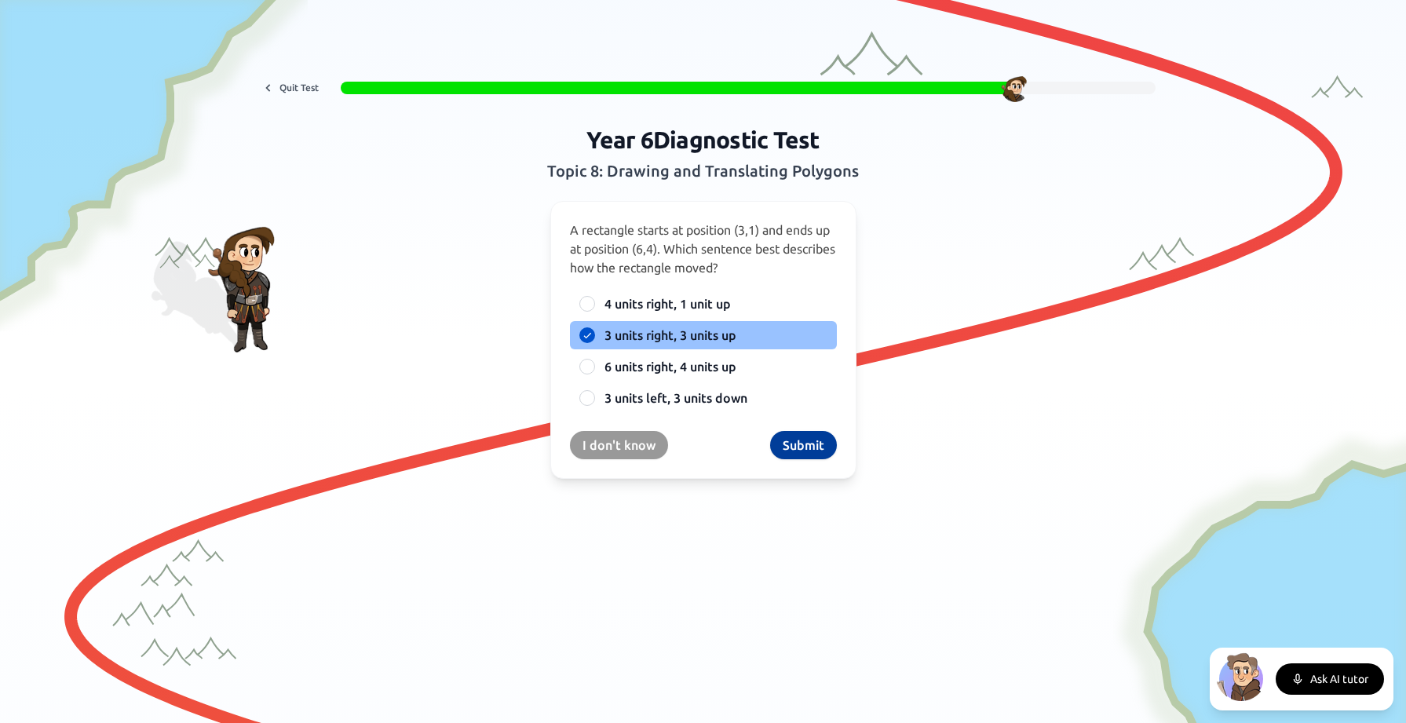
click at [802, 447] on button "Submit" at bounding box center [803, 445] width 67 height 28
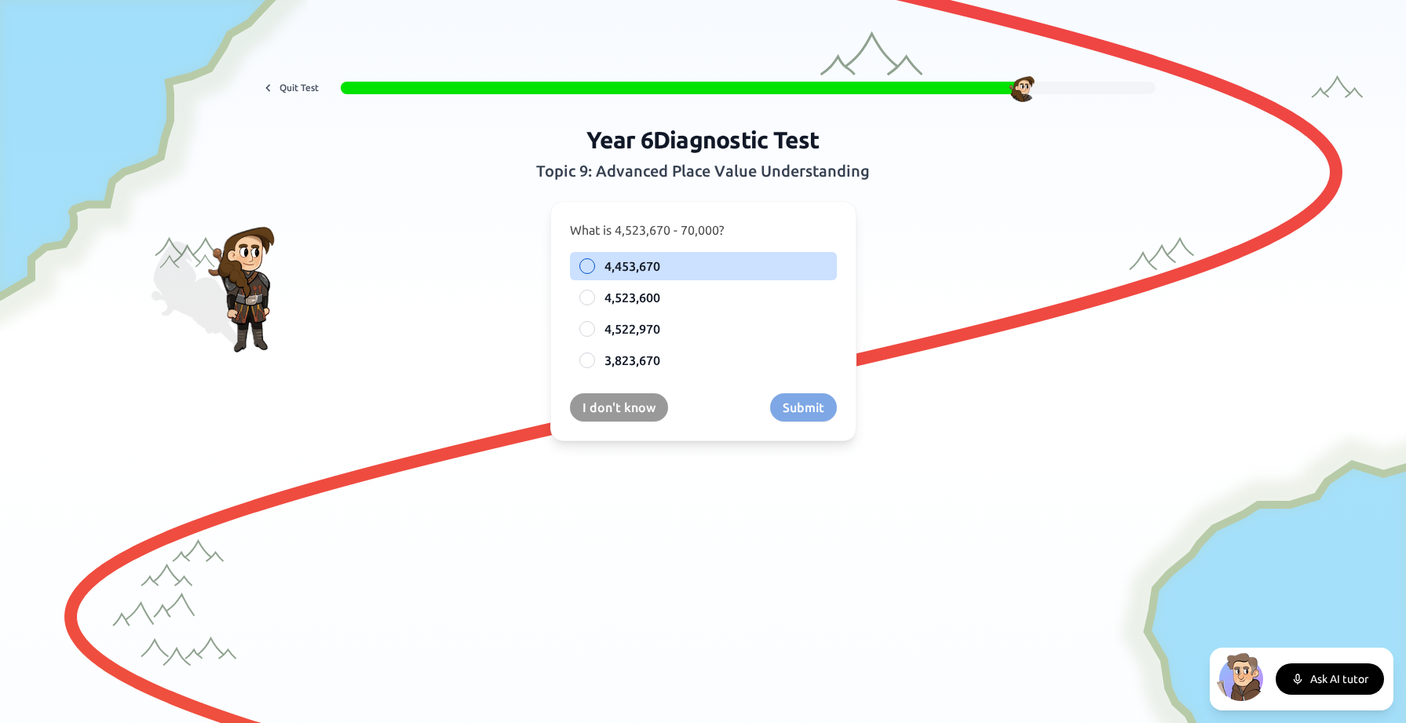
click at [589, 261] on div at bounding box center [587, 266] width 16 height 16
click at [804, 413] on button "Submit" at bounding box center [803, 407] width 67 height 28
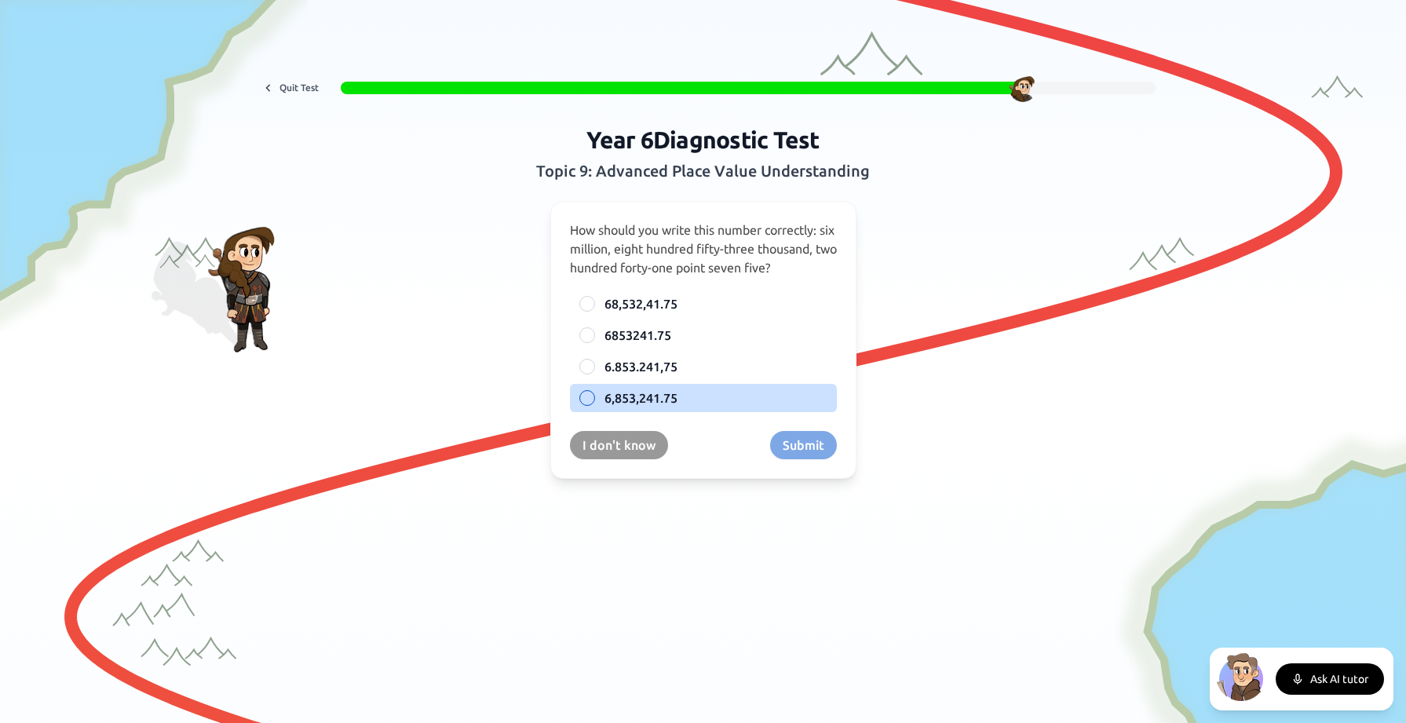
click at [582, 397] on div at bounding box center [587, 398] width 16 height 16
click at [815, 448] on button "Submit" at bounding box center [803, 445] width 67 height 28
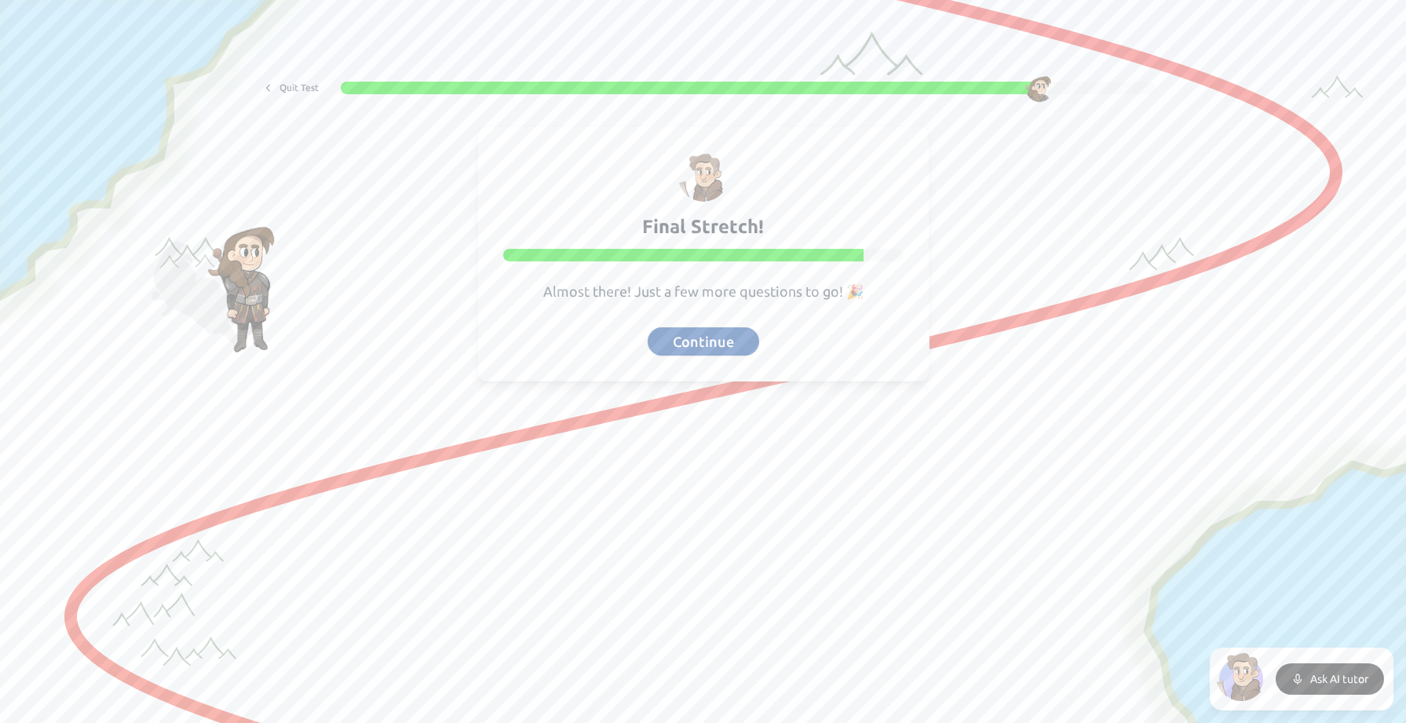
click at [723, 341] on button "Continue" at bounding box center [703, 341] width 111 height 28
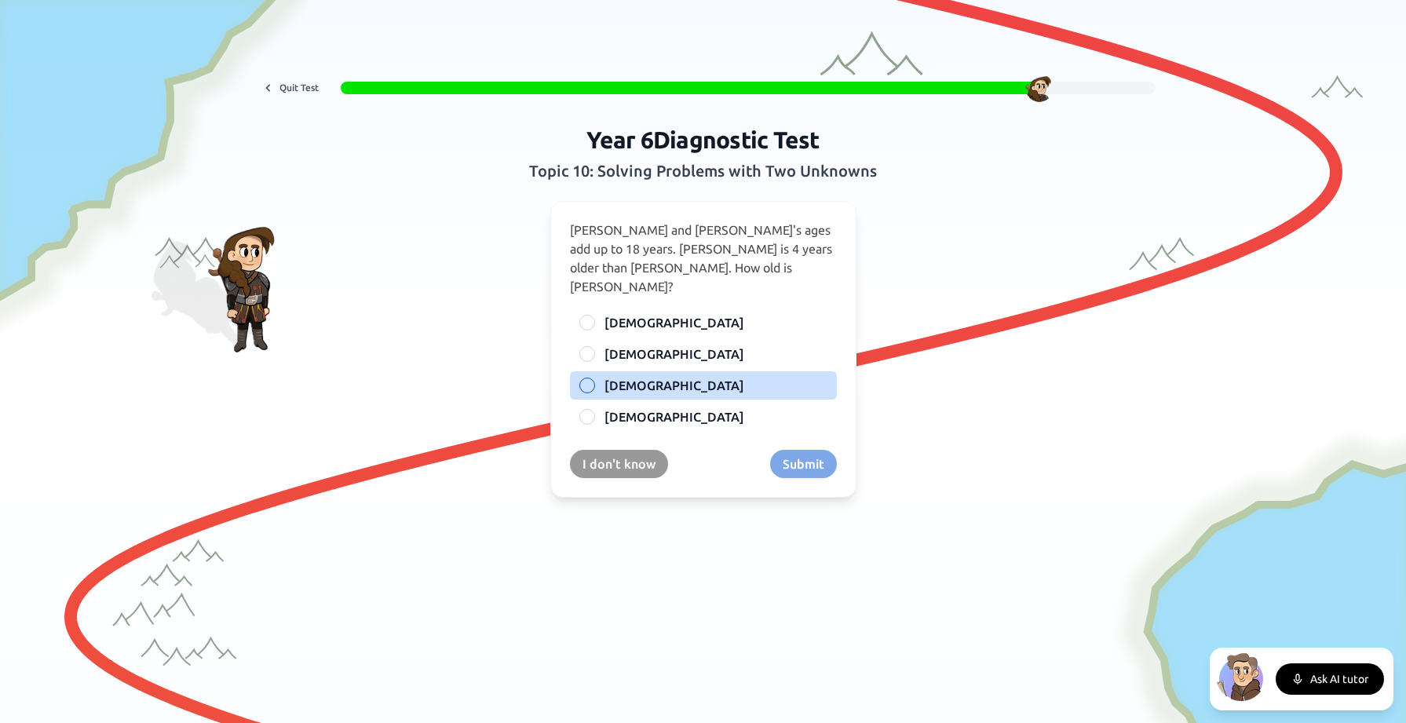
click at [581, 378] on div at bounding box center [587, 386] width 16 height 16
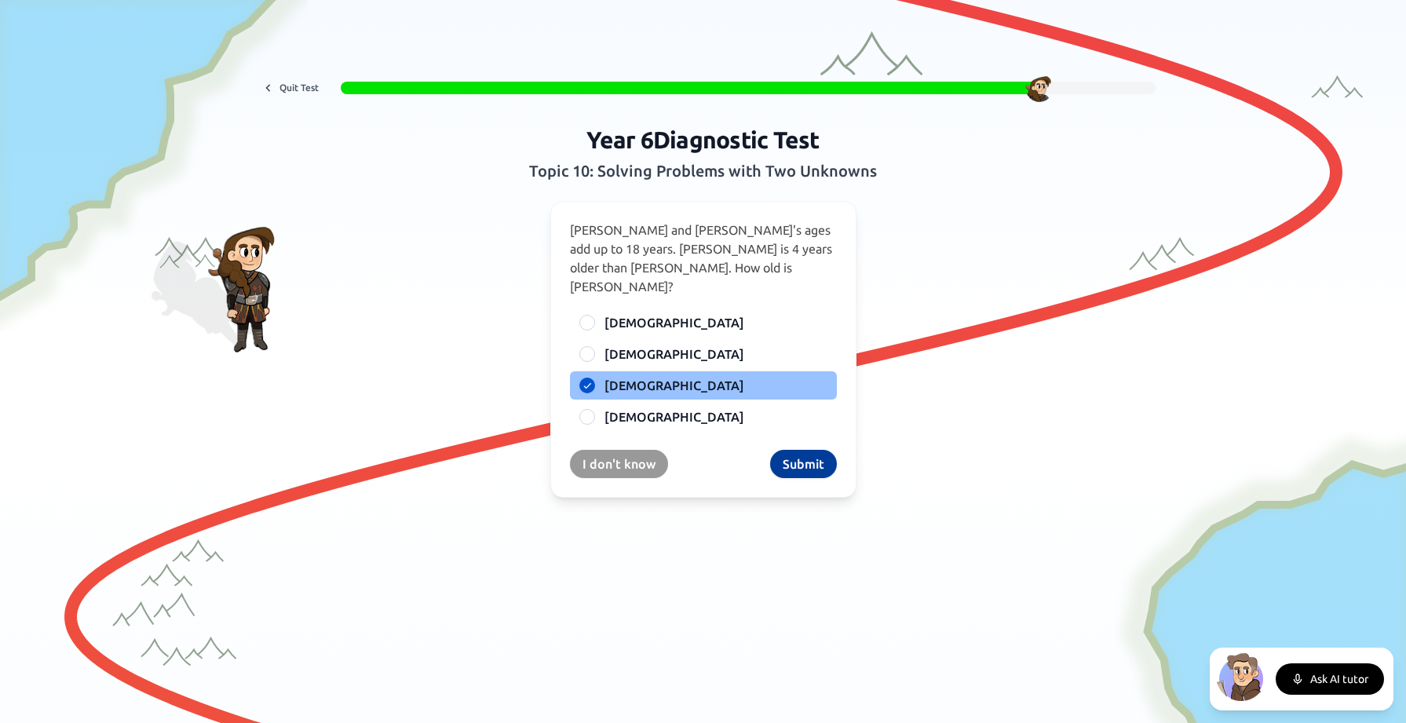
click at [805, 450] on button "Submit" at bounding box center [803, 464] width 67 height 28
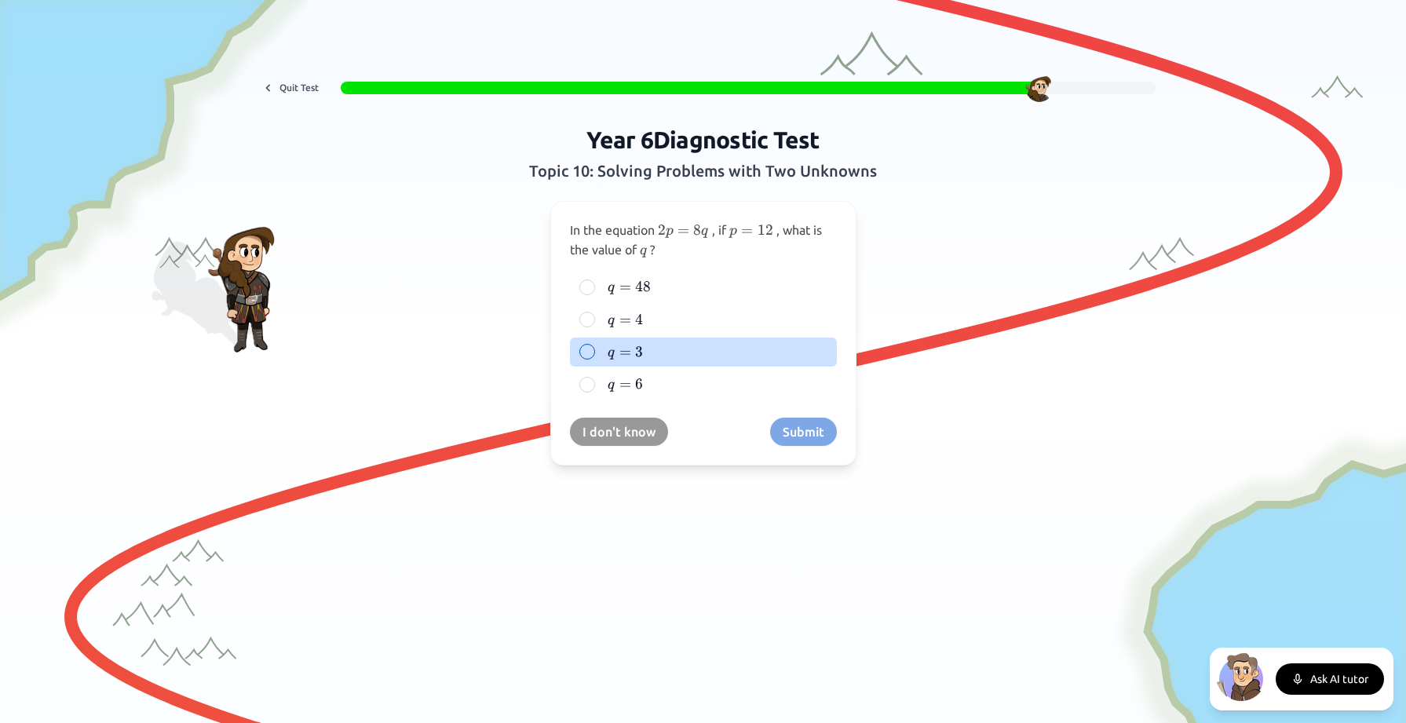
click at [584, 348] on div at bounding box center [587, 352] width 16 height 16
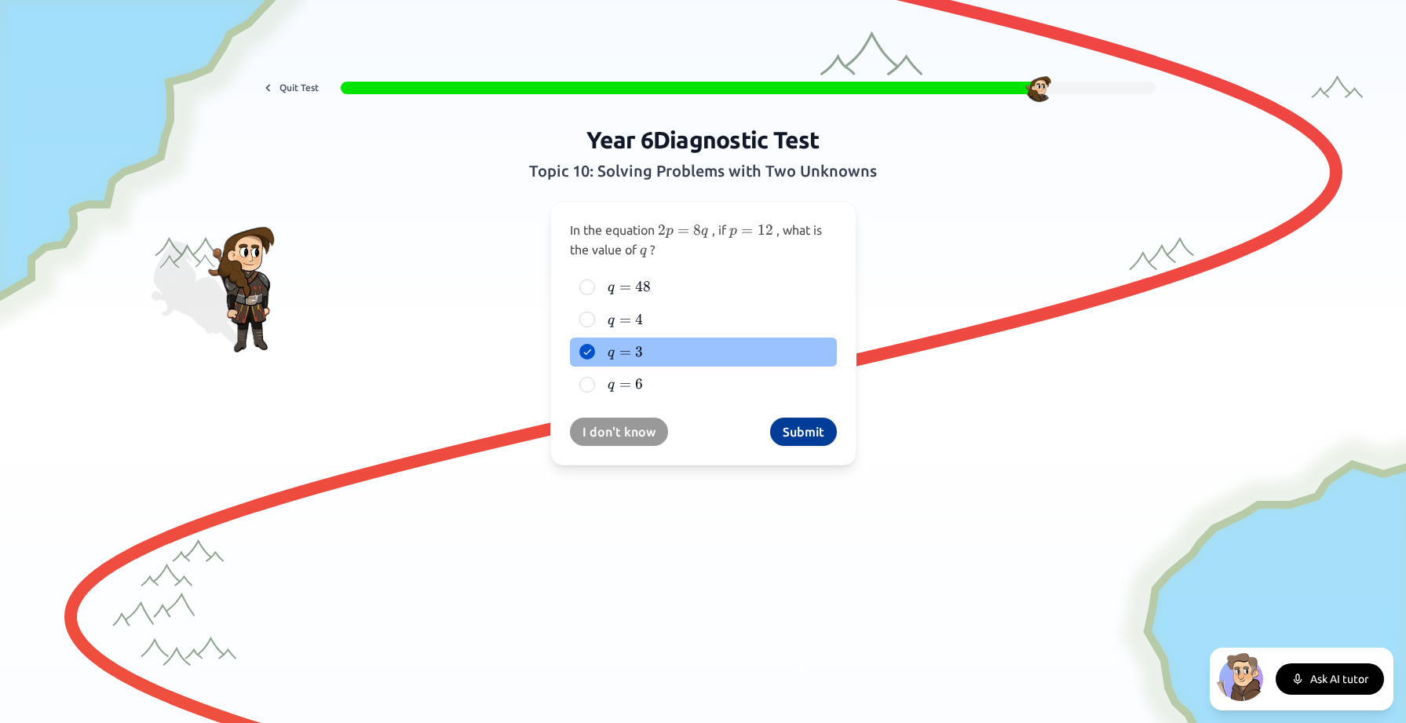
click at [811, 429] on button "Submit" at bounding box center [803, 432] width 67 height 28
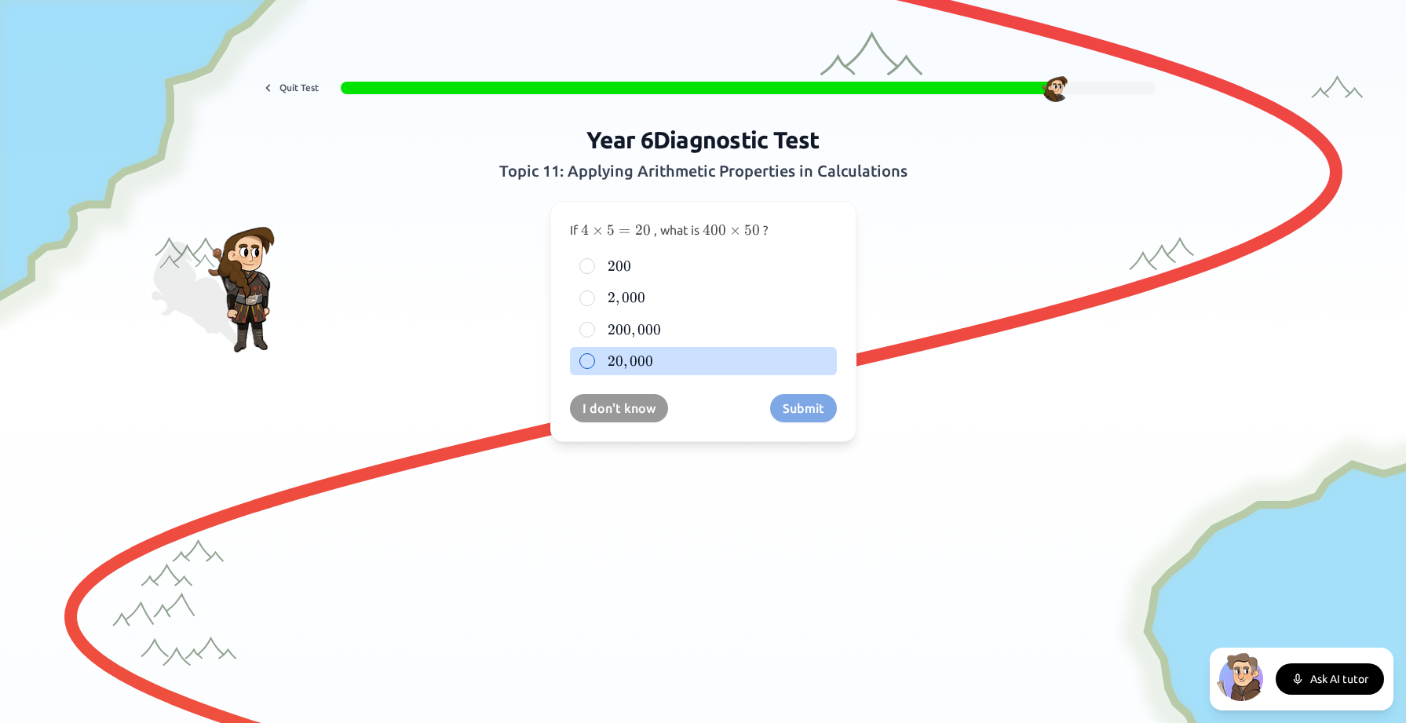
click at [582, 356] on div at bounding box center [587, 361] width 16 height 16
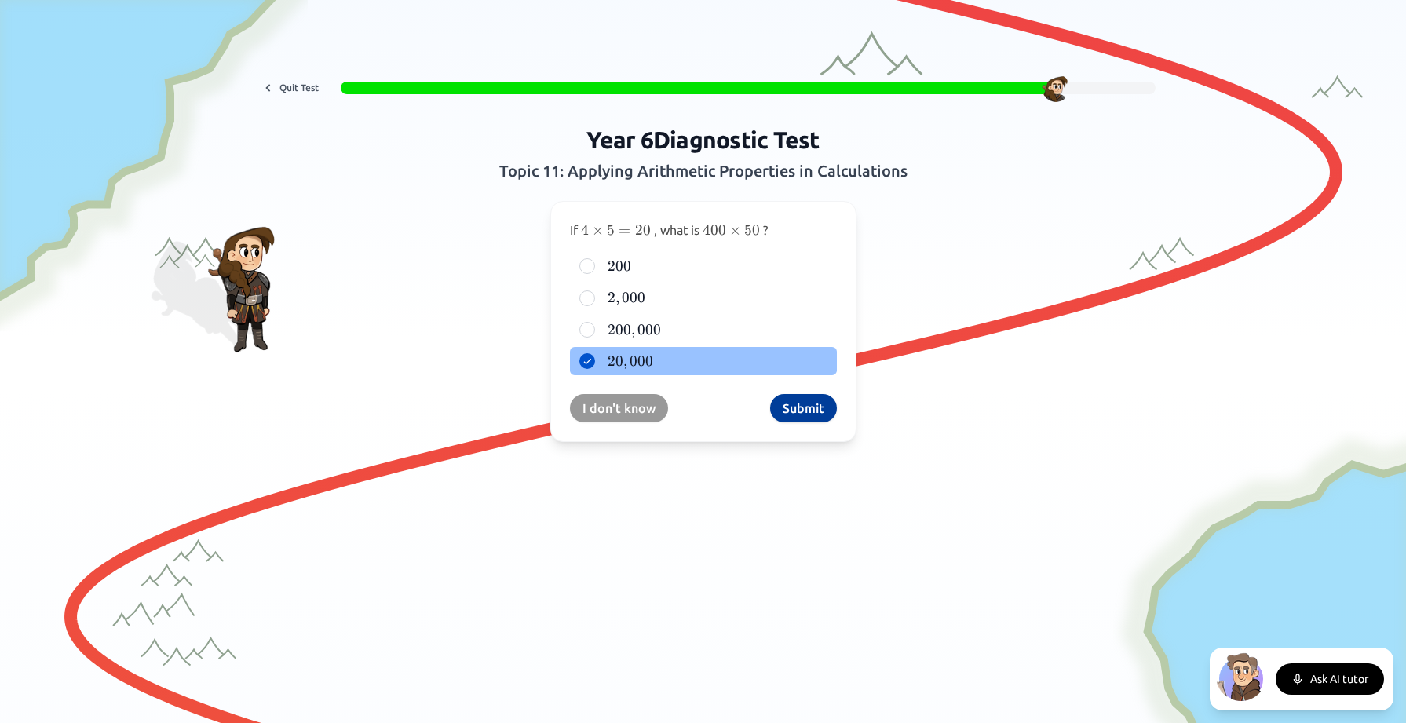
click at [808, 412] on button "Submit" at bounding box center [803, 408] width 67 height 28
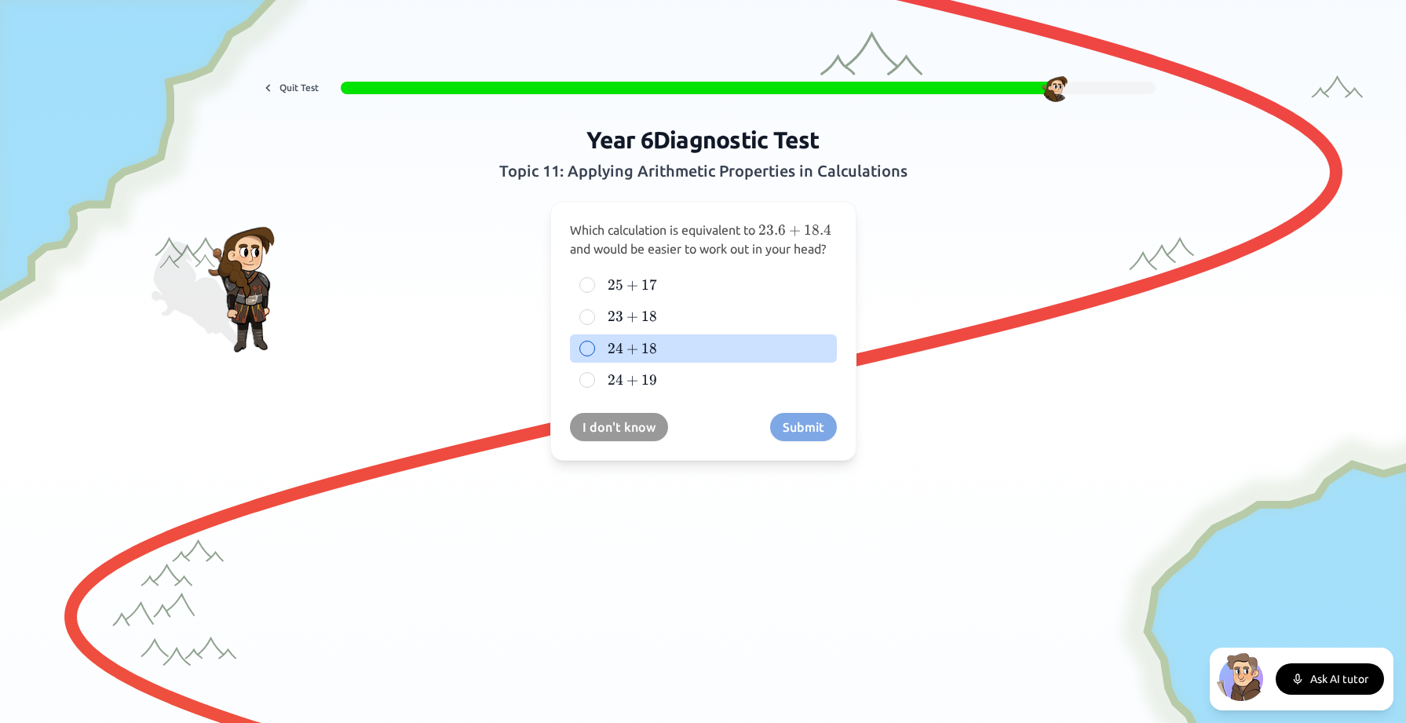
click at [587, 356] on div at bounding box center [587, 349] width 16 height 16
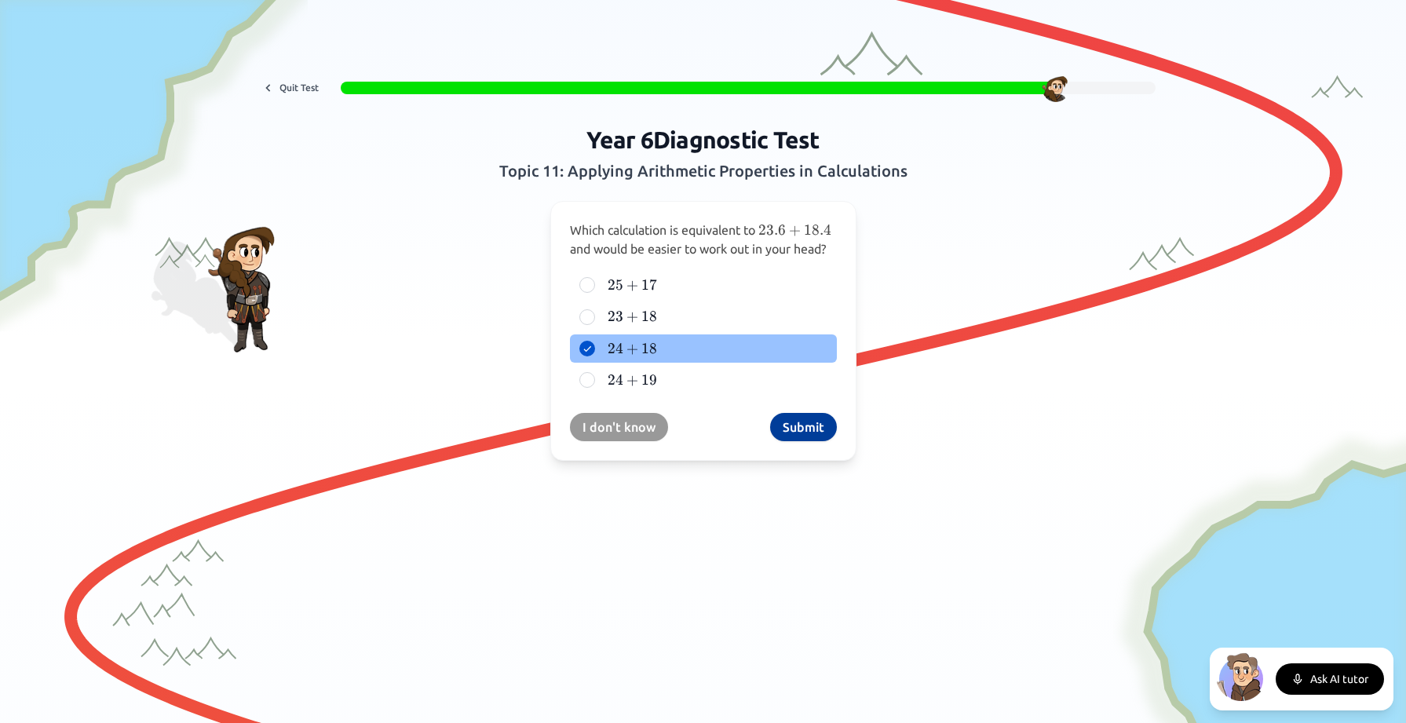
click at [796, 441] on button "Submit" at bounding box center [803, 427] width 67 height 28
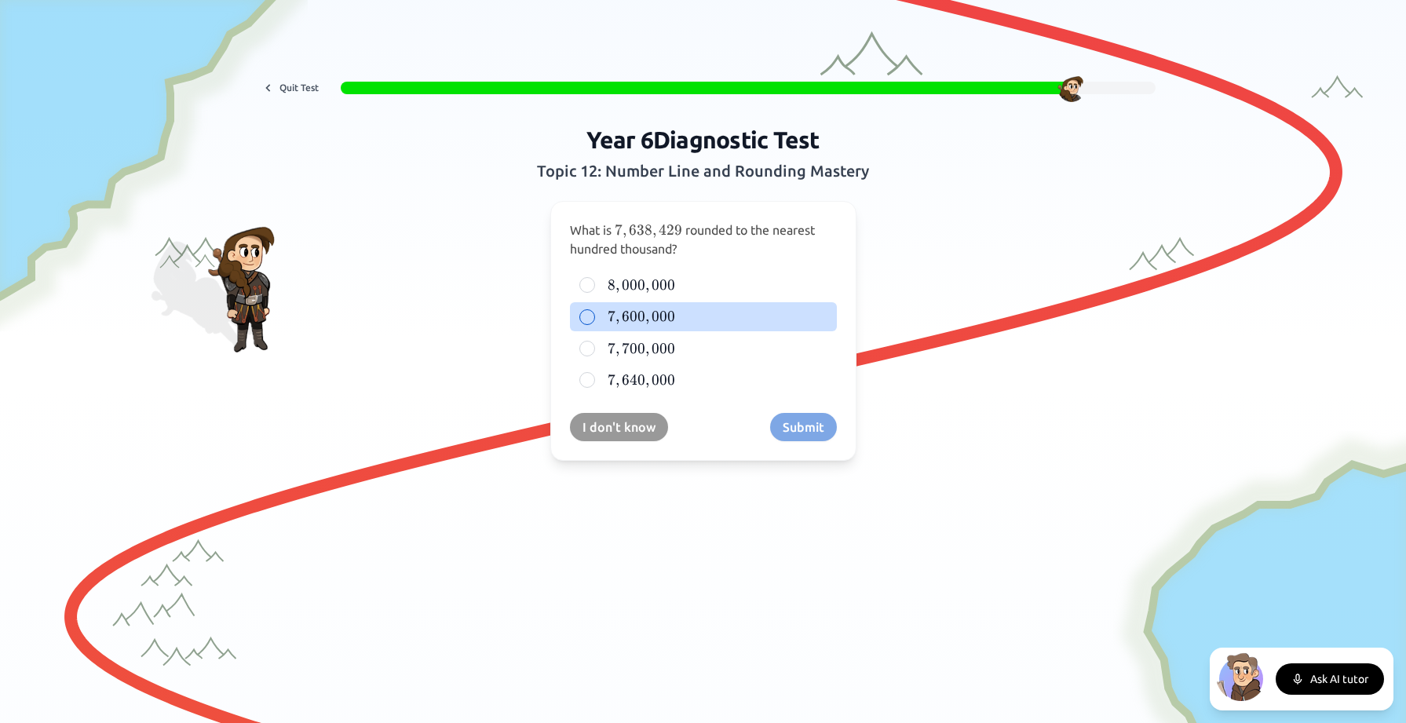
click at [587, 315] on div at bounding box center [587, 317] width 16 height 16
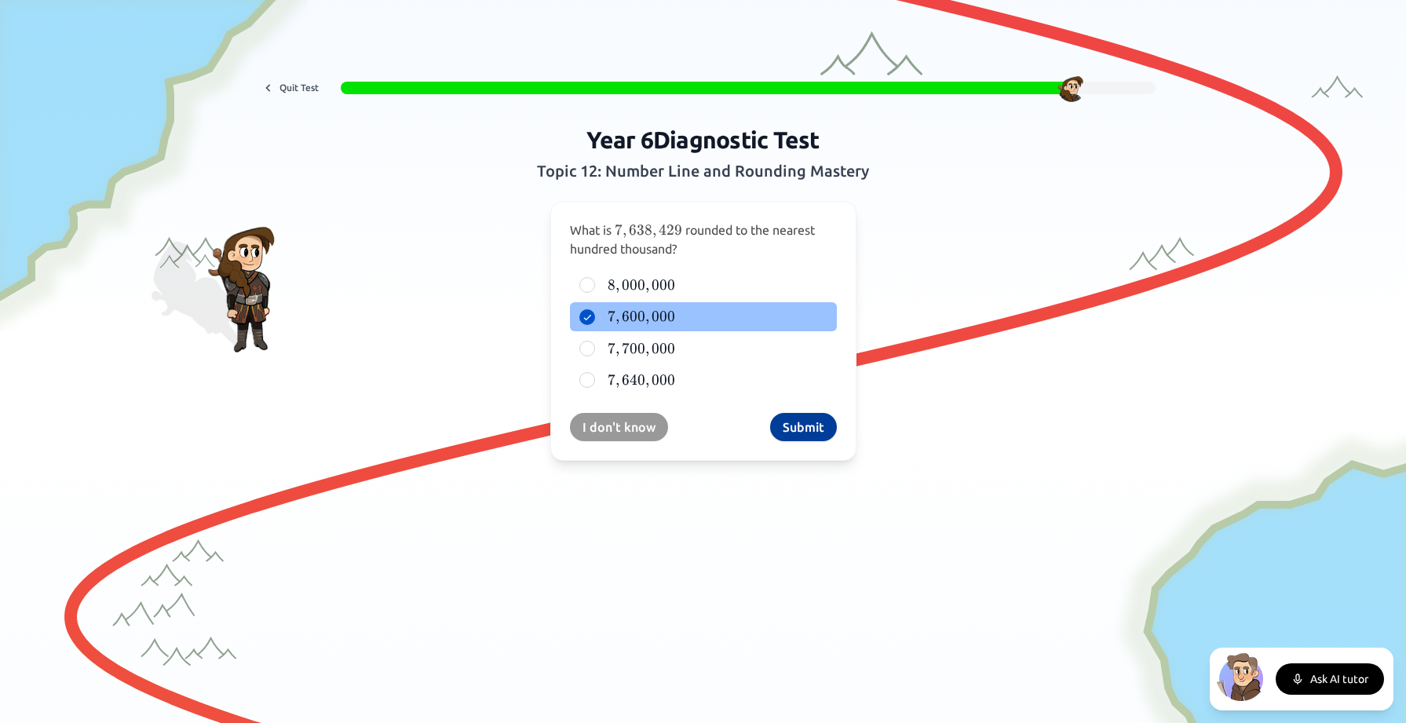
click at [799, 424] on button "Submit" at bounding box center [803, 427] width 67 height 28
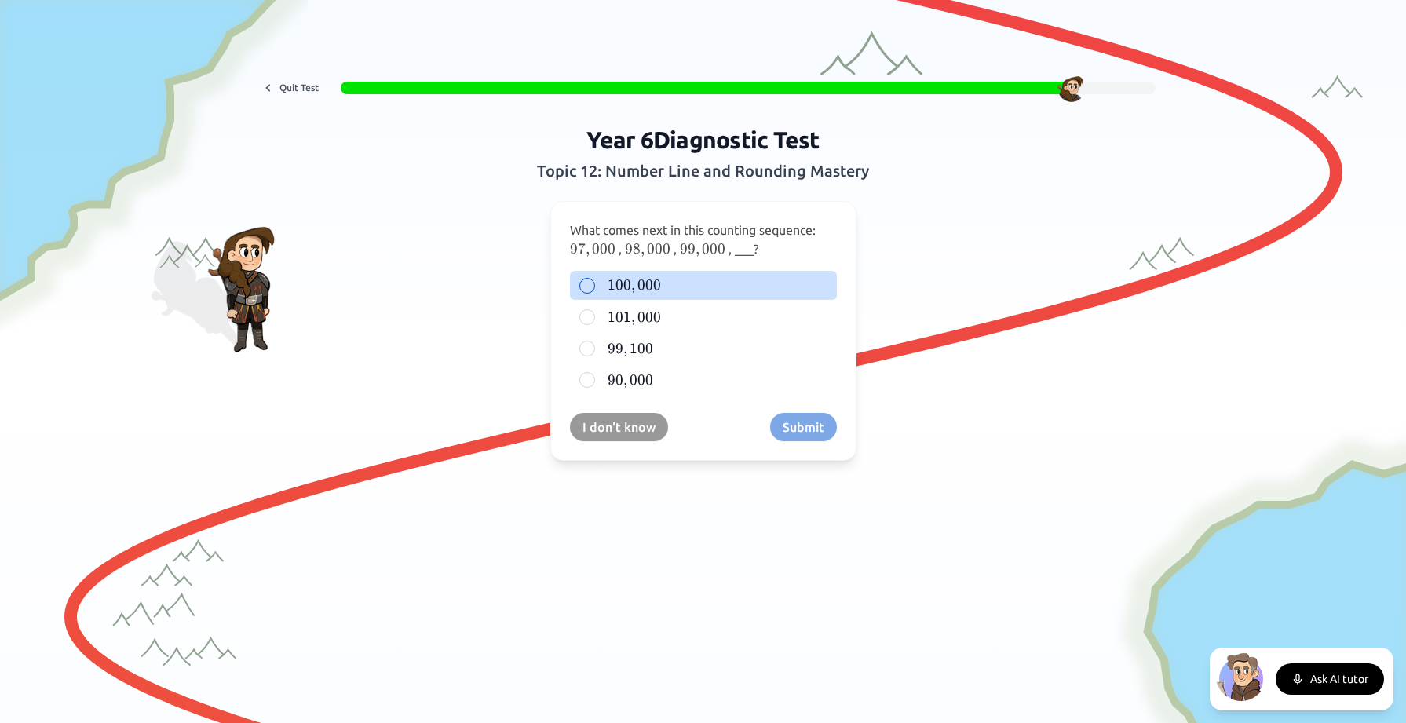
click at [586, 283] on div at bounding box center [587, 286] width 16 height 16
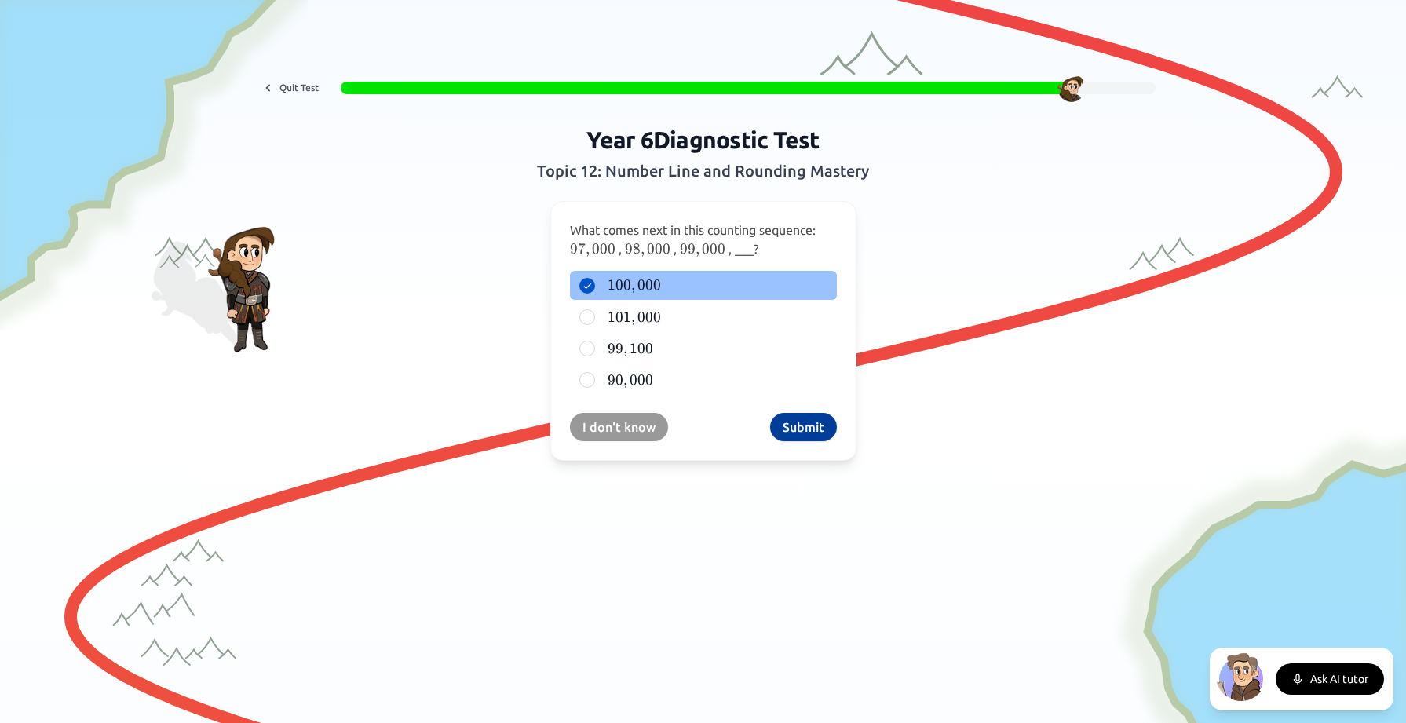
click at [808, 426] on button "Submit" at bounding box center [803, 427] width 67 height 28
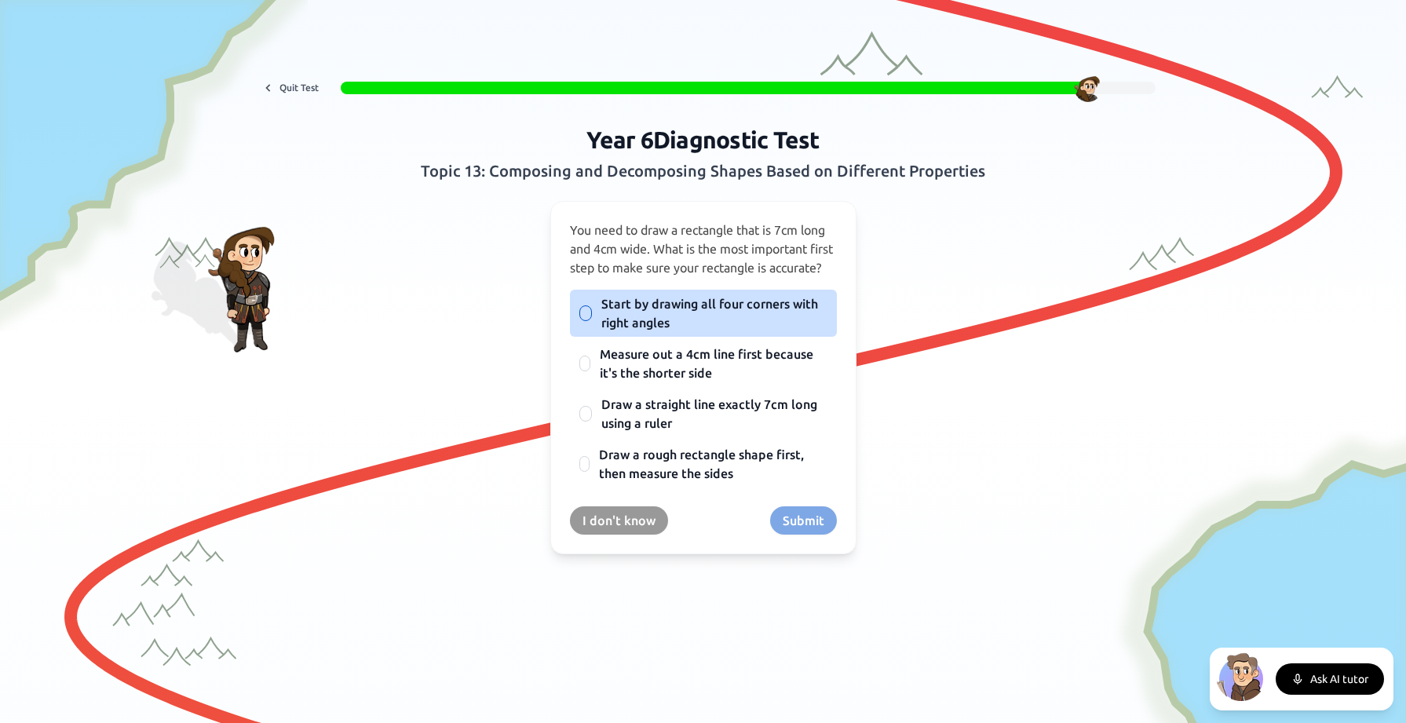
click at [582, 321] on div at bounding box center [585, 313] width 13 height 16
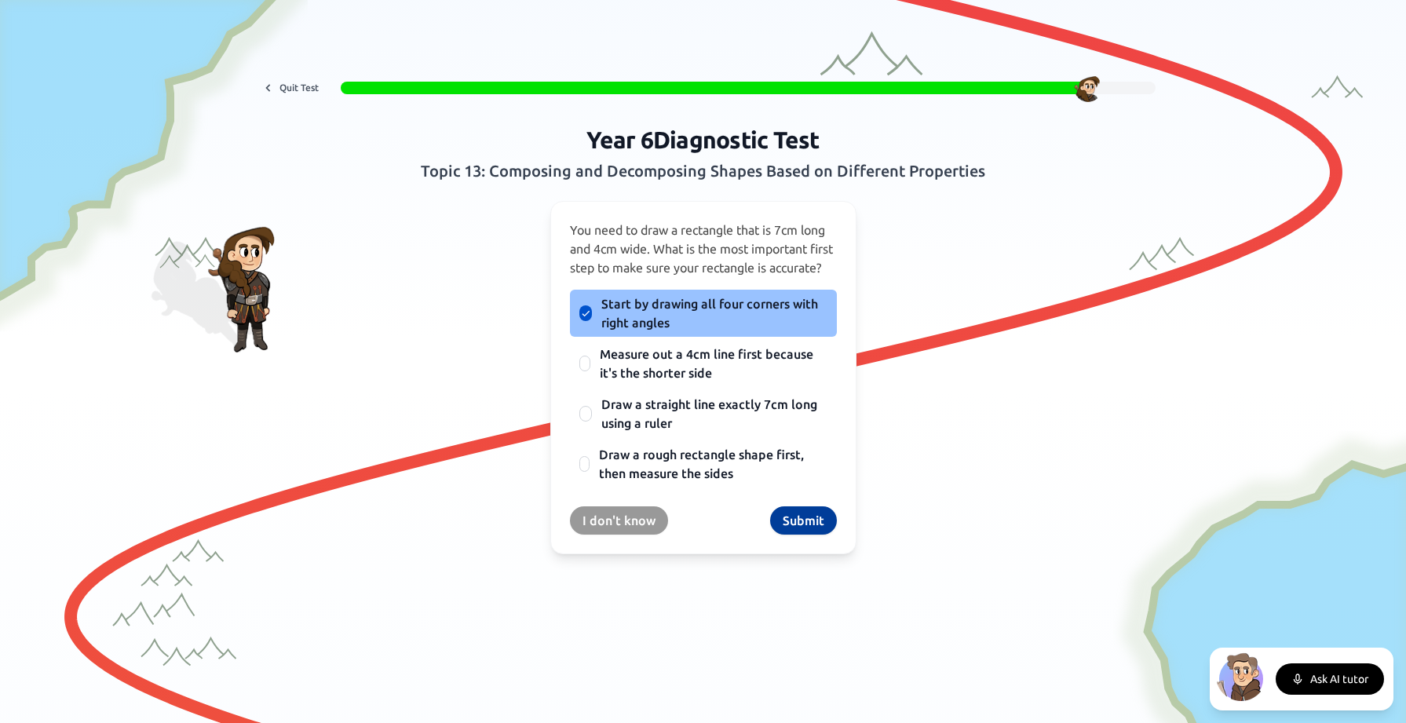
click at [814, 534] on button "Submit" at bounding box center [803, 520] width 67 height 28
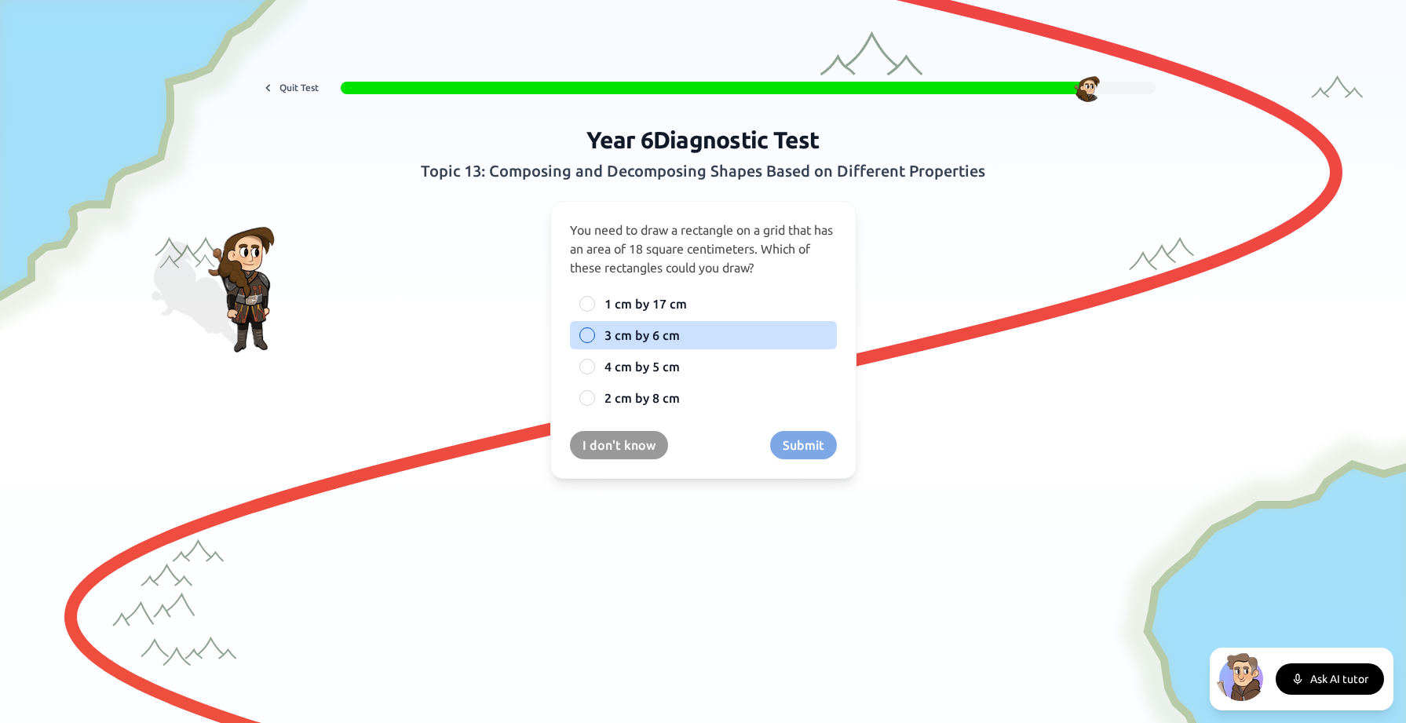
click at [586, 337] on div at bounding box center [587, 335] width 16 height 16
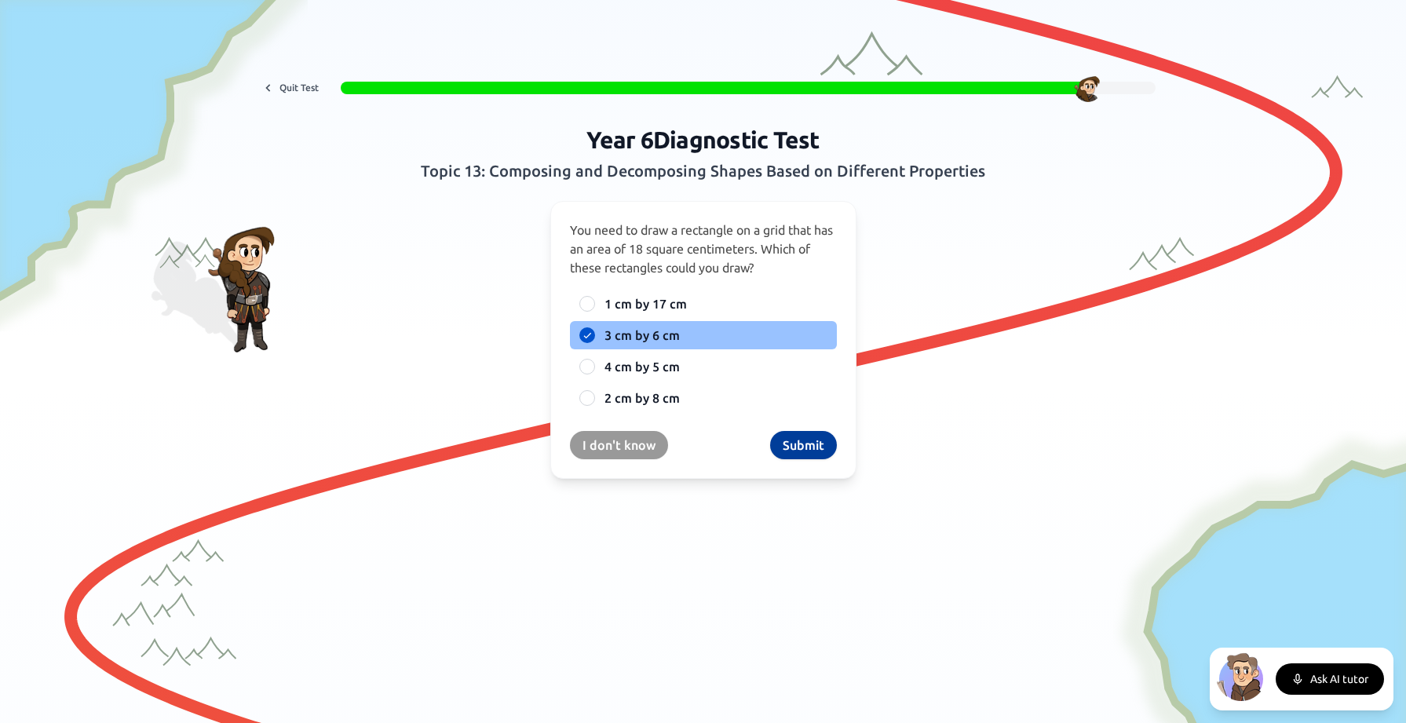
click at [800, 448] on button "Submit" at bounding box center [803, 445] width 67 height 28
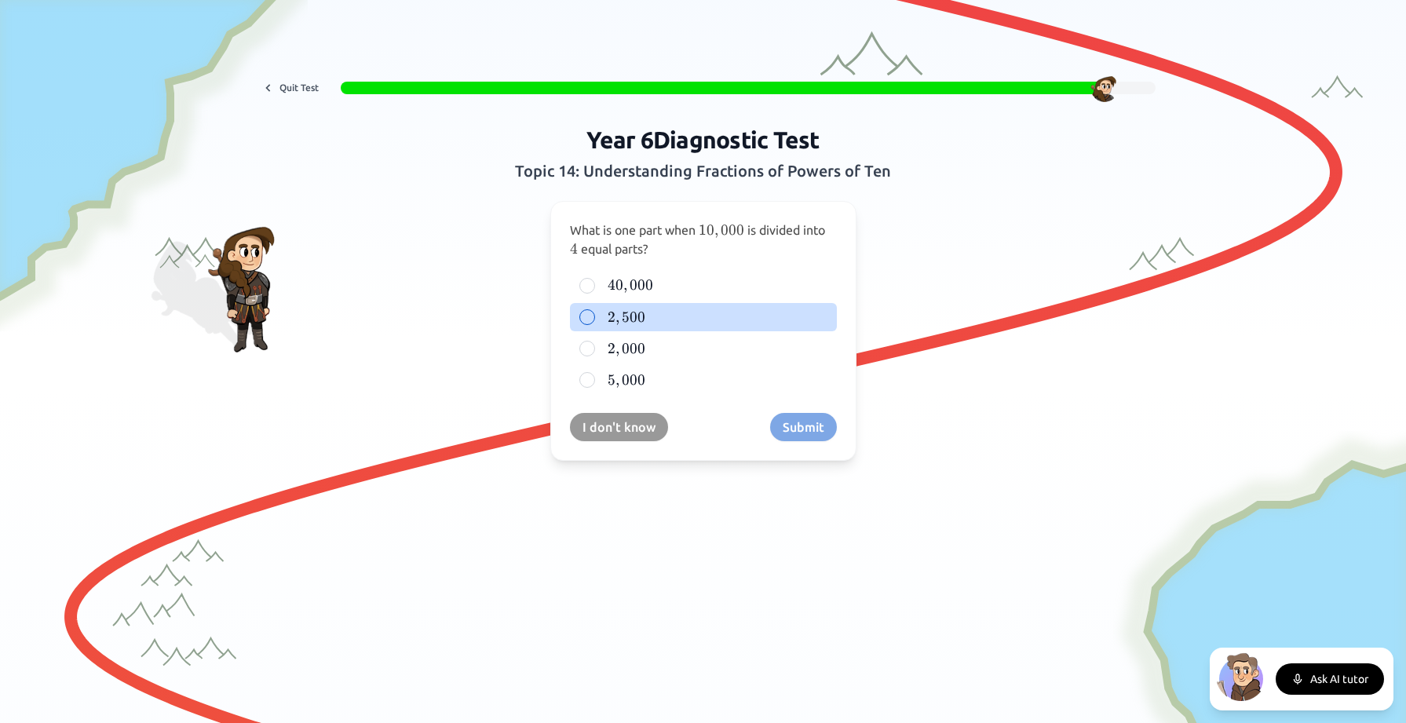
click at [584, 315] on div at bounding box center [587, 317] width 16 height 16
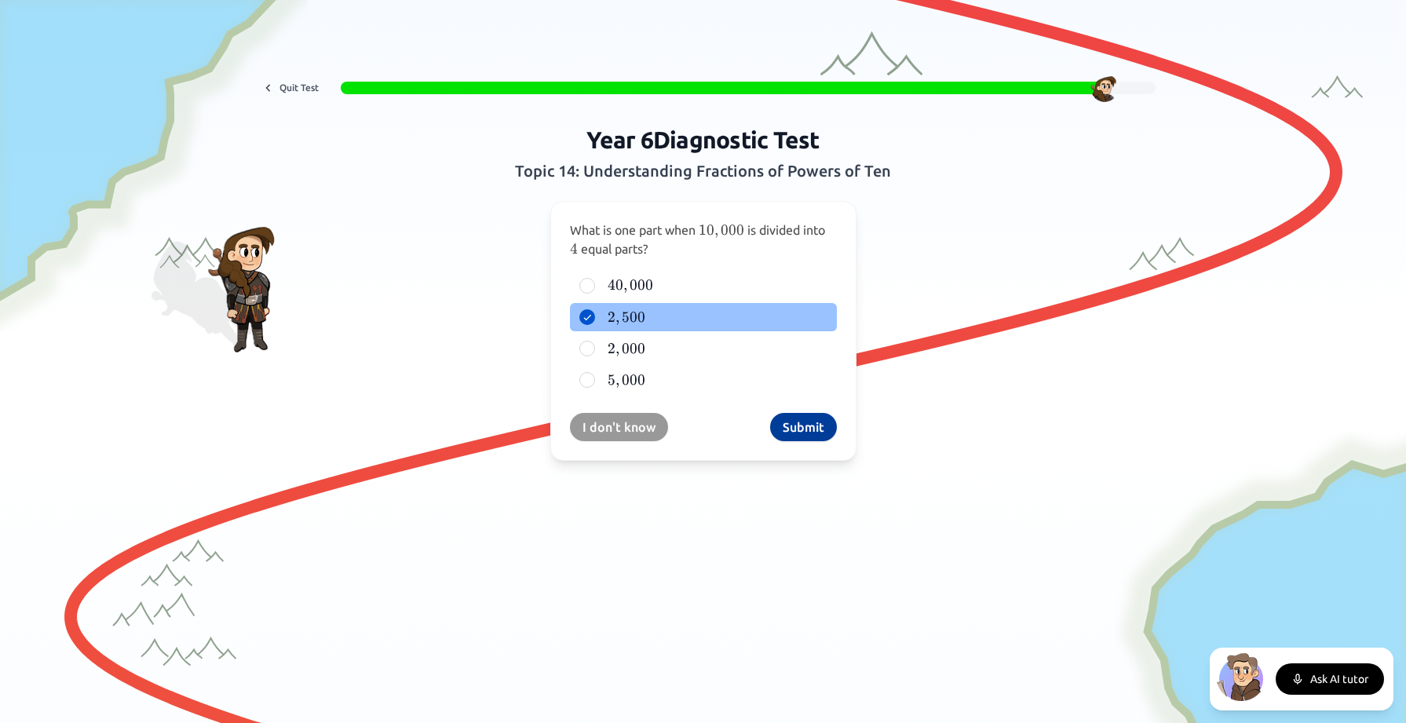
click at [809, 428] on button "Submit" at bounding box center [803, 427] width 67 height 28
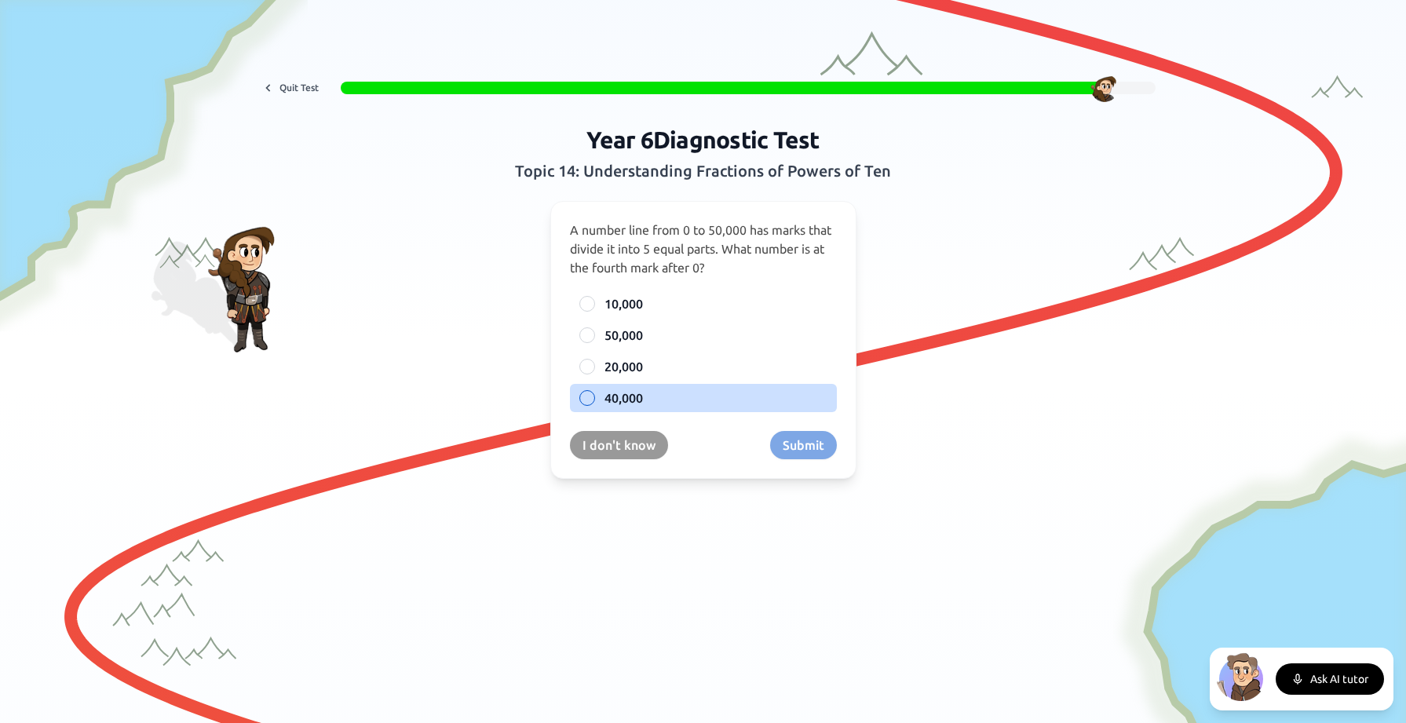
click at [584, 402] on div at bounding box center [587, 398] width 16 height 16
click at [817, 445] on button "Submit" at bounding box center [803, 445] width 67 height 28
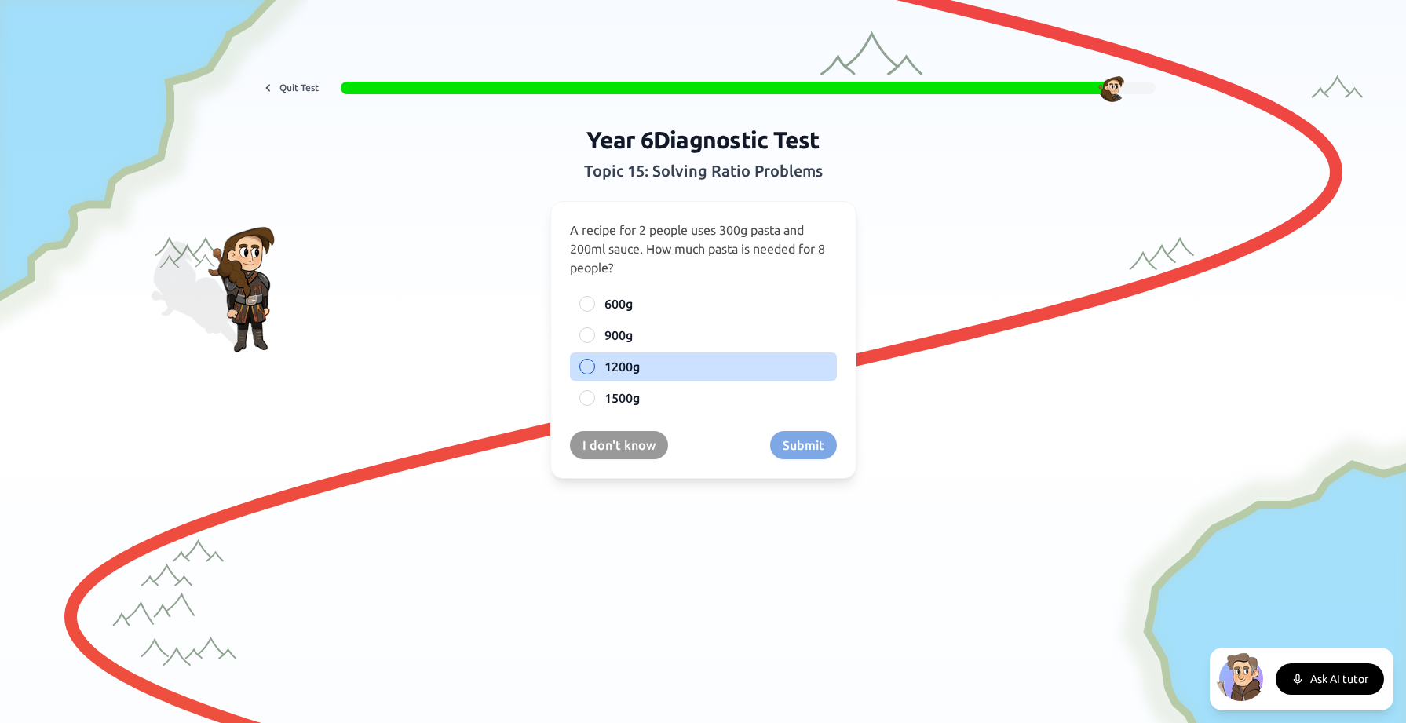
click at [589, 367] on div at bounding box center [587, 367] width 16 height 16
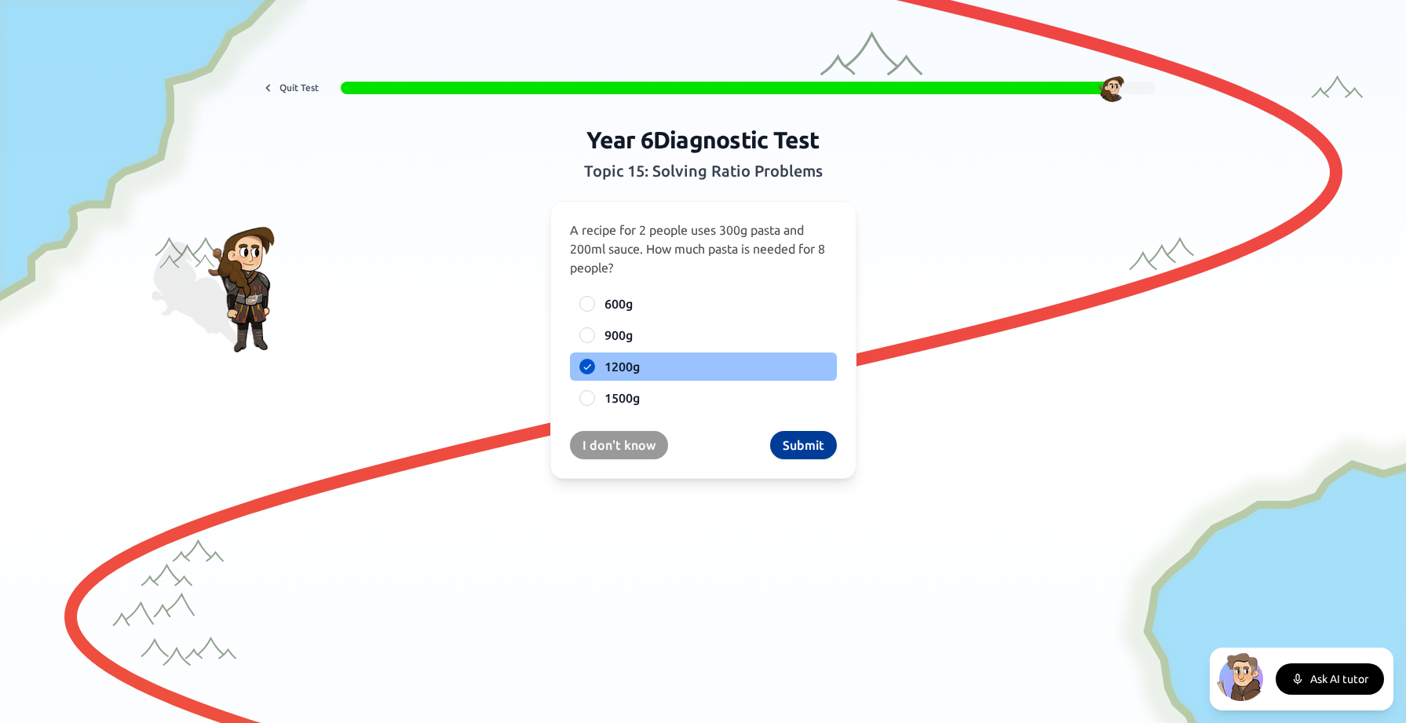
click at [804, 445] on button "Submit" at bounding box center [803, 445] width 67 height 28
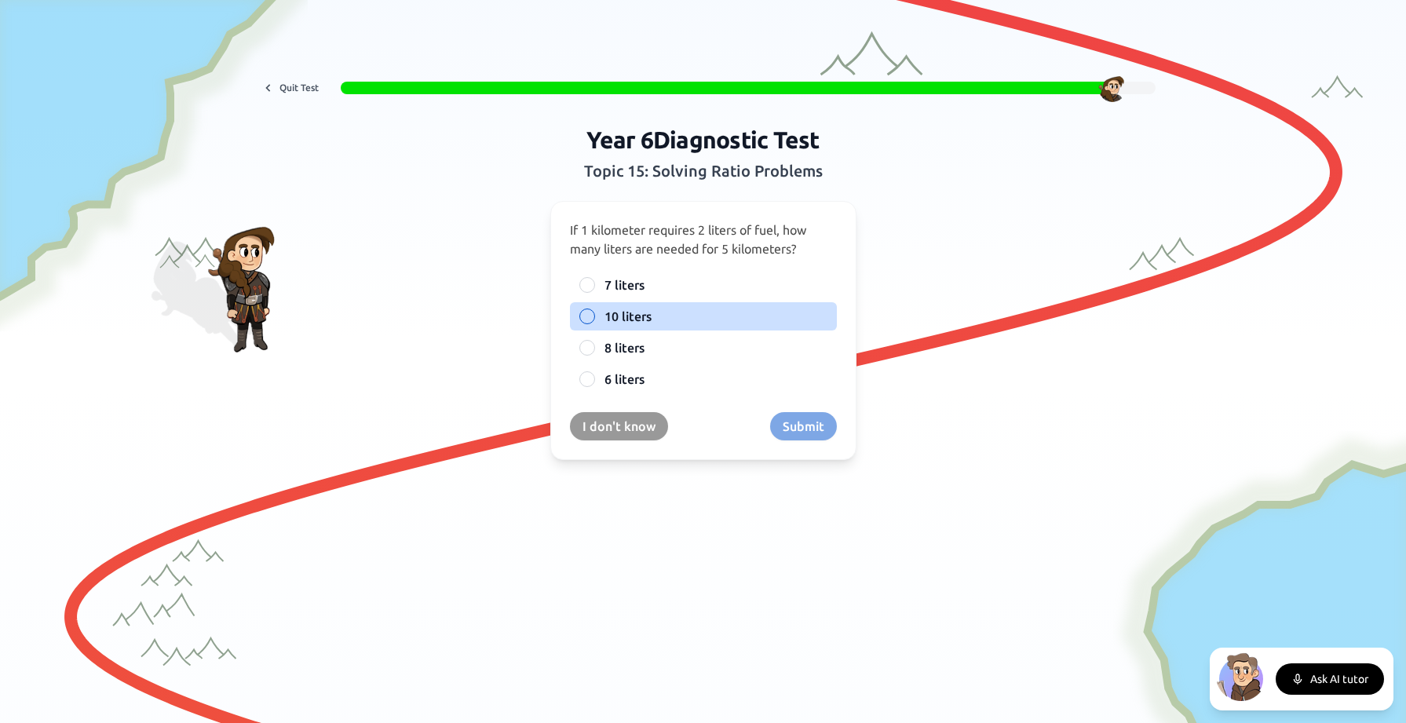
click at [587, 316] on div at bounding box center [587, 316] width 16 height 16
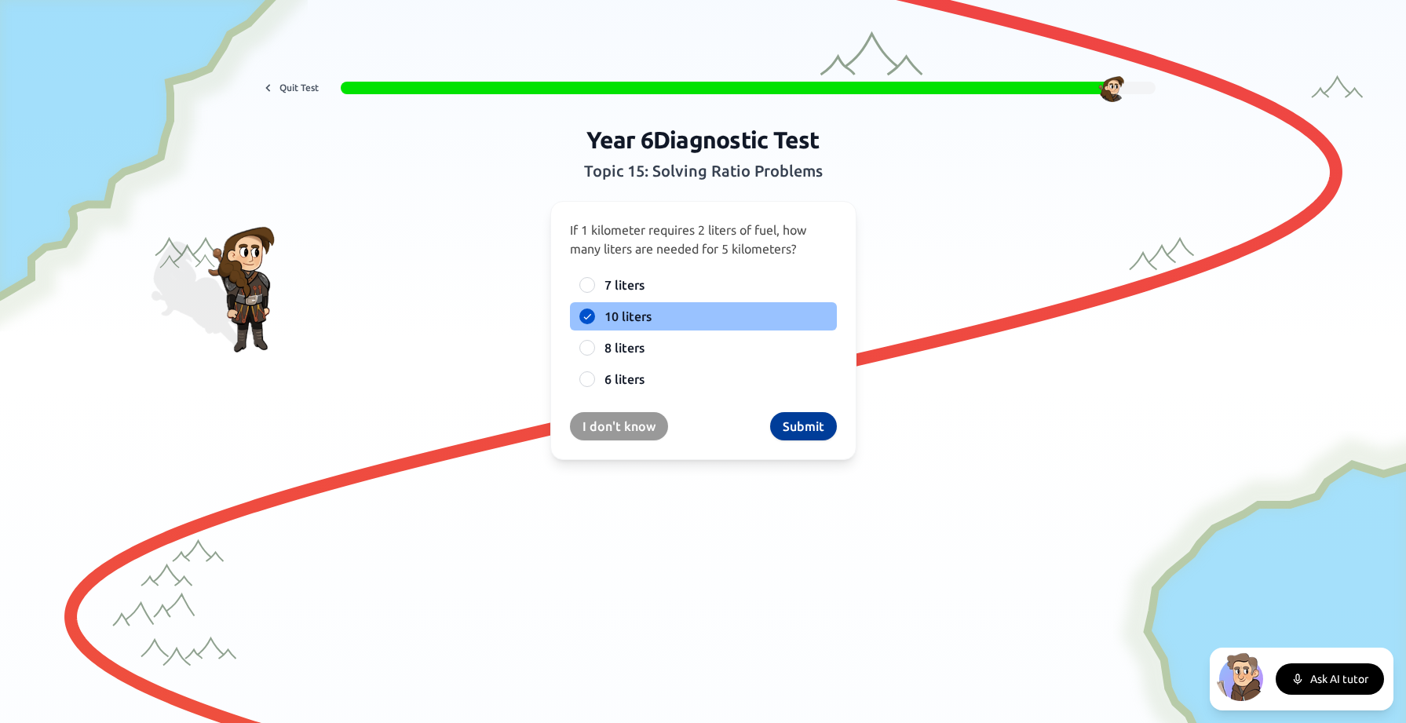
click at [817, 427] on button "Submit" at bounding box center [803, 426] width 67 height 28
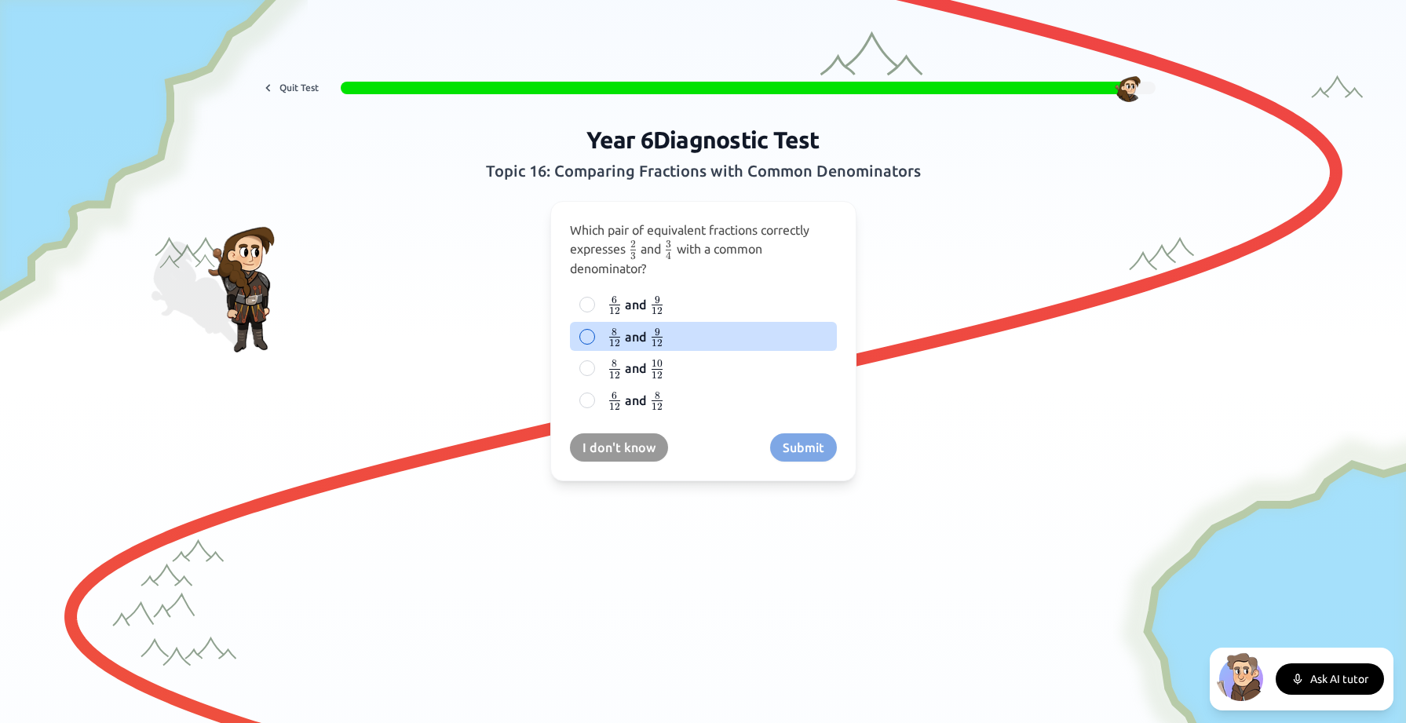
click at [582, 333] on div at bounding box center [587, 337] width 16 height 16
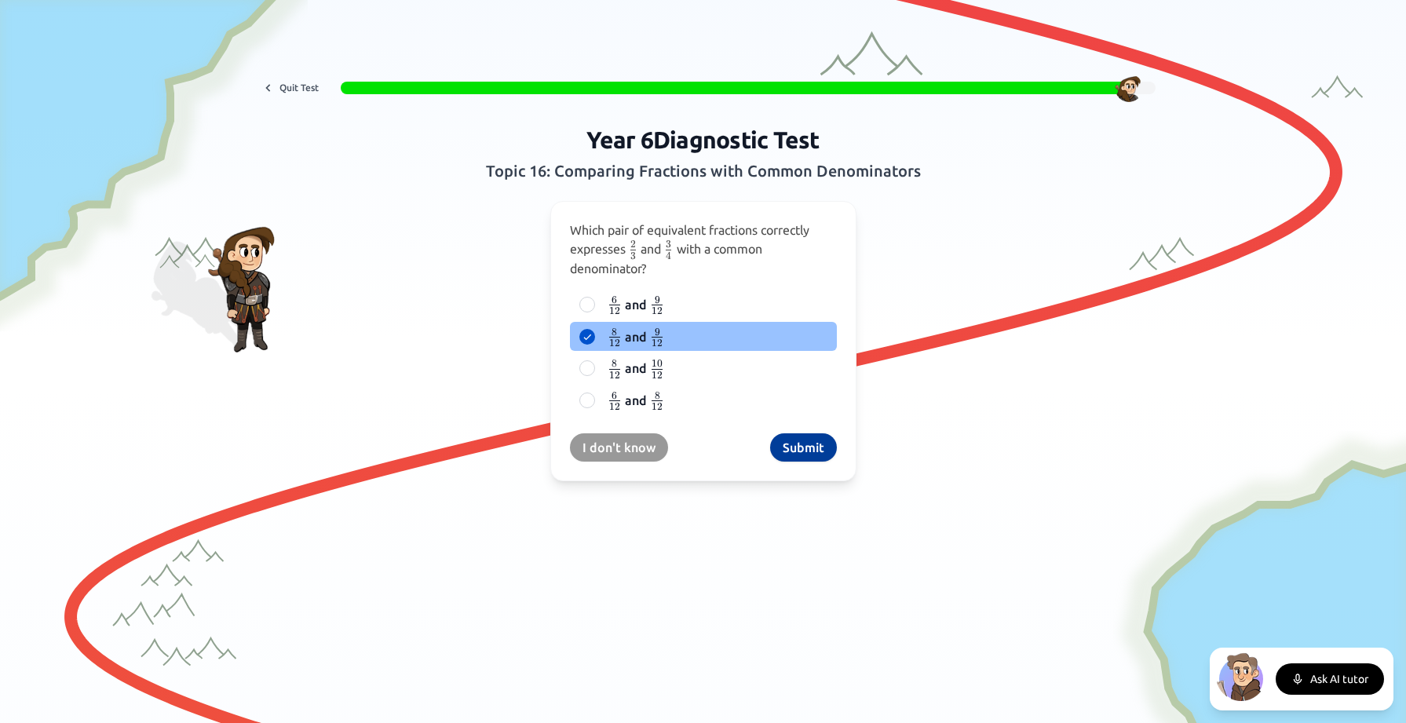
click at [793, 447] on button "Submit" at bounding box center [803, 447] width 67 height 28
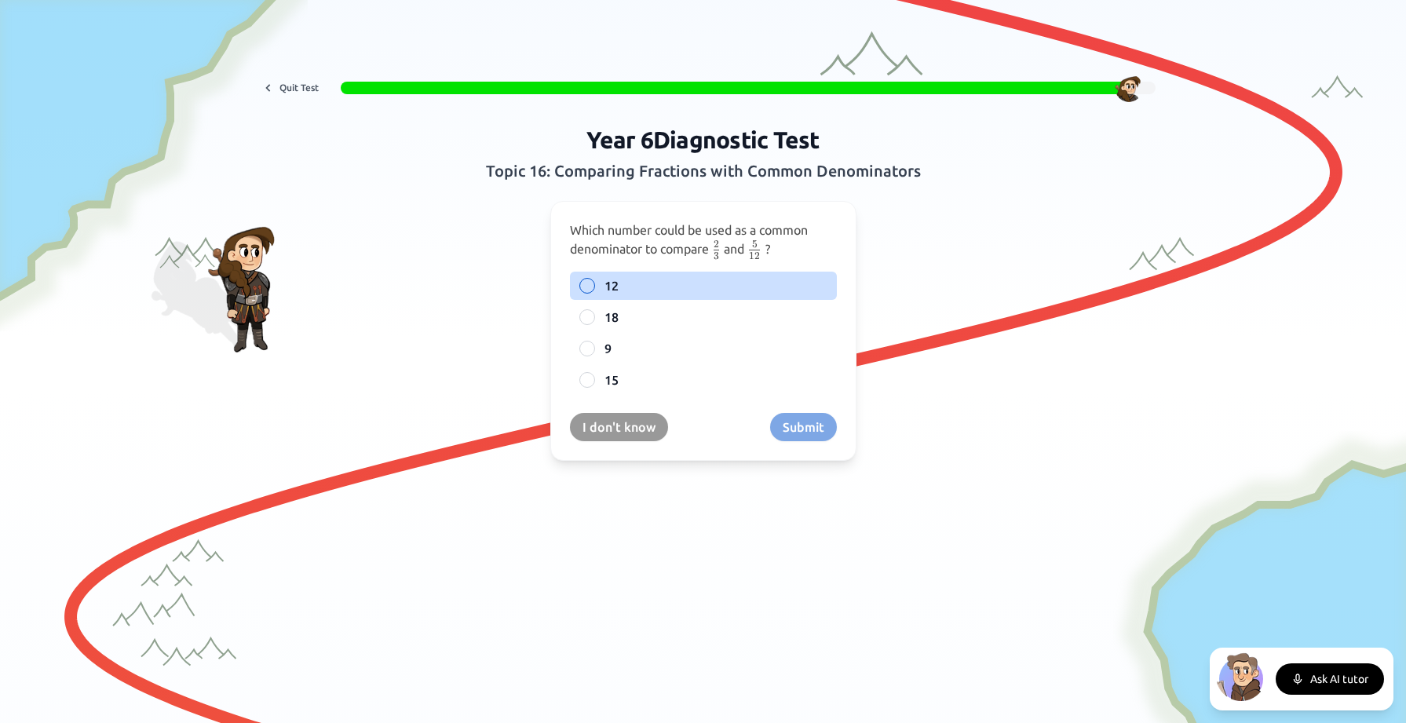
click at [589, 284] on div at bounding box center [587, 286] width 16 height 16
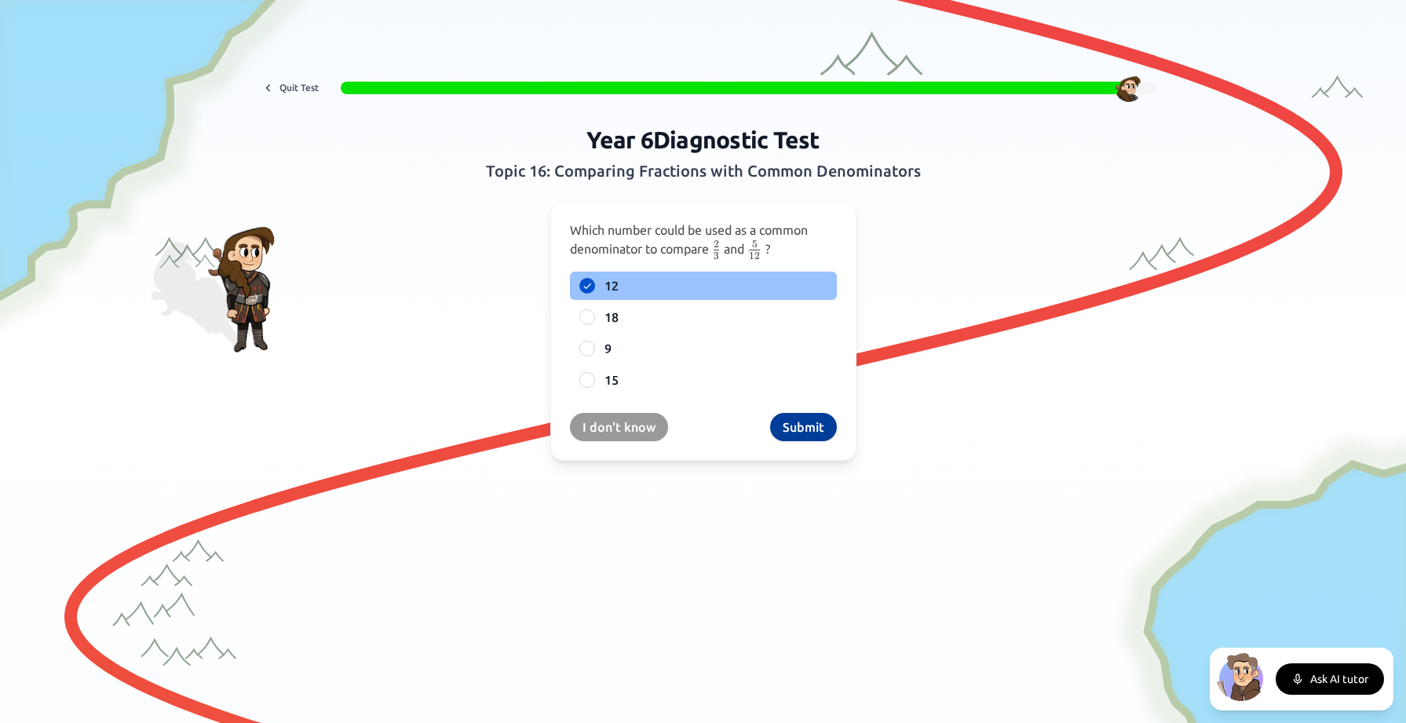
click at [801, 427] on button "Submit" at bounding box center [803, 427] width 67 height 28
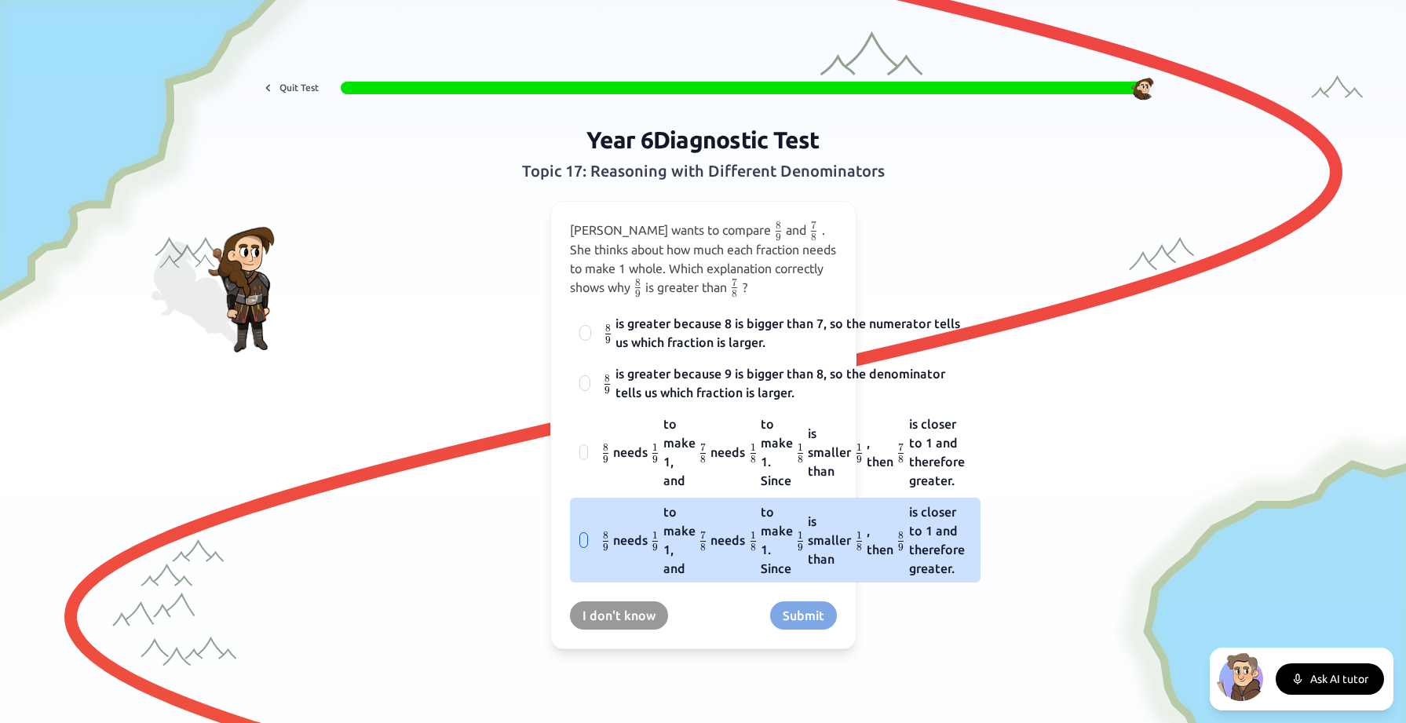
click at [583, 541] on div at bounding box center [583, 540] width 9 height 16
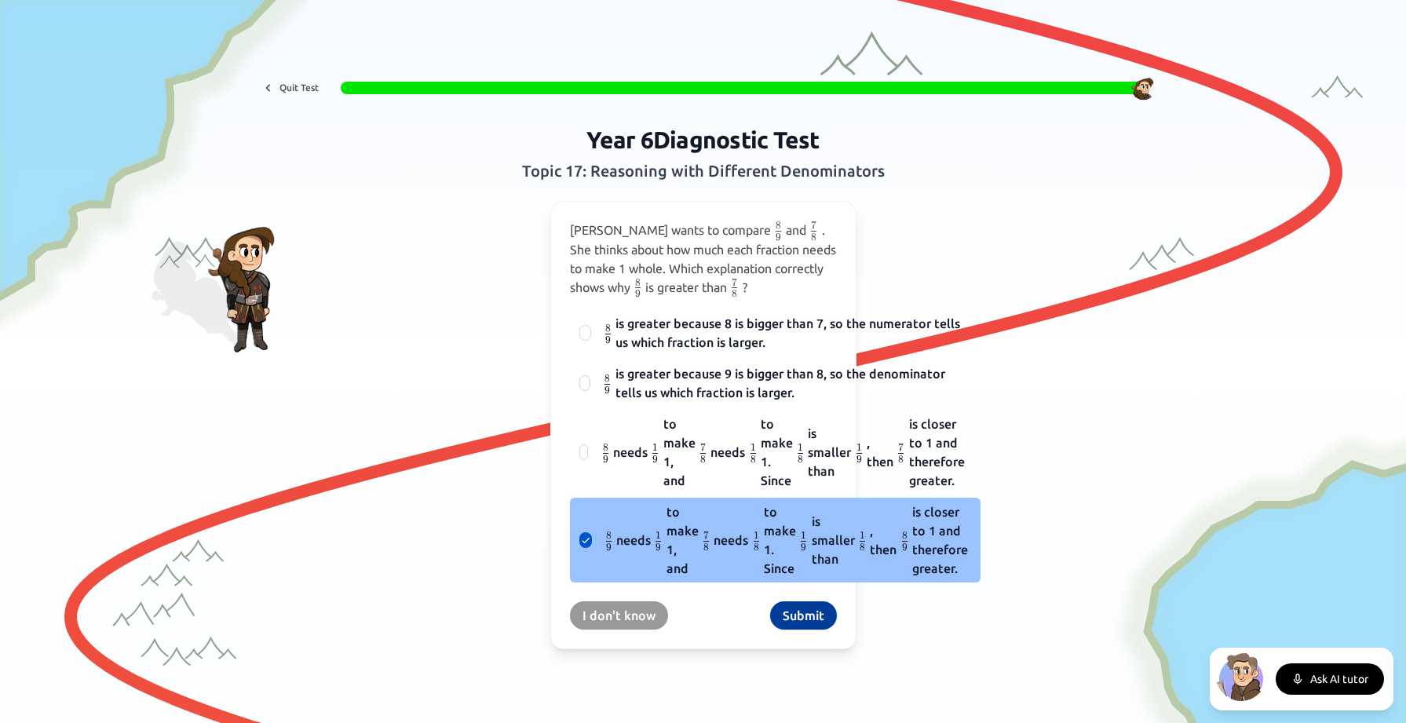
click at [807, 621] on button "Submit" at bounding box center [803, 615] width 67 height 28
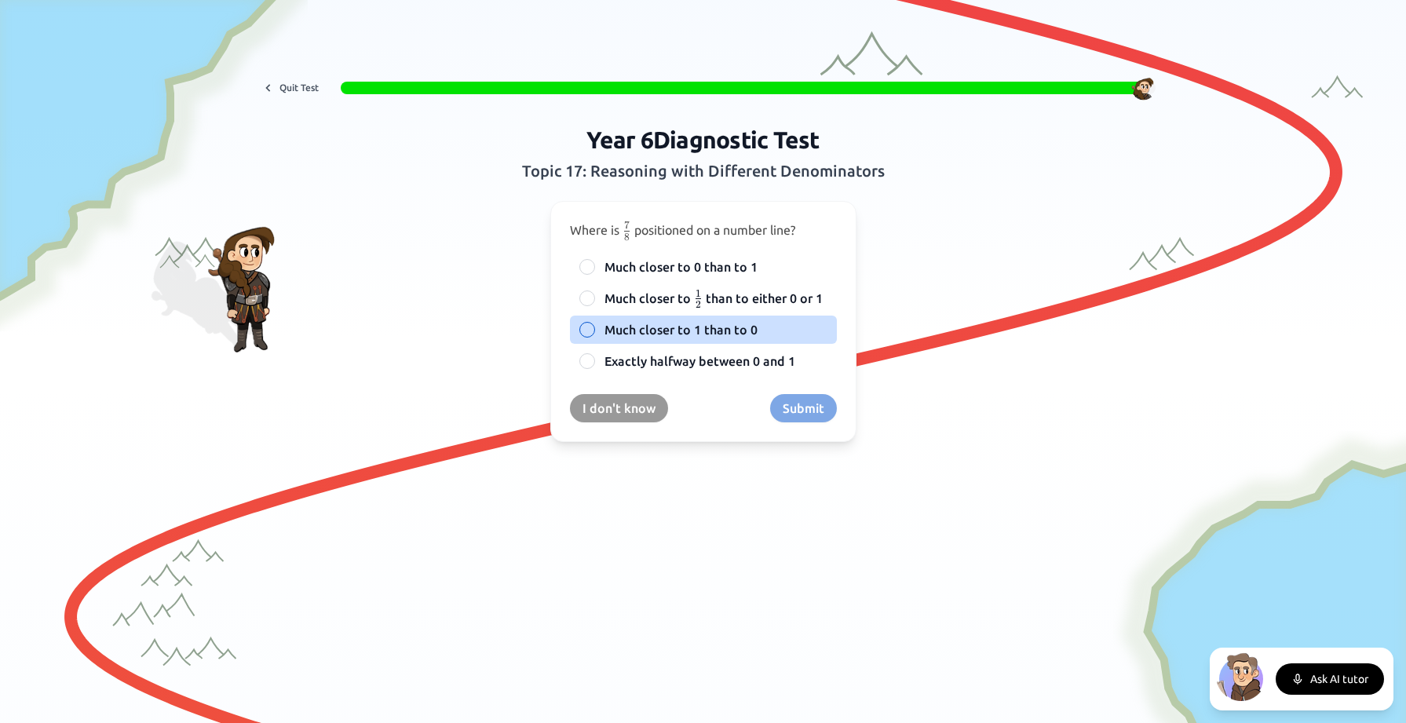
click at [586, 329] on div at bounding box center [587, 330] width 16 height 16
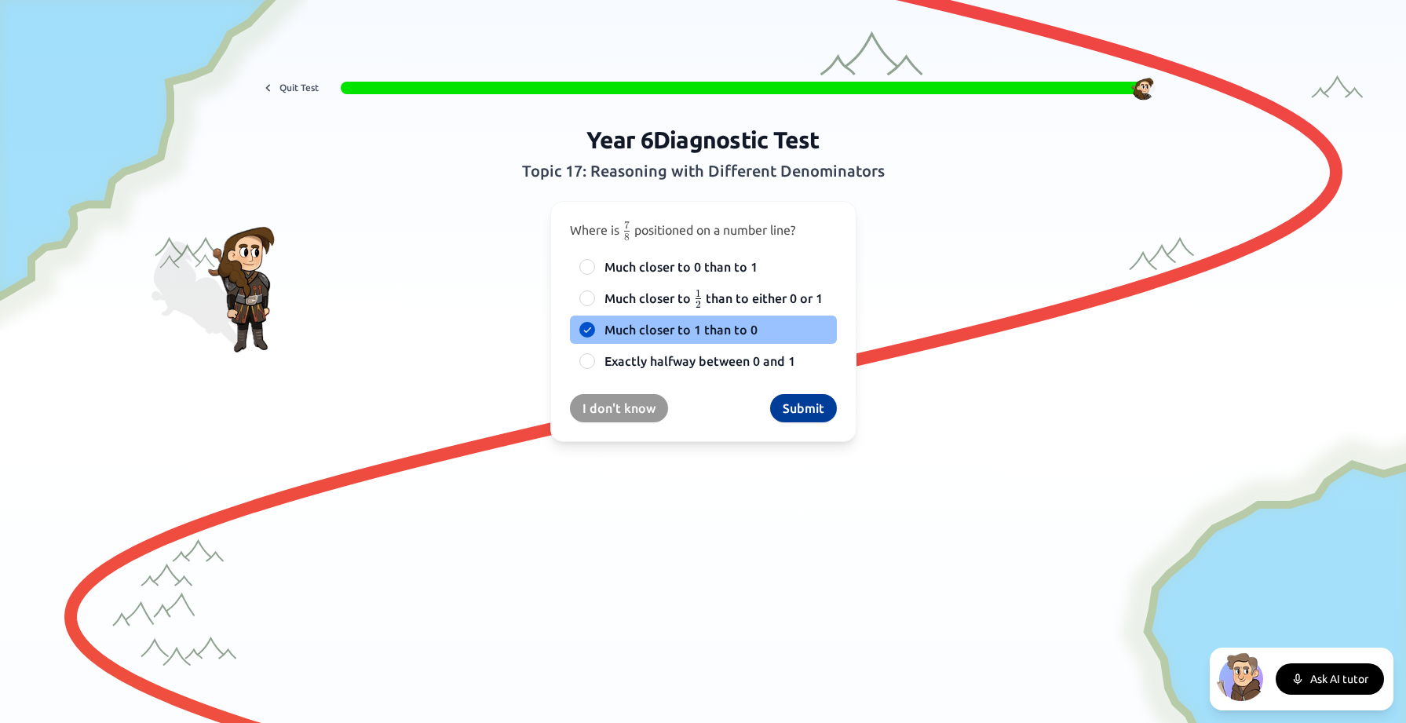
click at [792, 410] on button "Submit" at bounding box center [803, 408] width 67 height 28
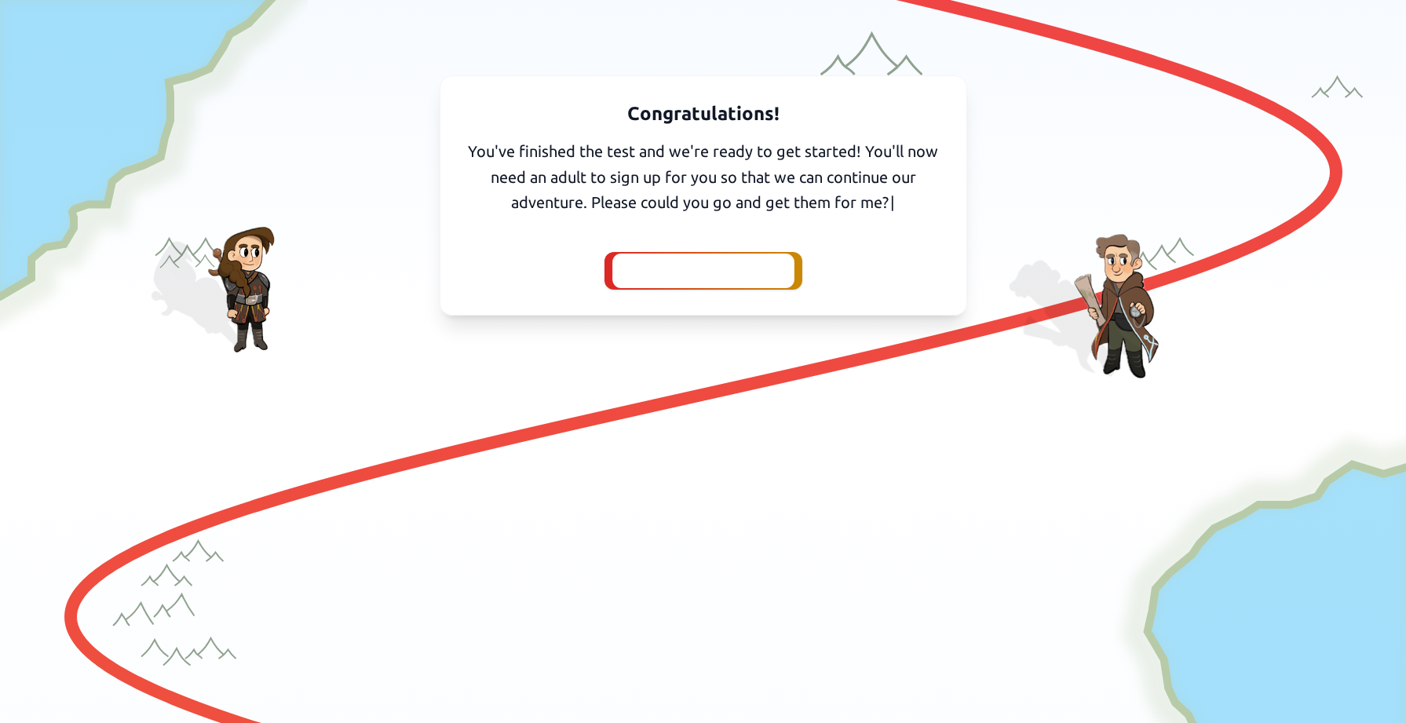
click at [710, 283] on div at bounding box center [703, 271] width 182 height 35
